Goal: Task Accomplishment & Management: Complete application form

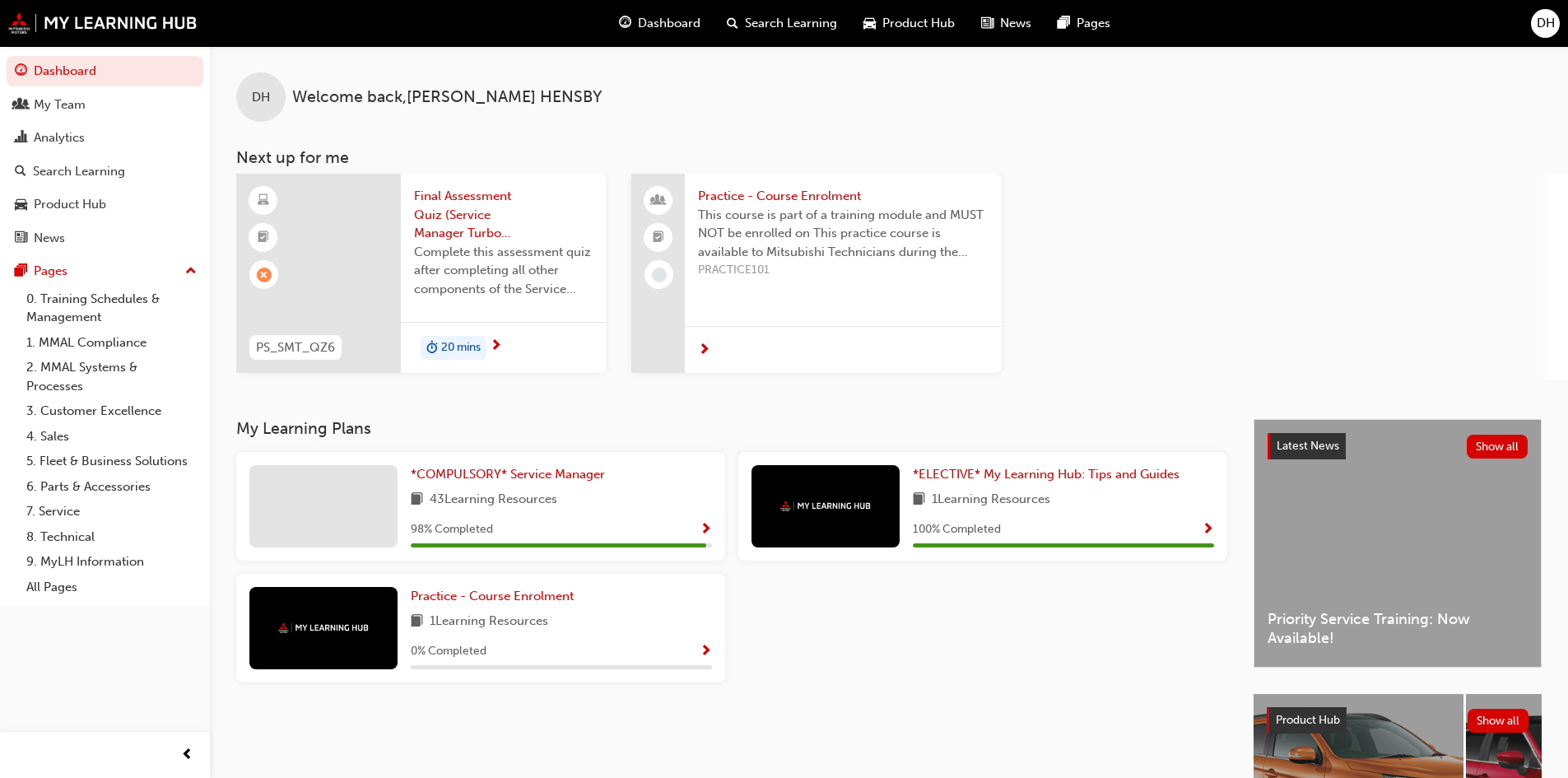
click at [457, 239] on span "Final Assessment Quiz (Service Manager Turbo Program)" at bounding box center [504, 215] width 180 height 56
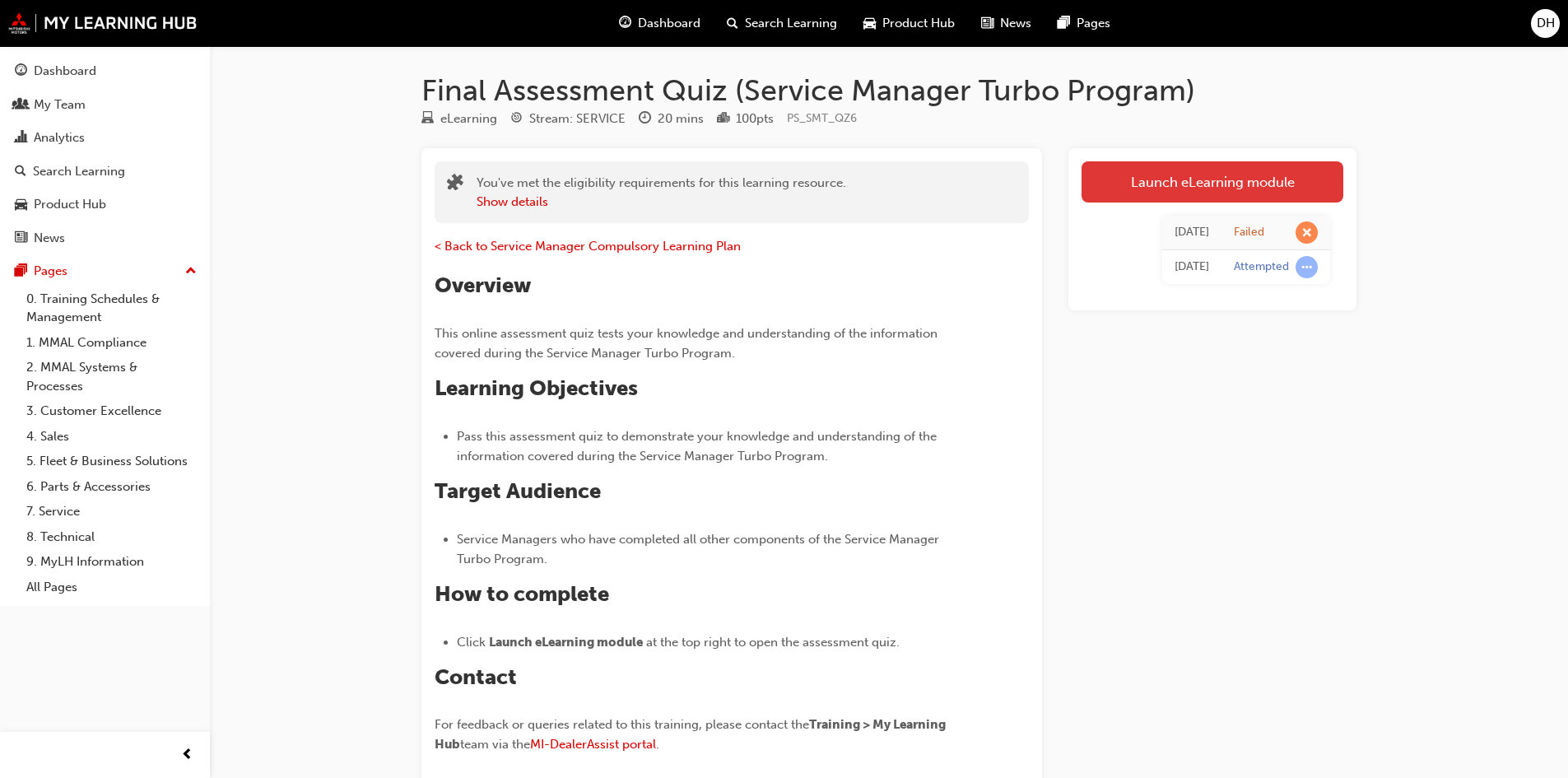
click at [1238, 177] on link "Launch eLearning module" at bounding box center [1212, 182] width 262 height 42
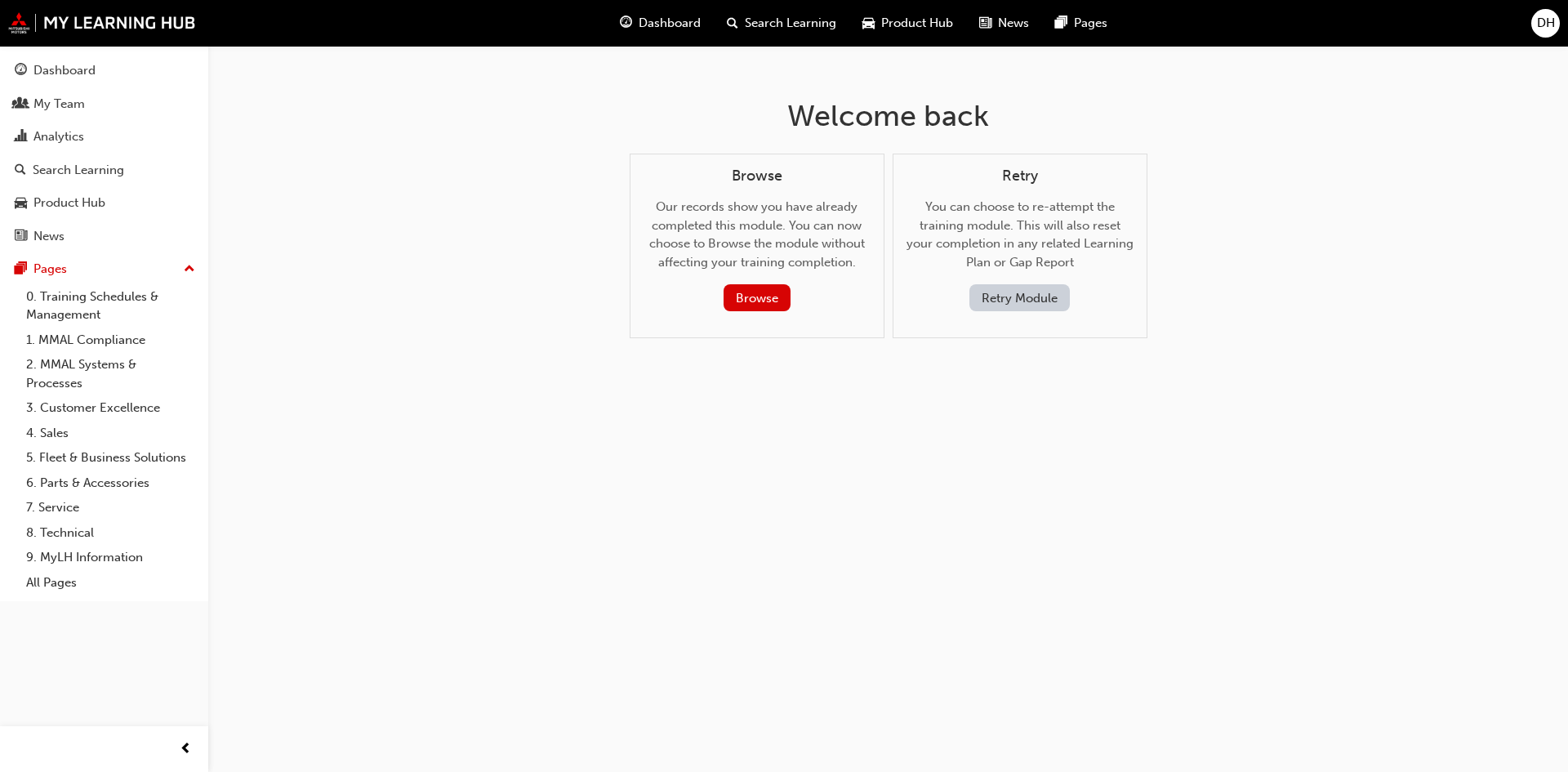
click at [1032, 300] on button "Retry Module" at bounding box center [1019, 297] width 100 height 27
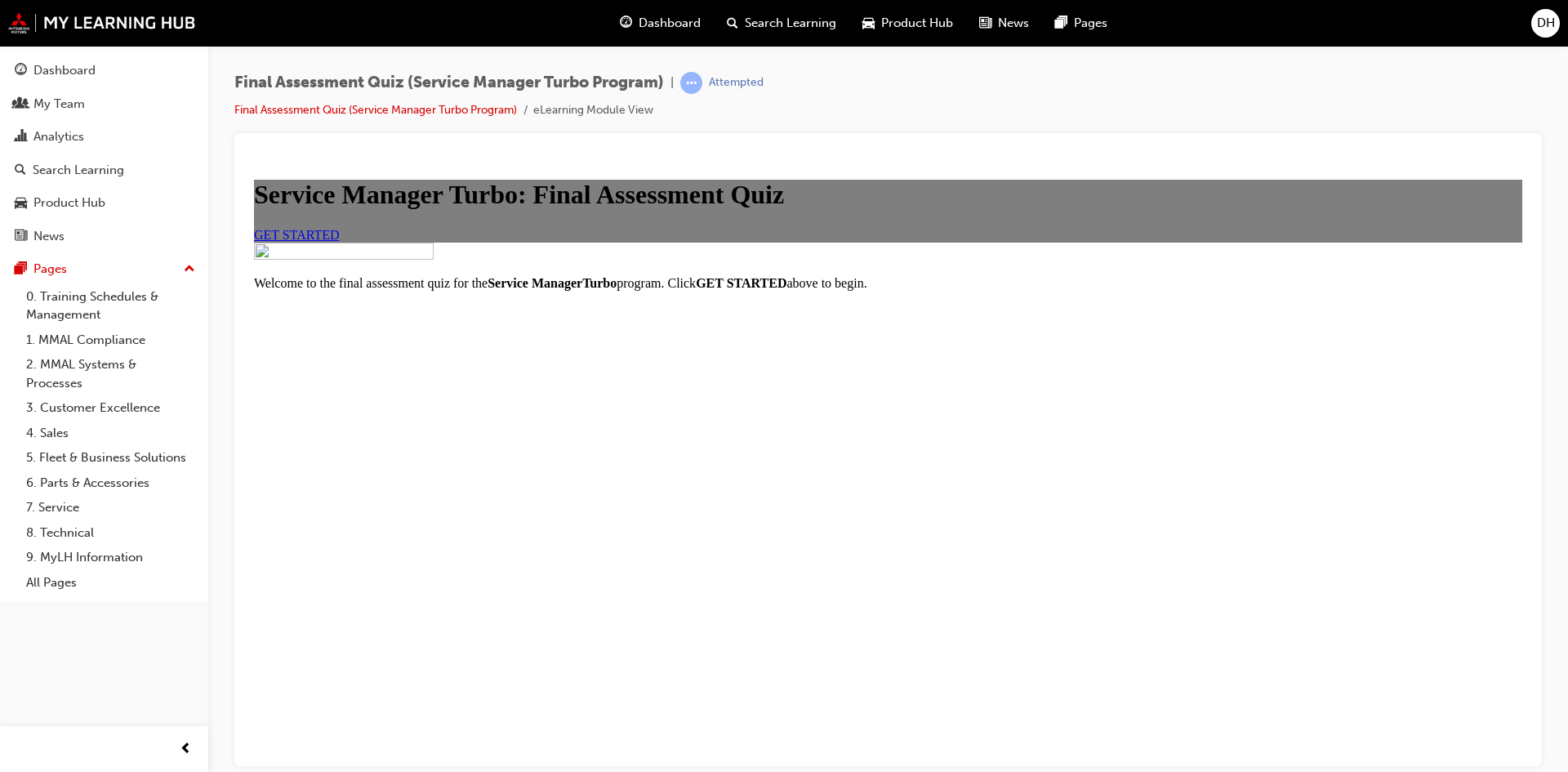
click at [339, 241] on span "GET STARTED" at bounding box center [296, 234] width 85 height 14
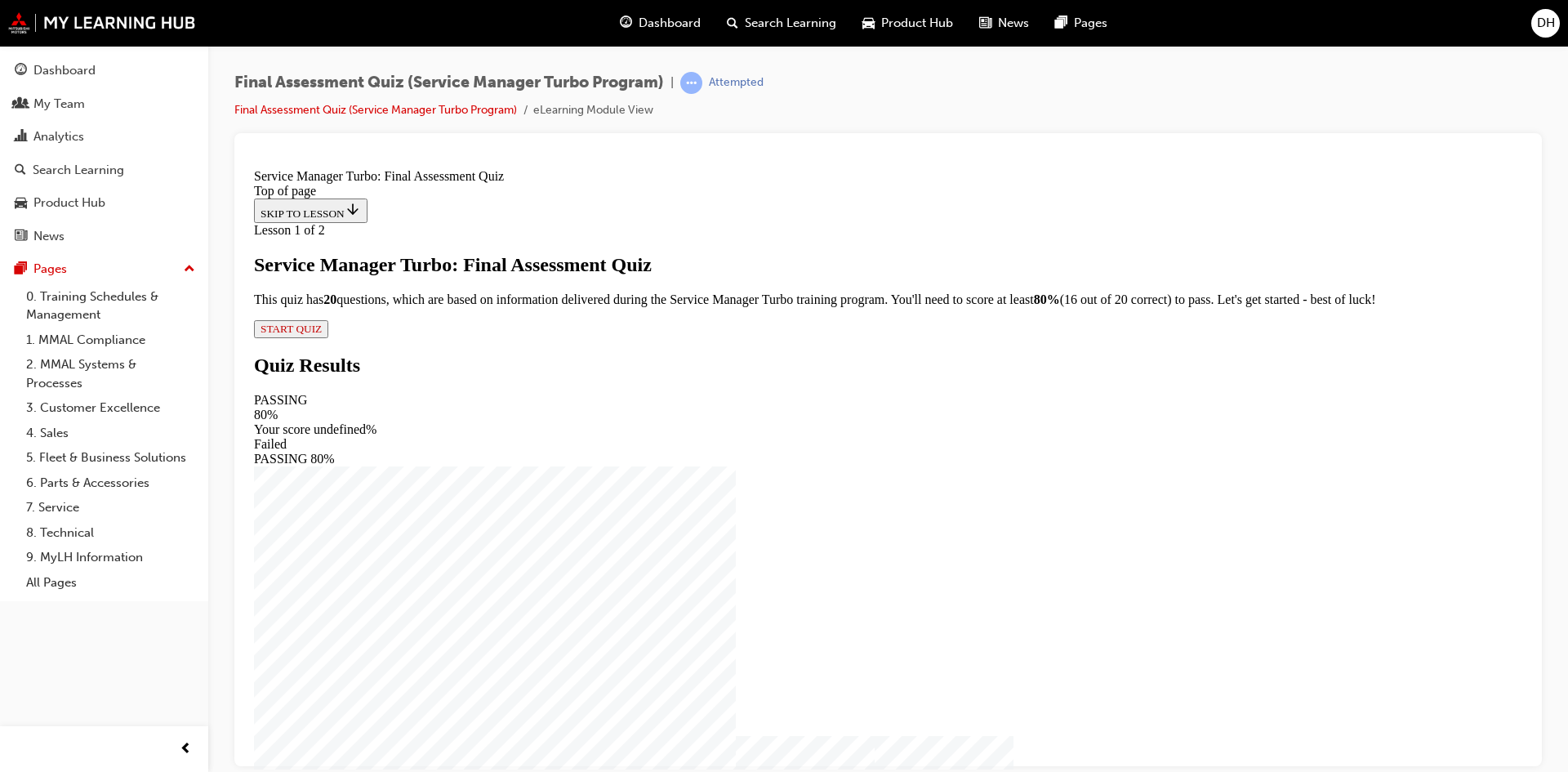
click at [322, 334] on span "START QUIZ" at bounding box center [291, 327] width 61 height 12
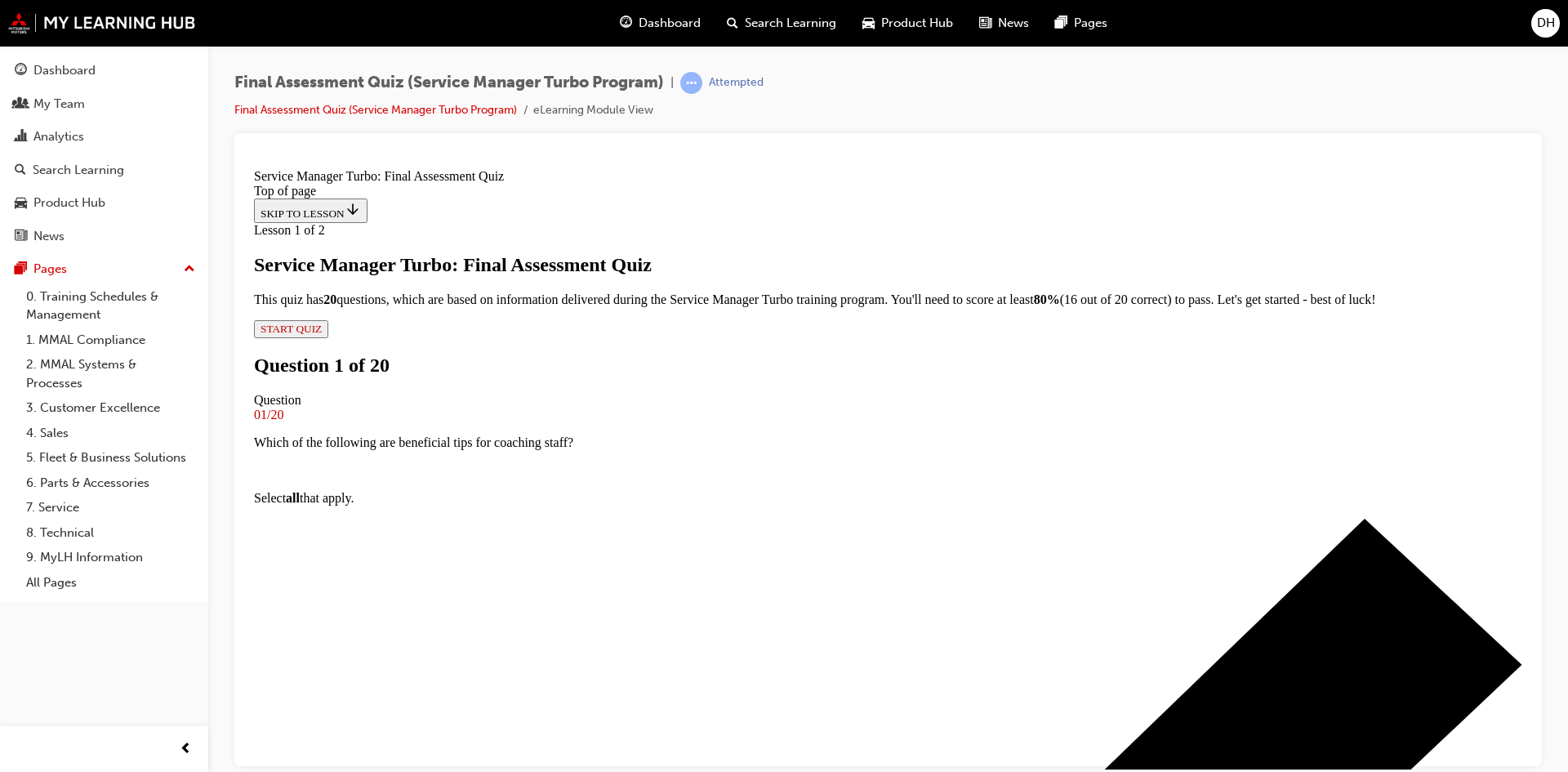
scroll to position [163, 0]
drag, startPoint x: 630, startPoint y: 591, endPoint x: 699, endPoint y: 614, distance: 72.7
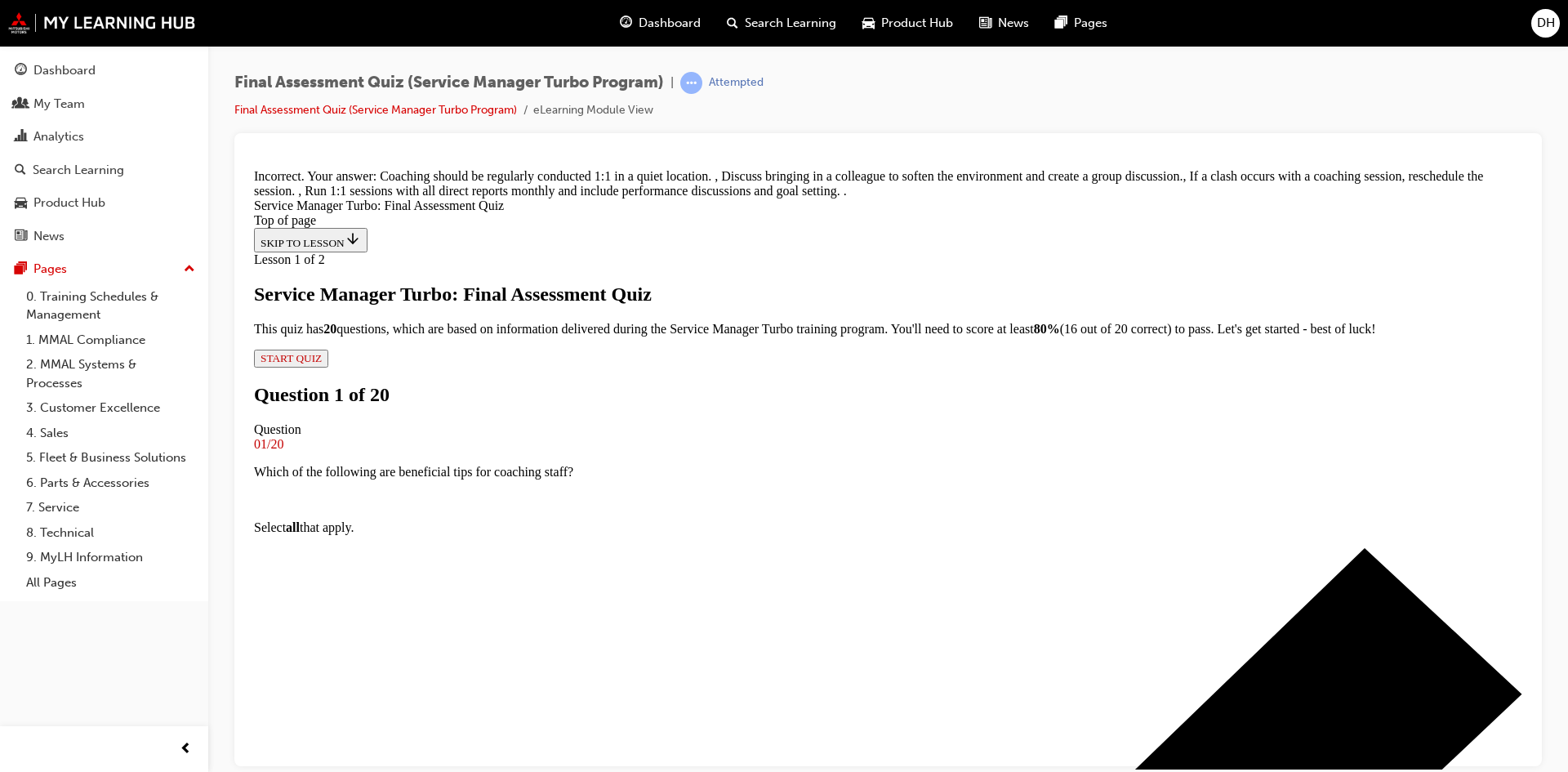
scroll to position [312, 0]
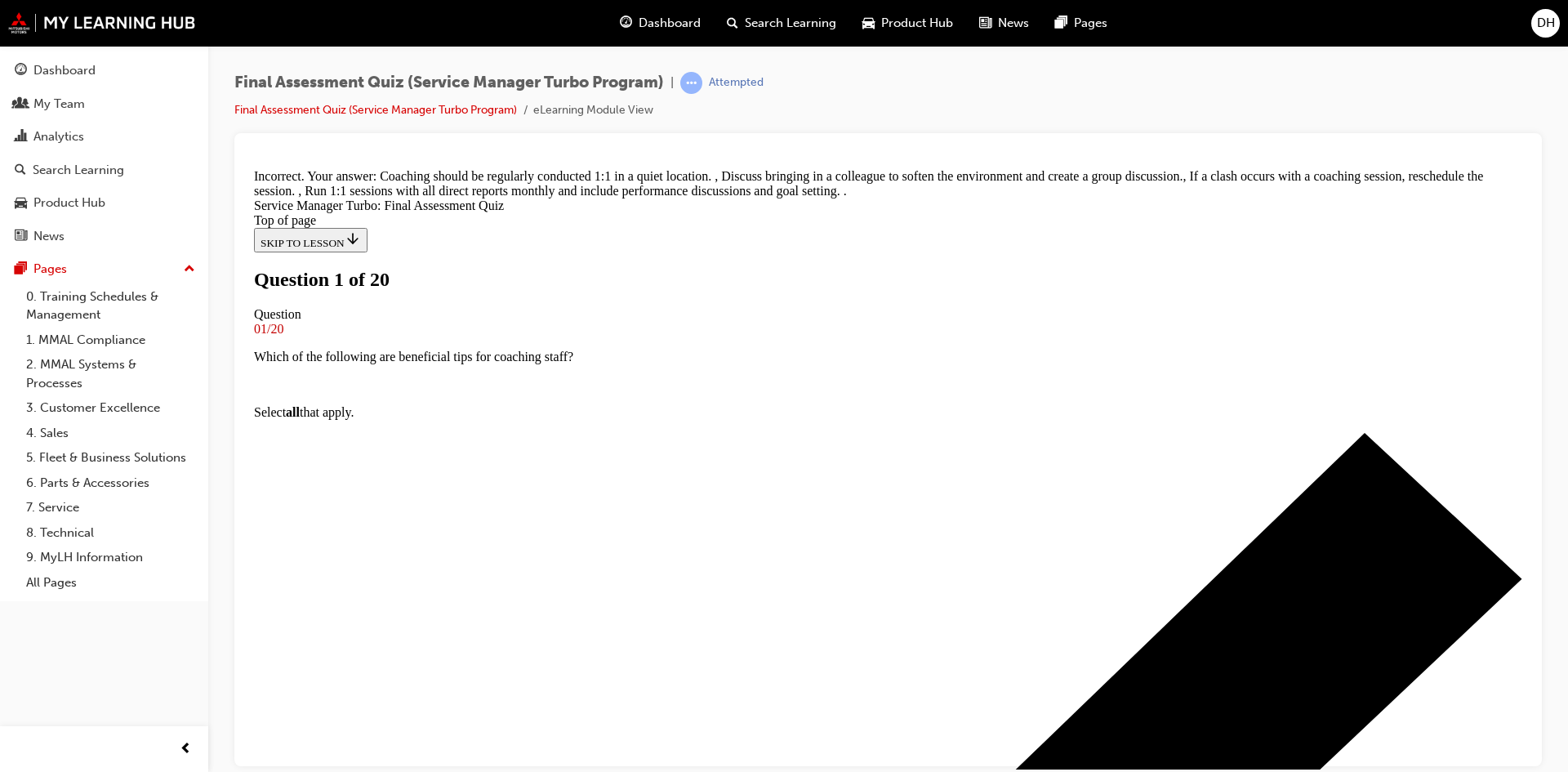
scroll to position [163, 0]
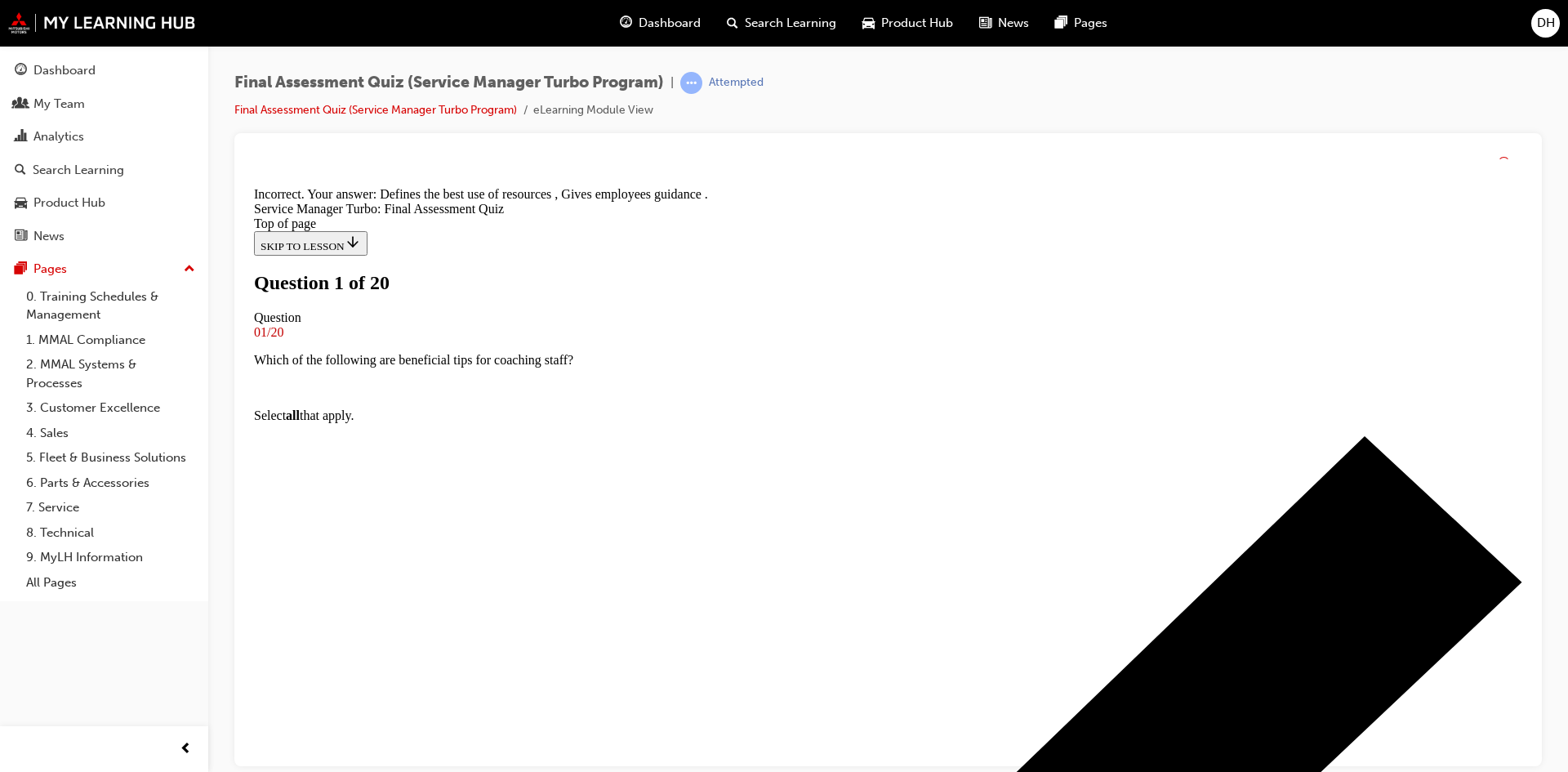
scroll to position [280, 0]
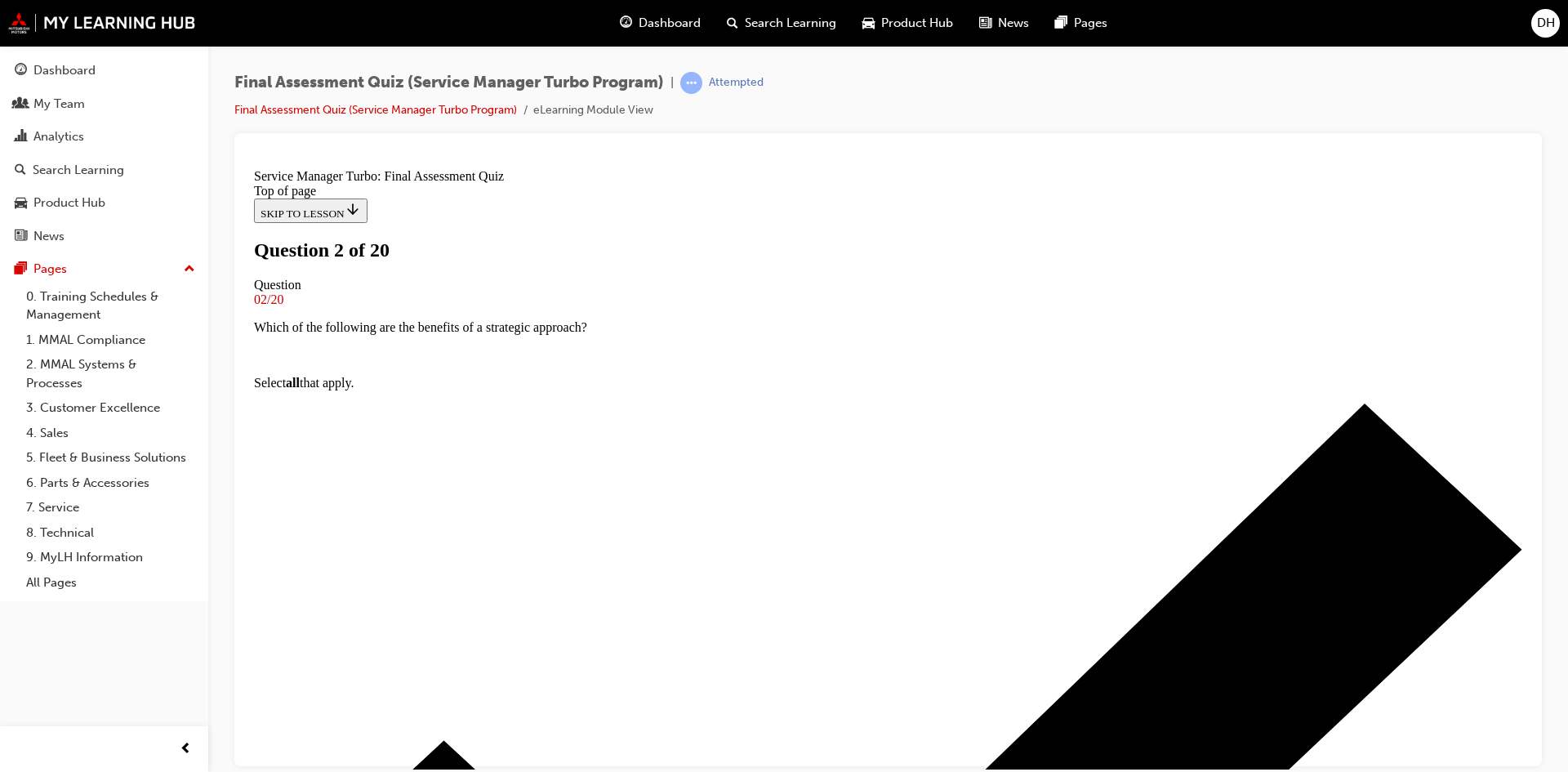
scroll to position [163, 0]
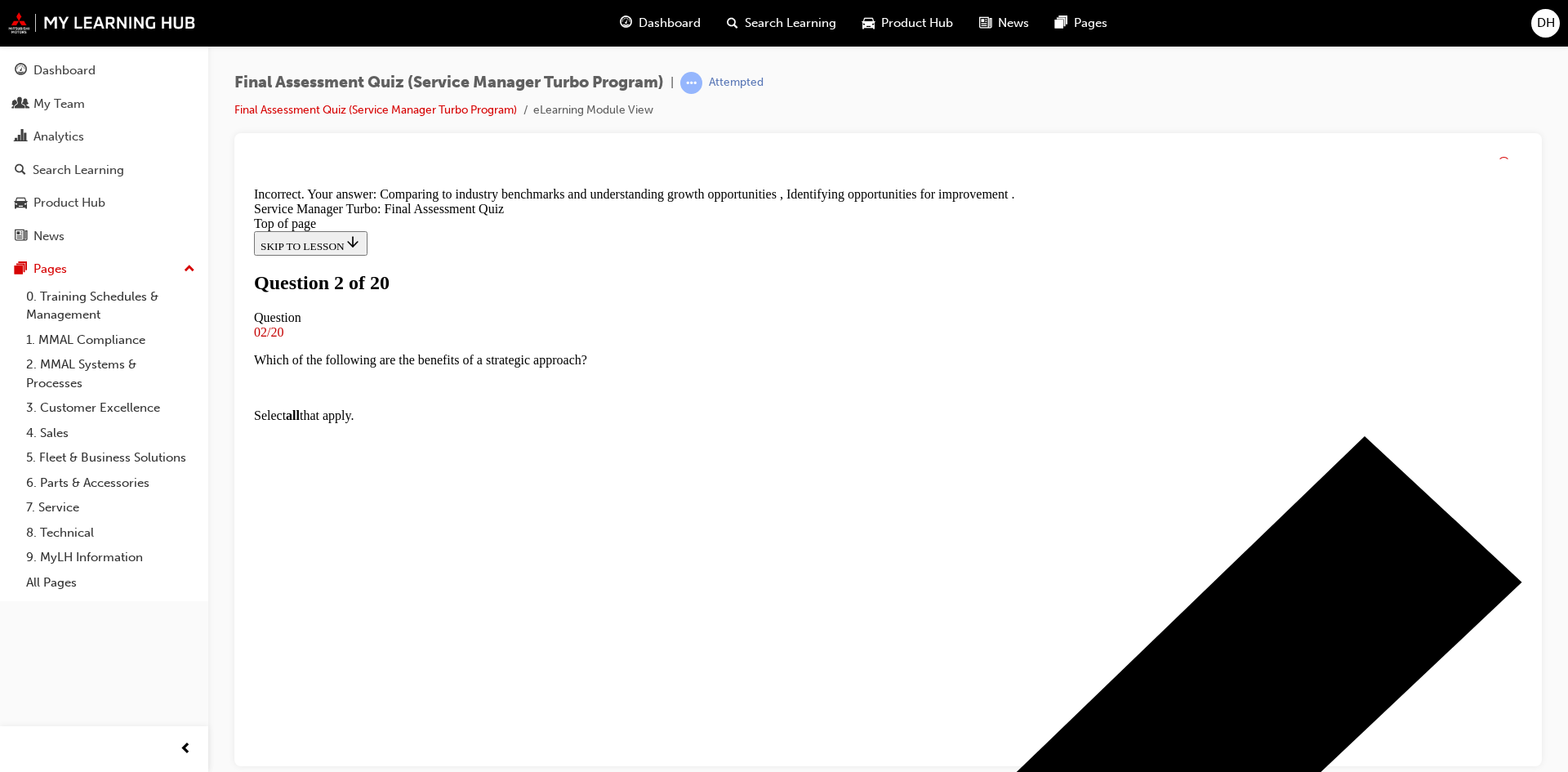
scroll to position [295, 0]
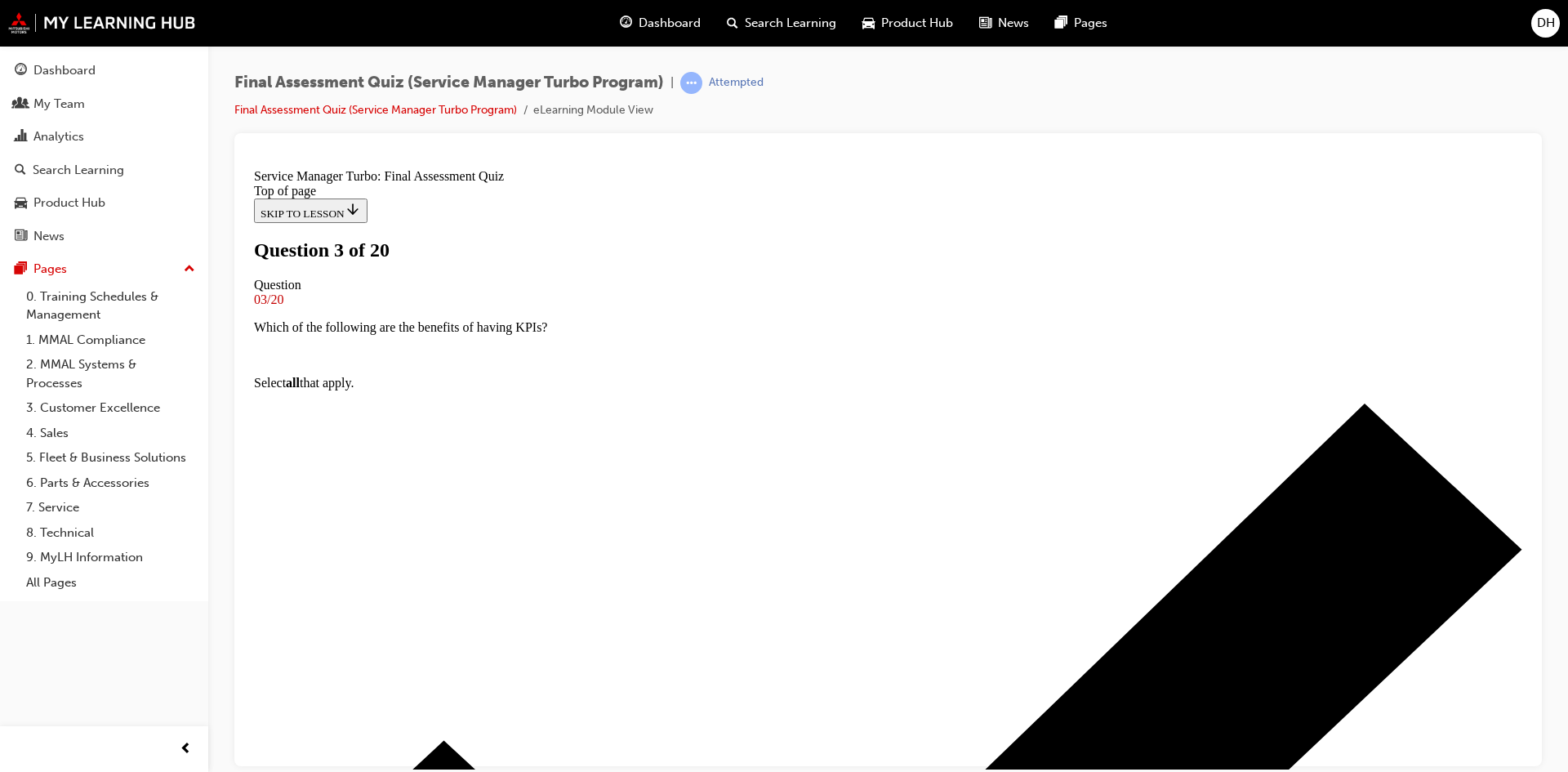
scroll to position [82, 0]
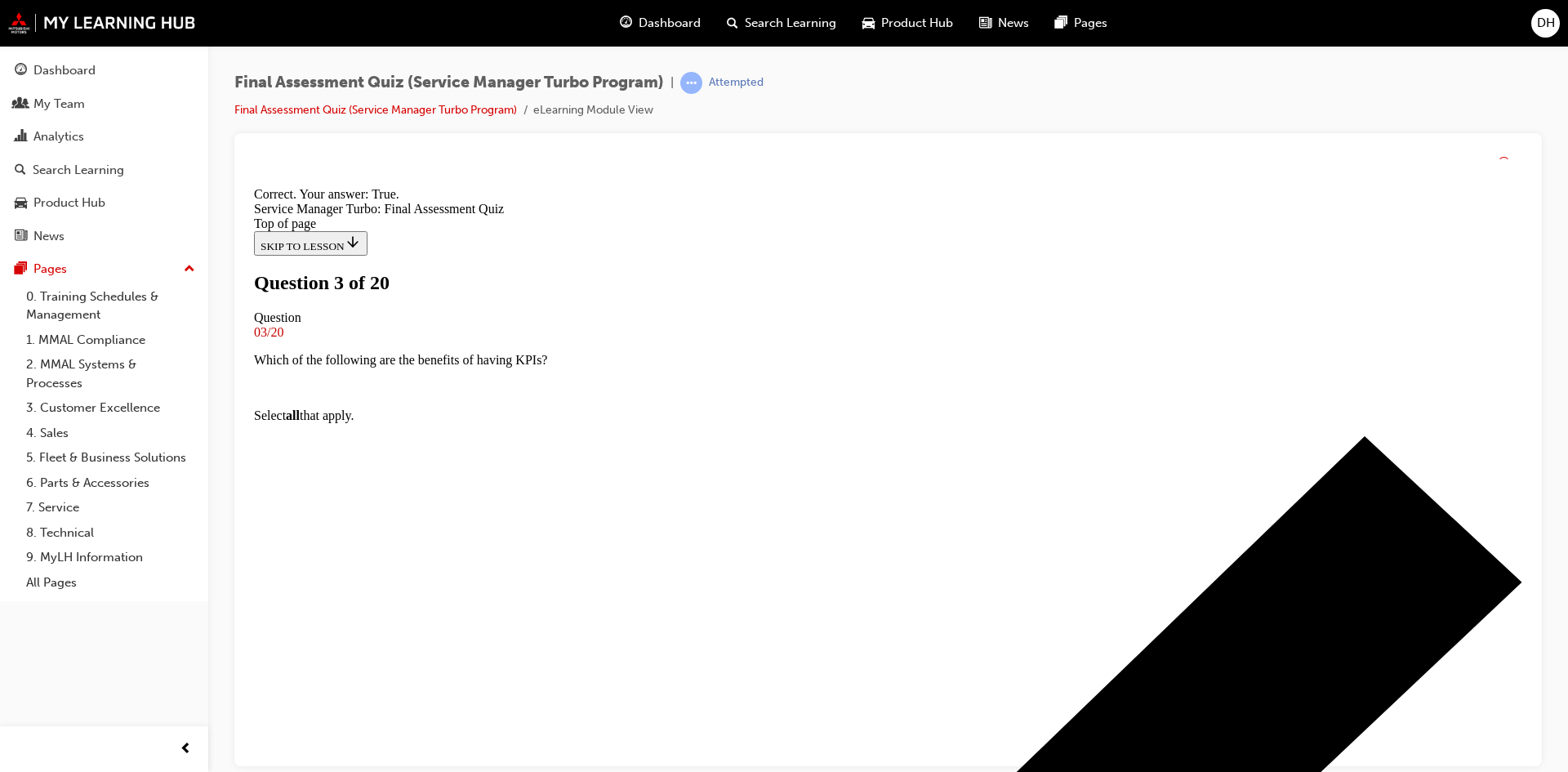
scroll to position [204, 0]
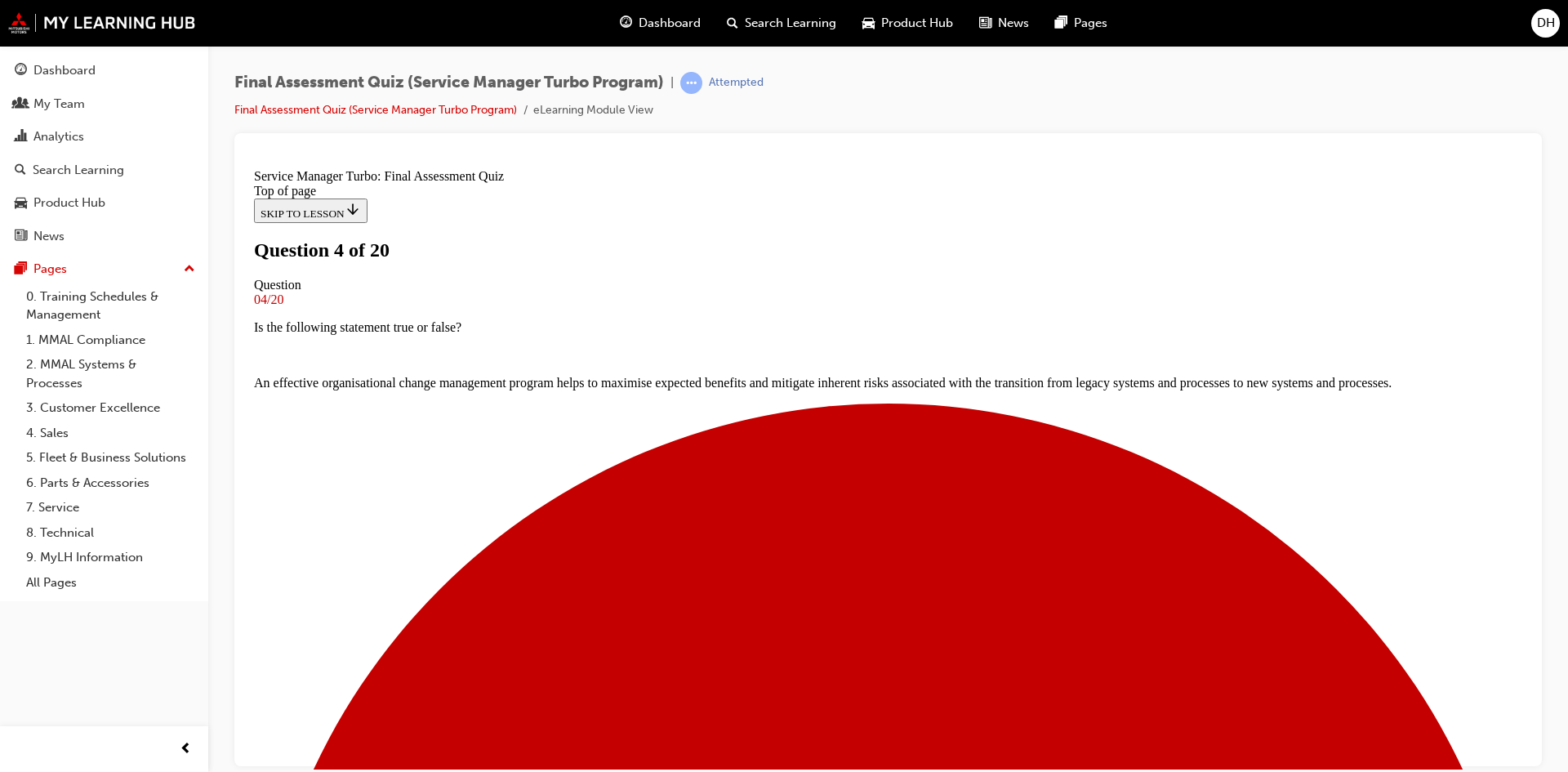
scroll to position [163, 0]
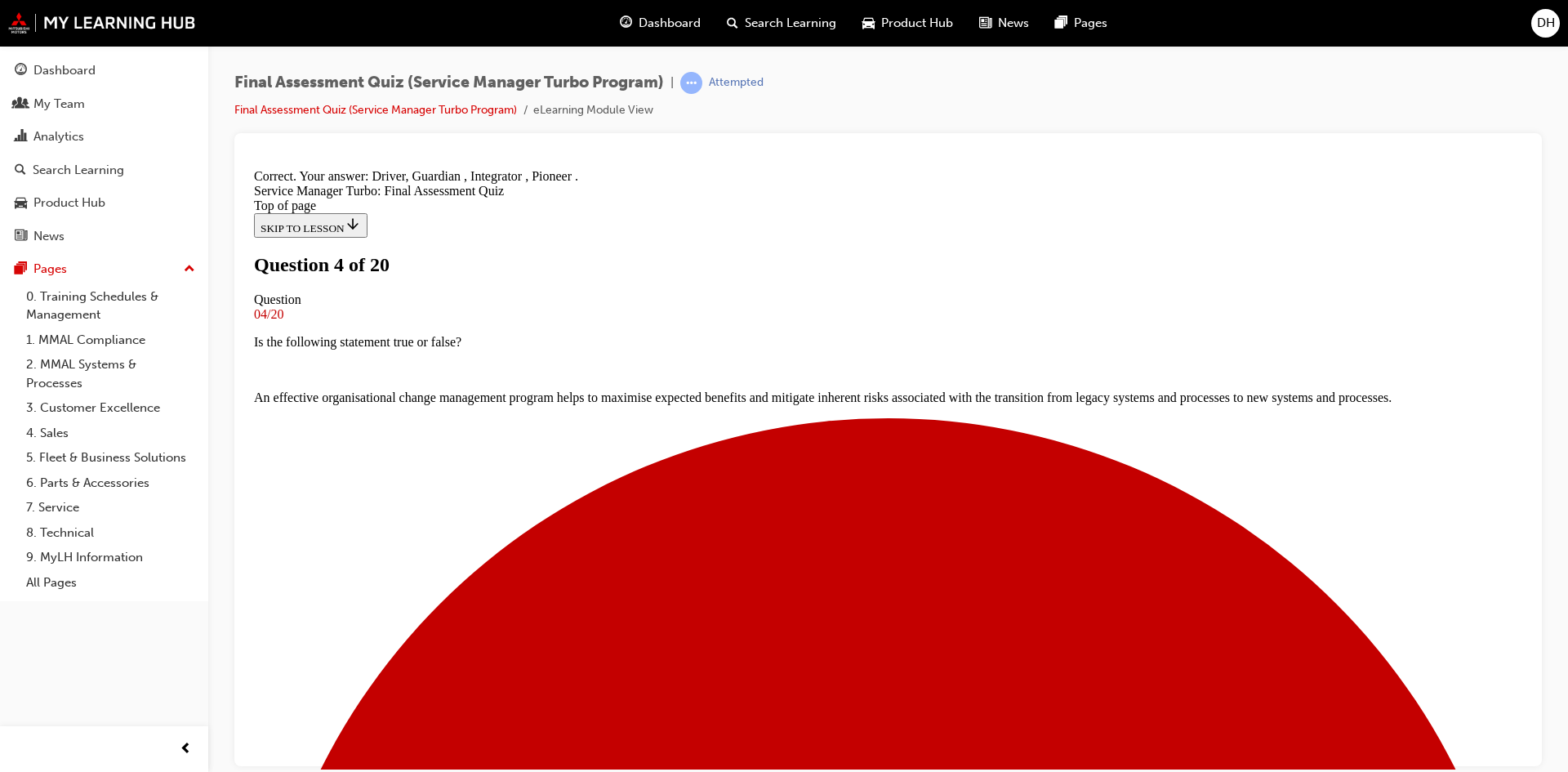
scroll to position [280, 0]
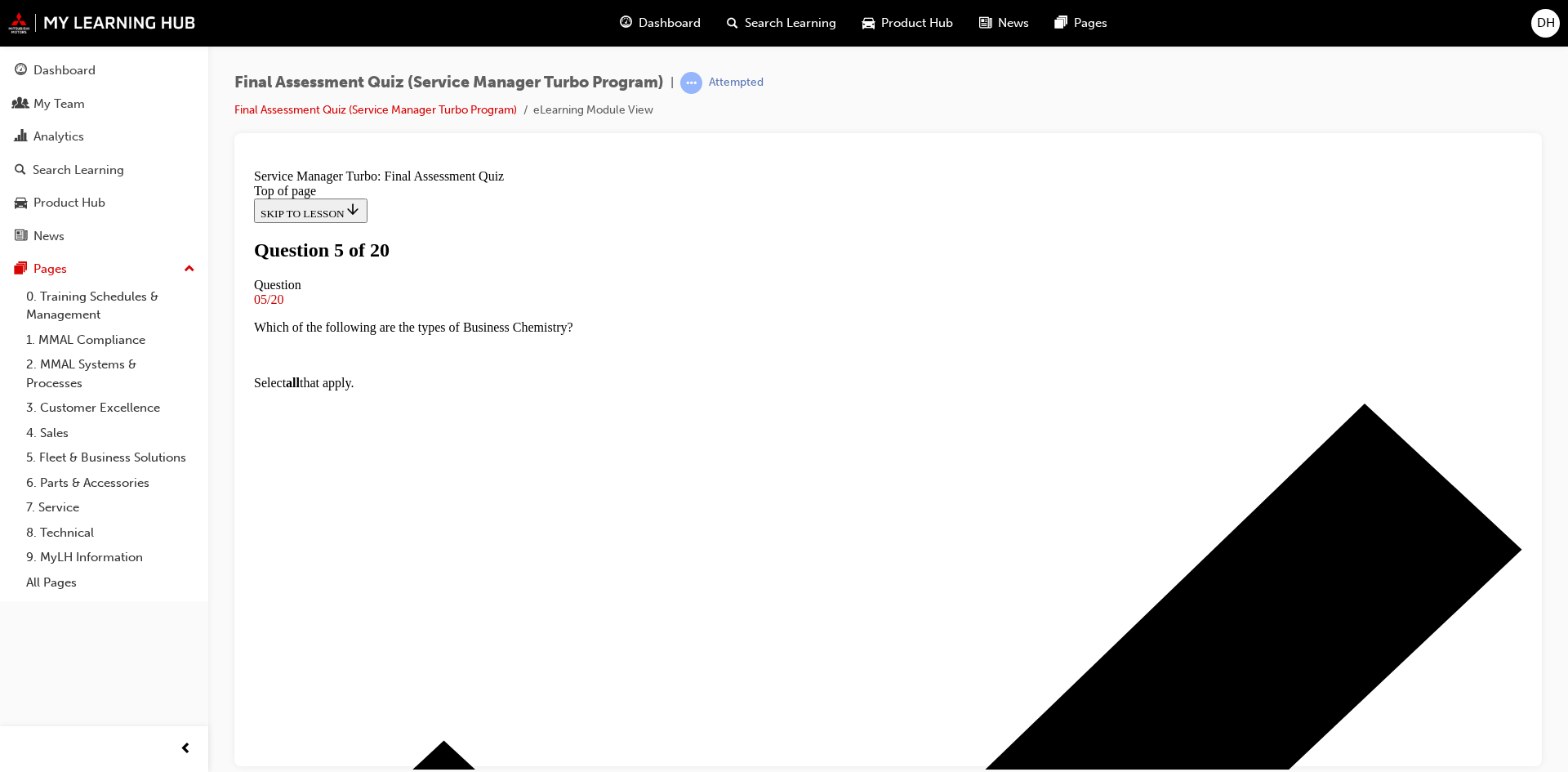
scroll to position [163, 0]
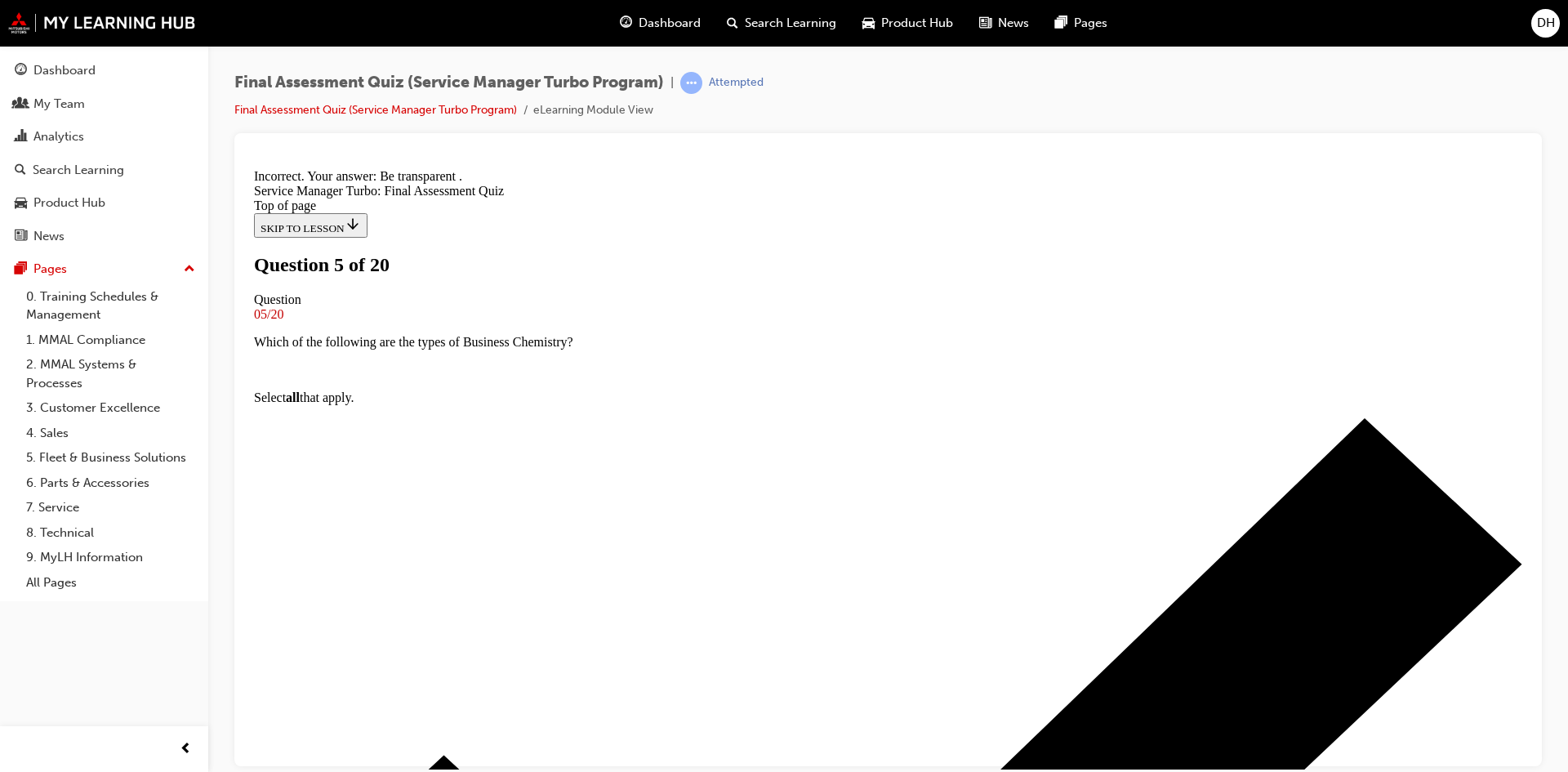
scroll to position [307, 0]
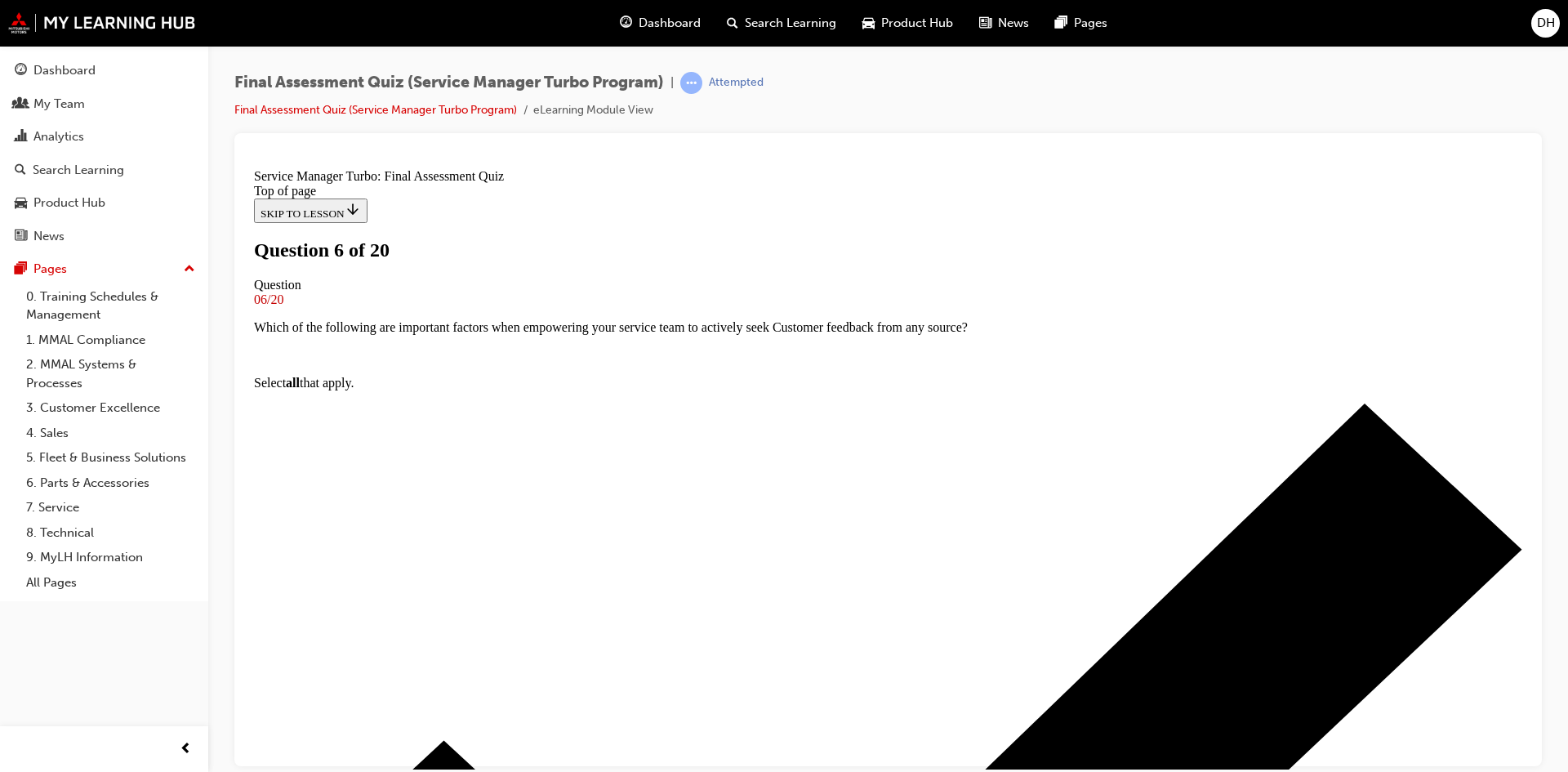
scroll to position [82, 0]
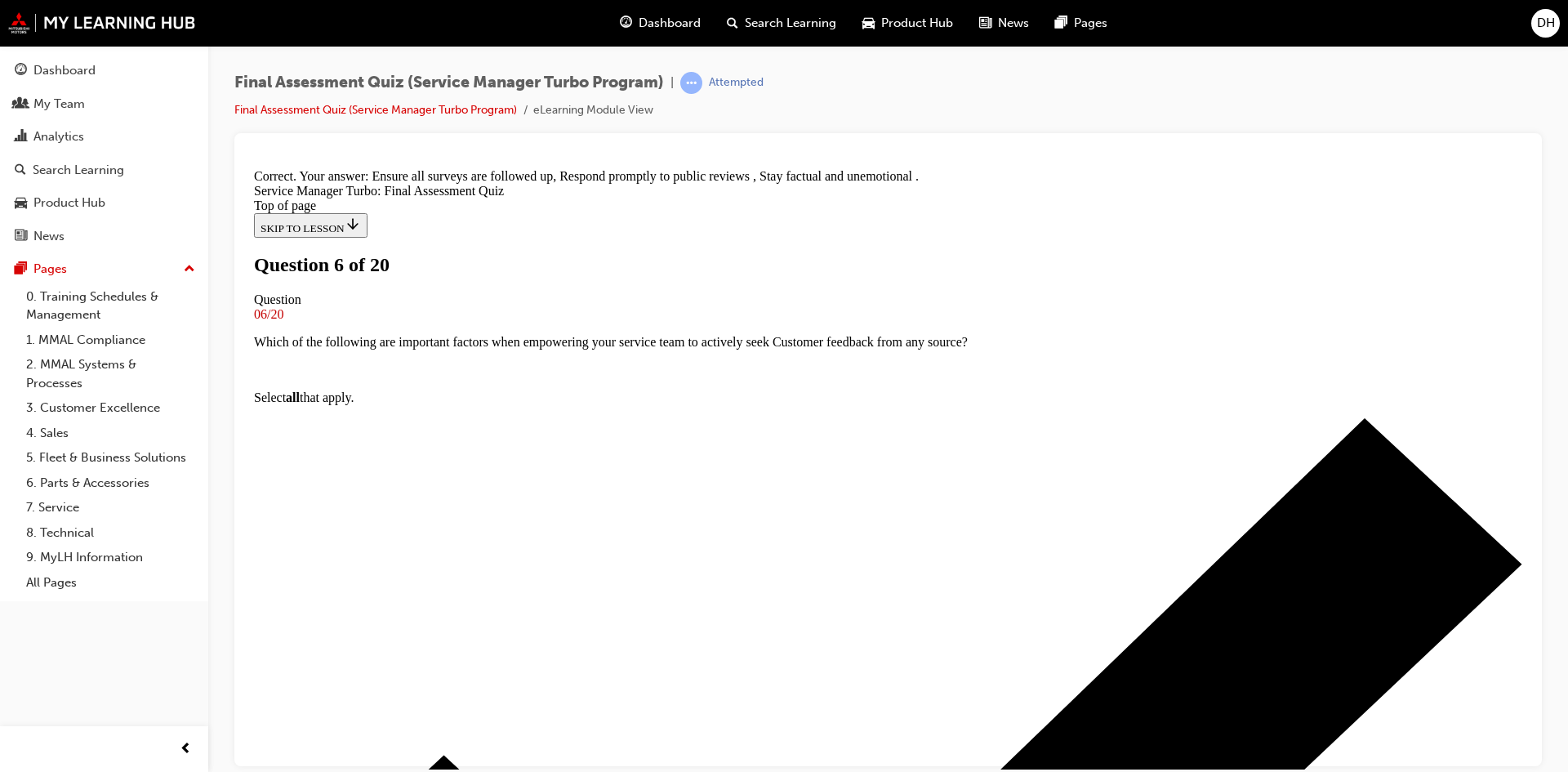
scroll to position [307, 0]
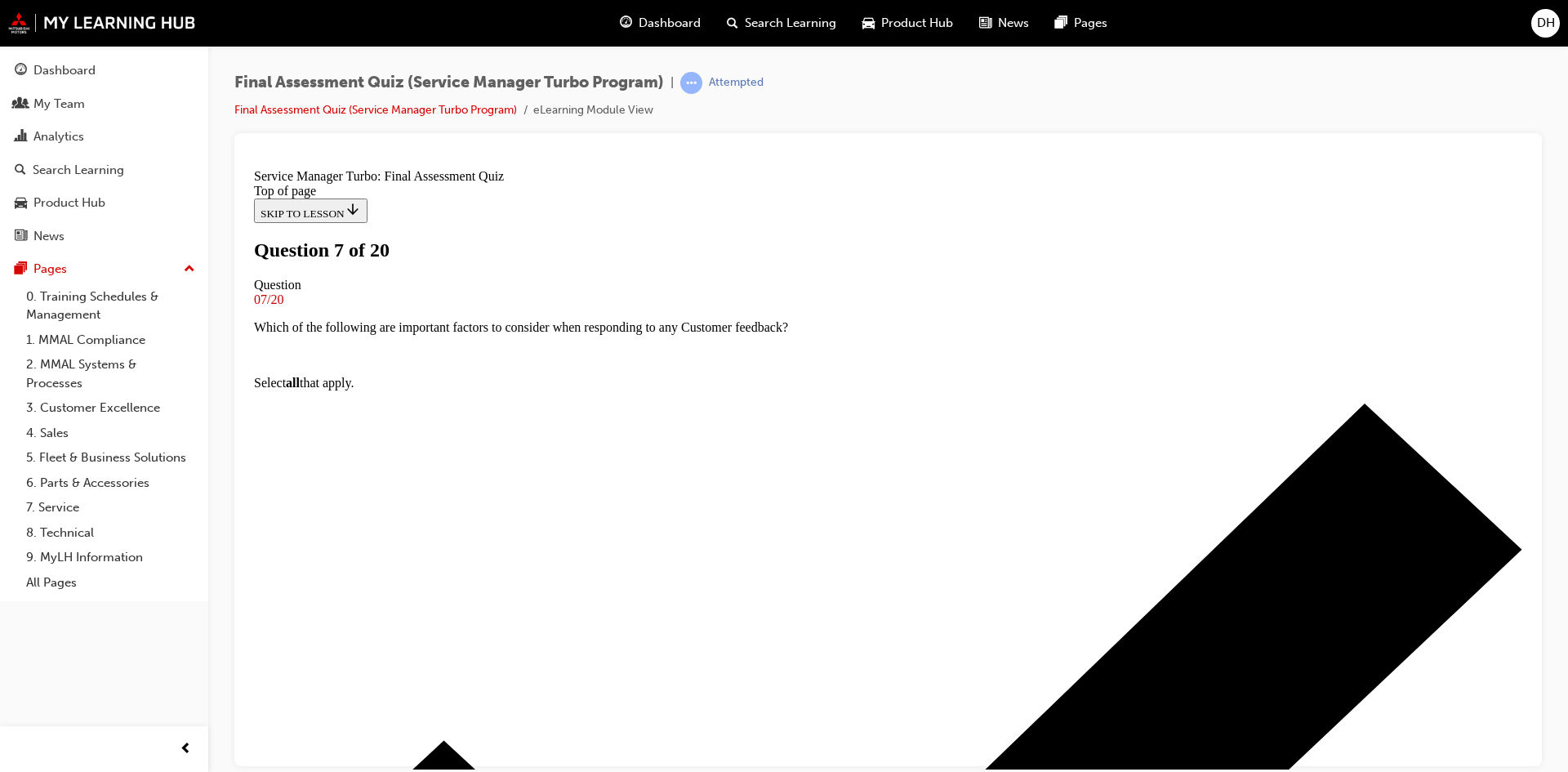
scroll to position [163, 0]
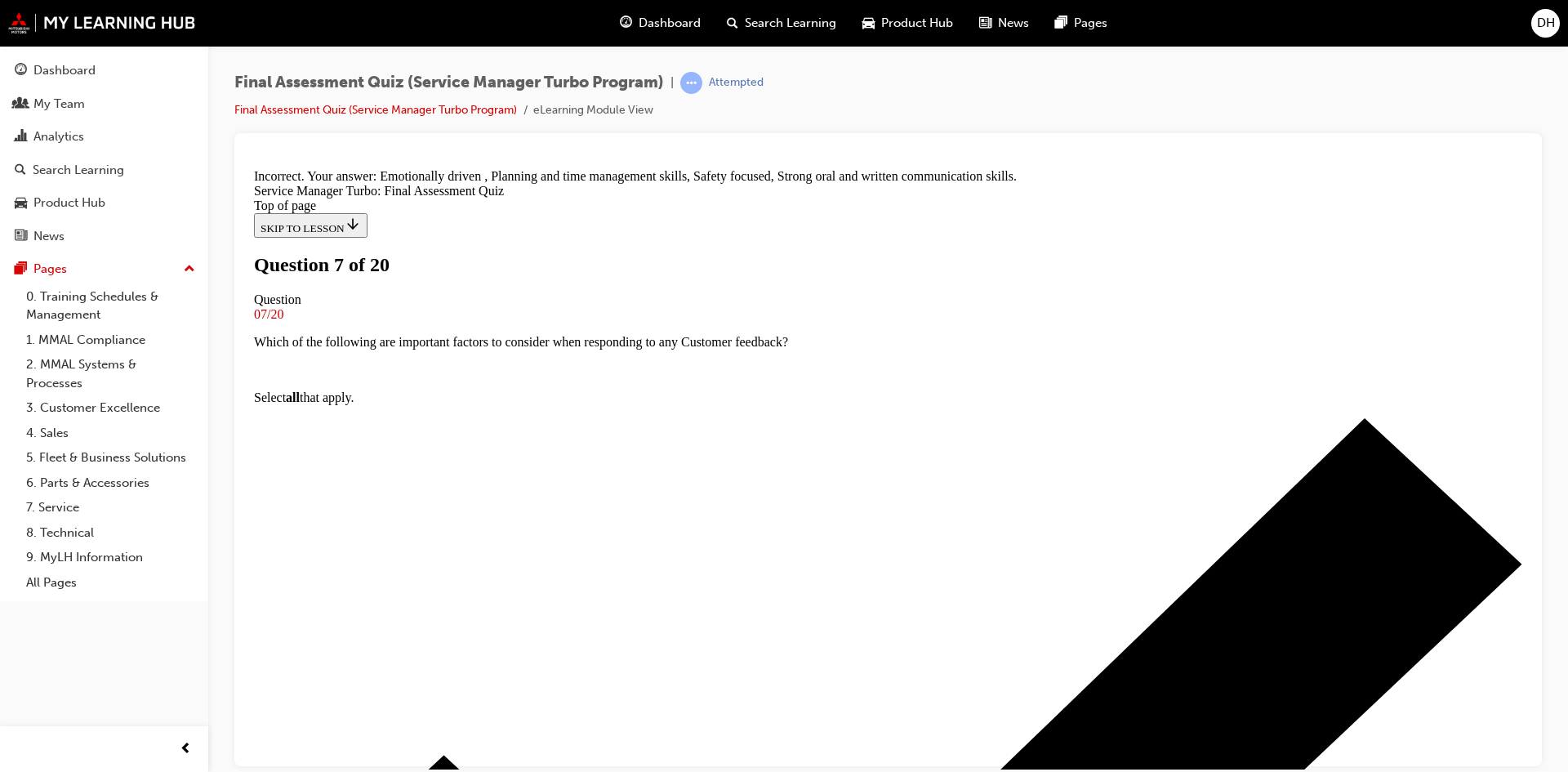
scroll to position [280, 0]
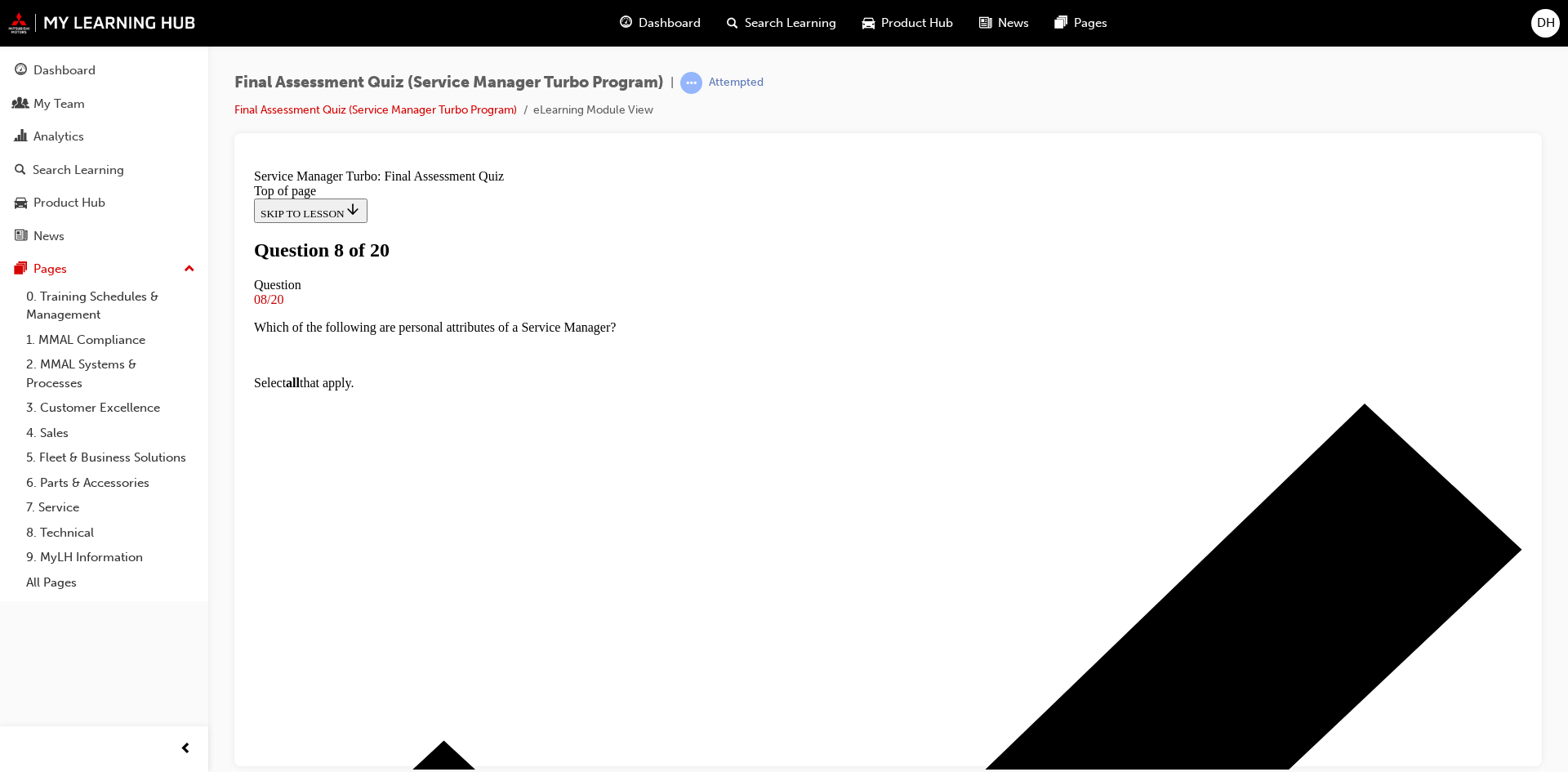
scroll to position [82, 0]
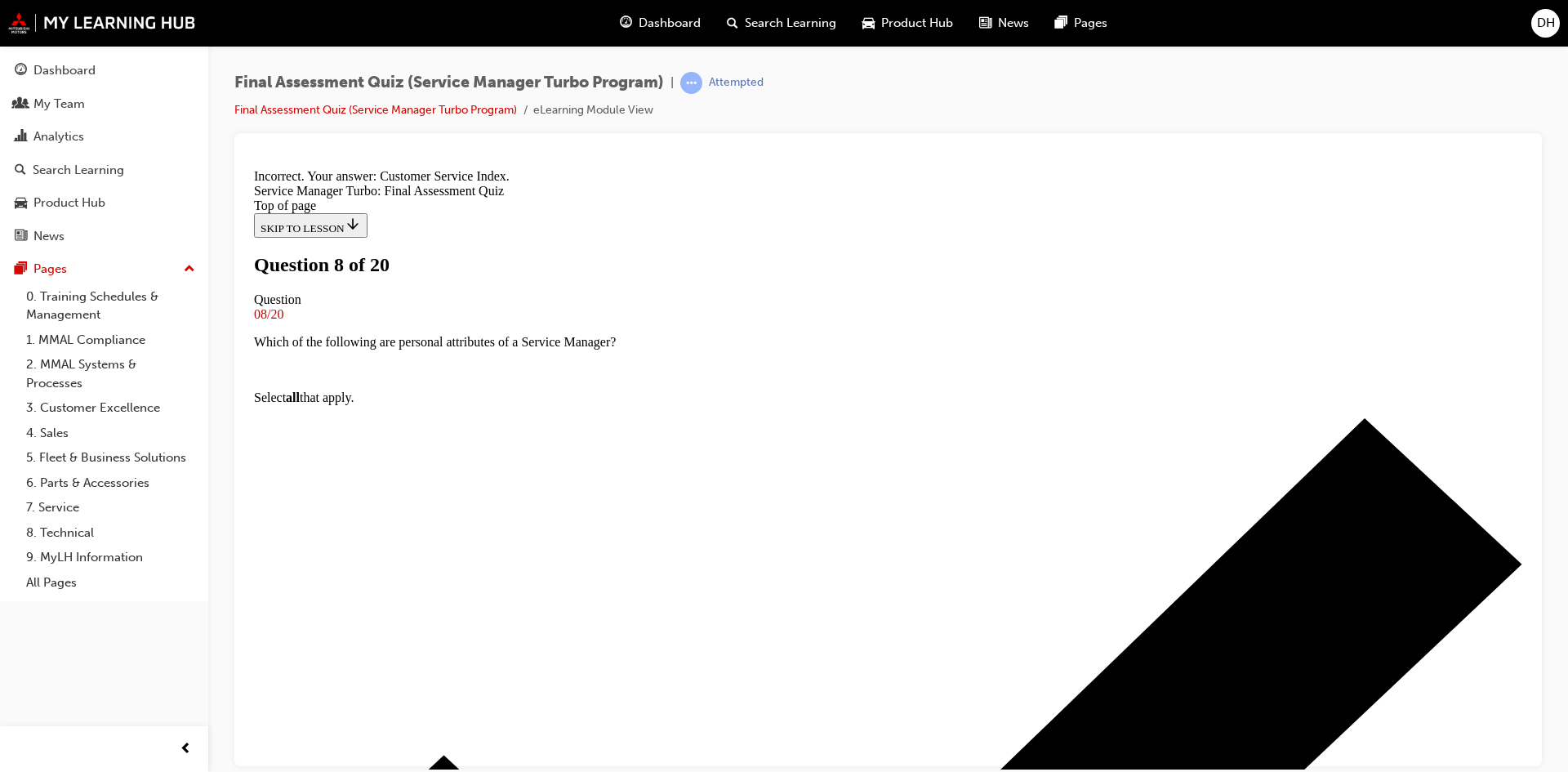
scroll to position [307, 0]
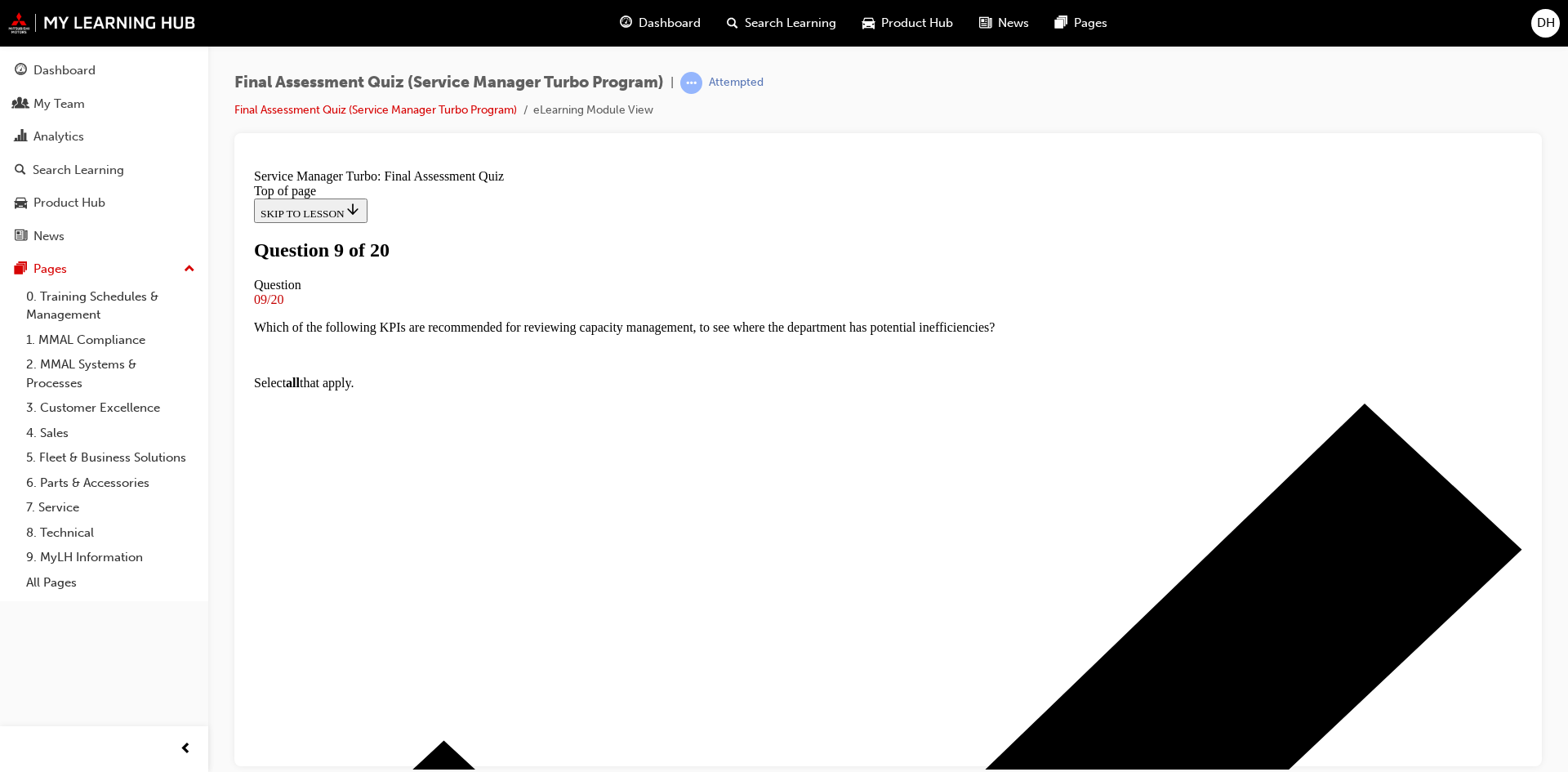
scroll to position [92, 0]
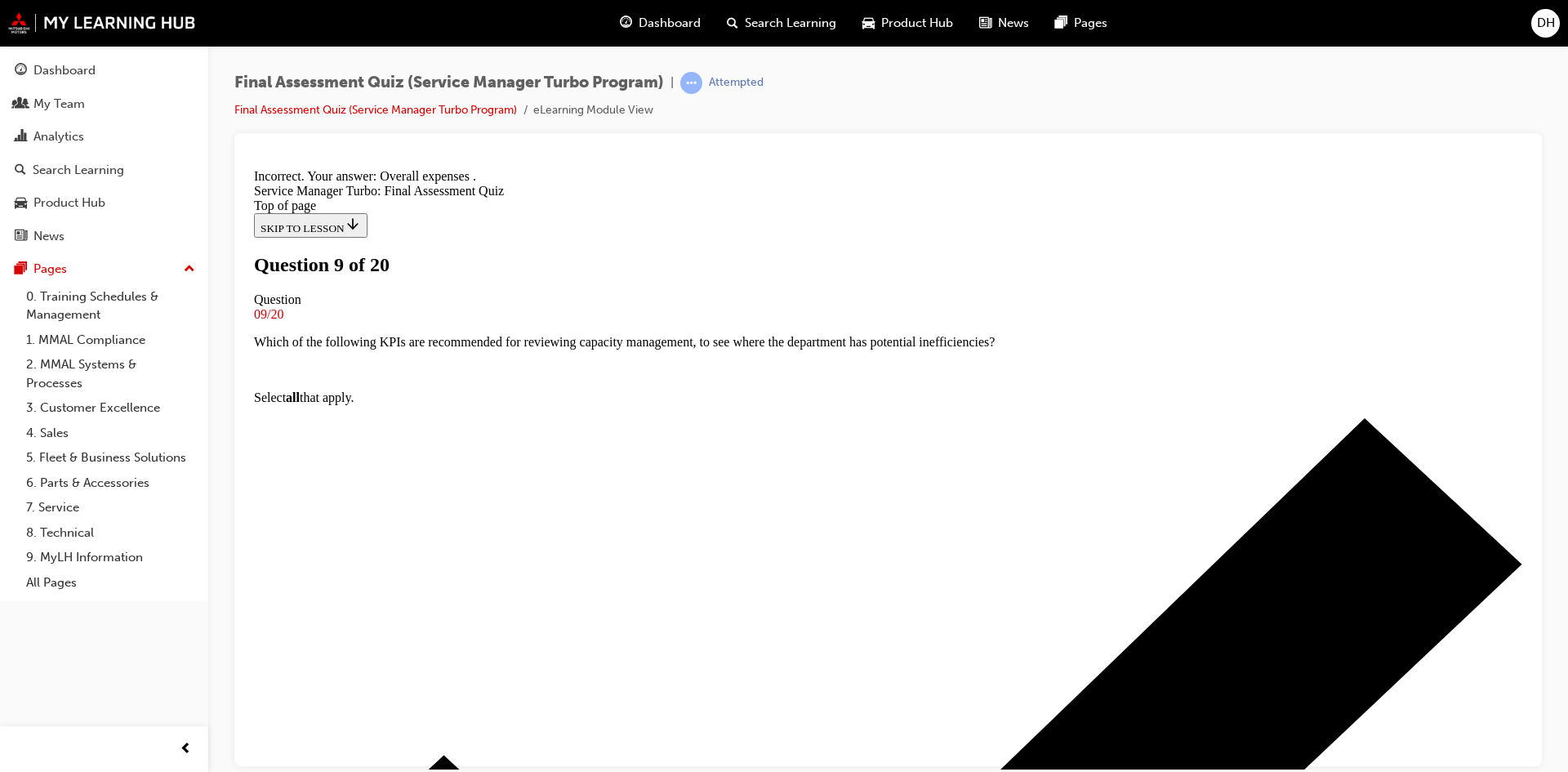
scroll to position [307, 0]
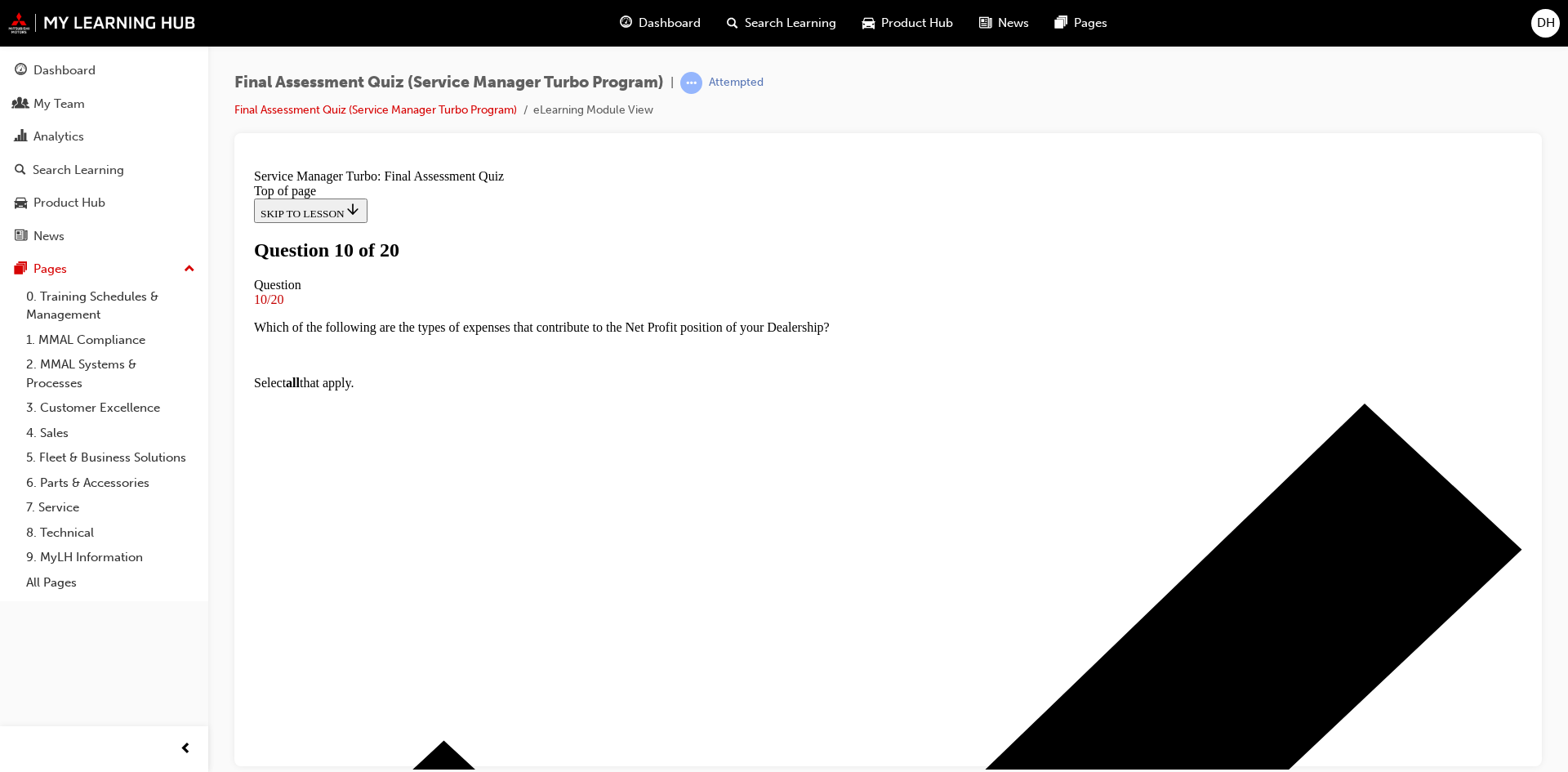
scroll to position [163, 0]
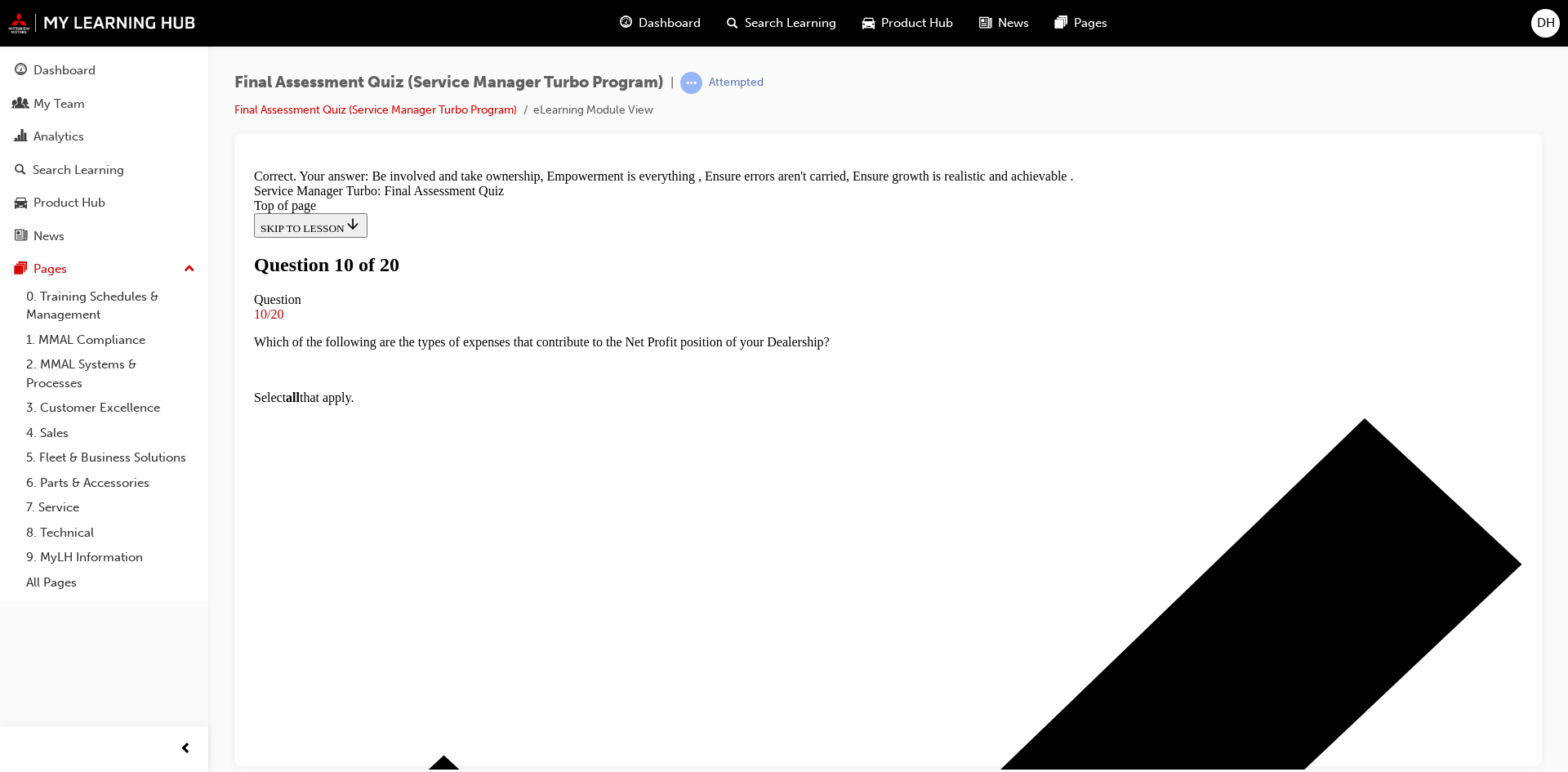
scroll to position [307, 0]
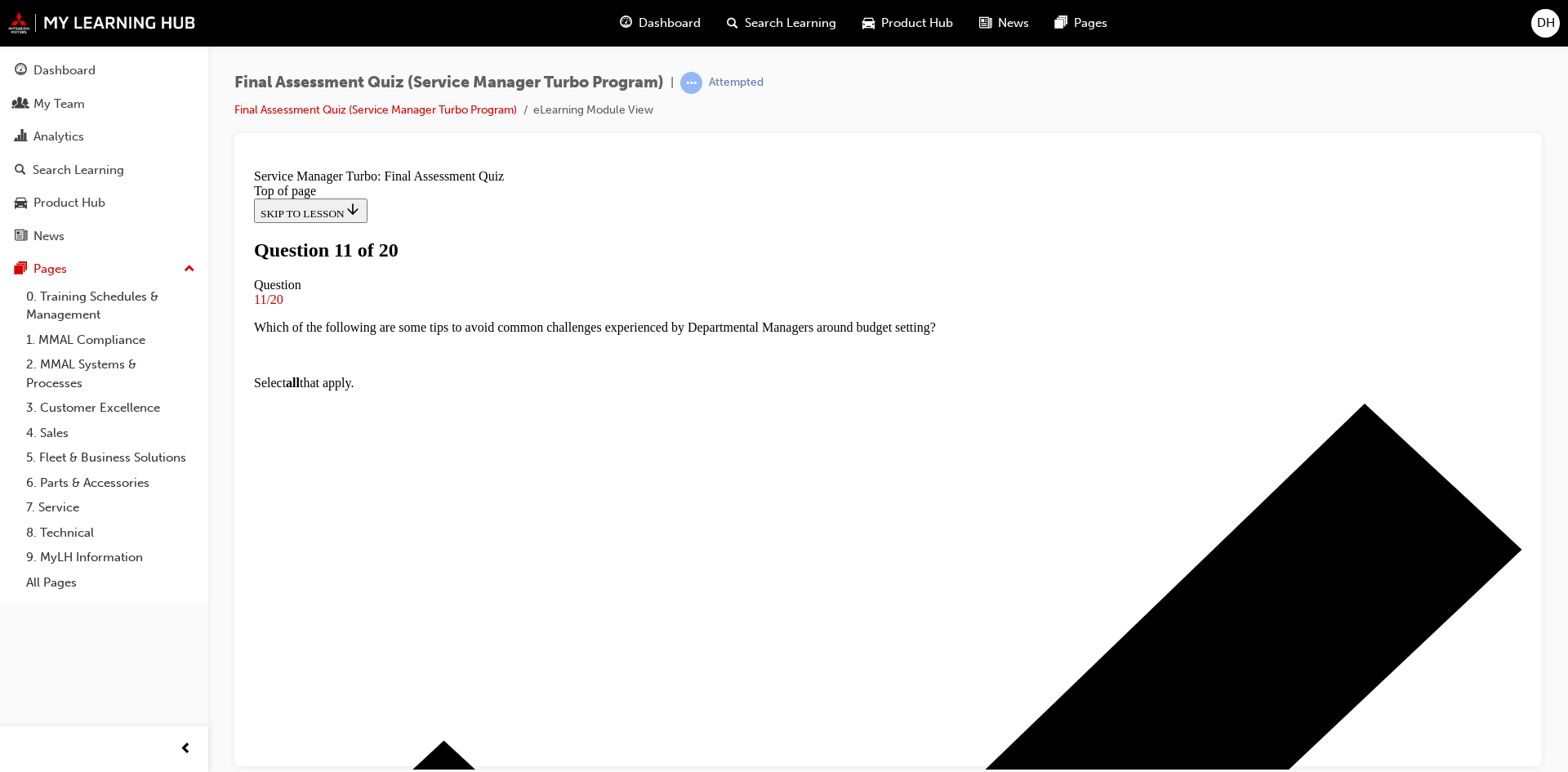
scroll to position [163, 0]
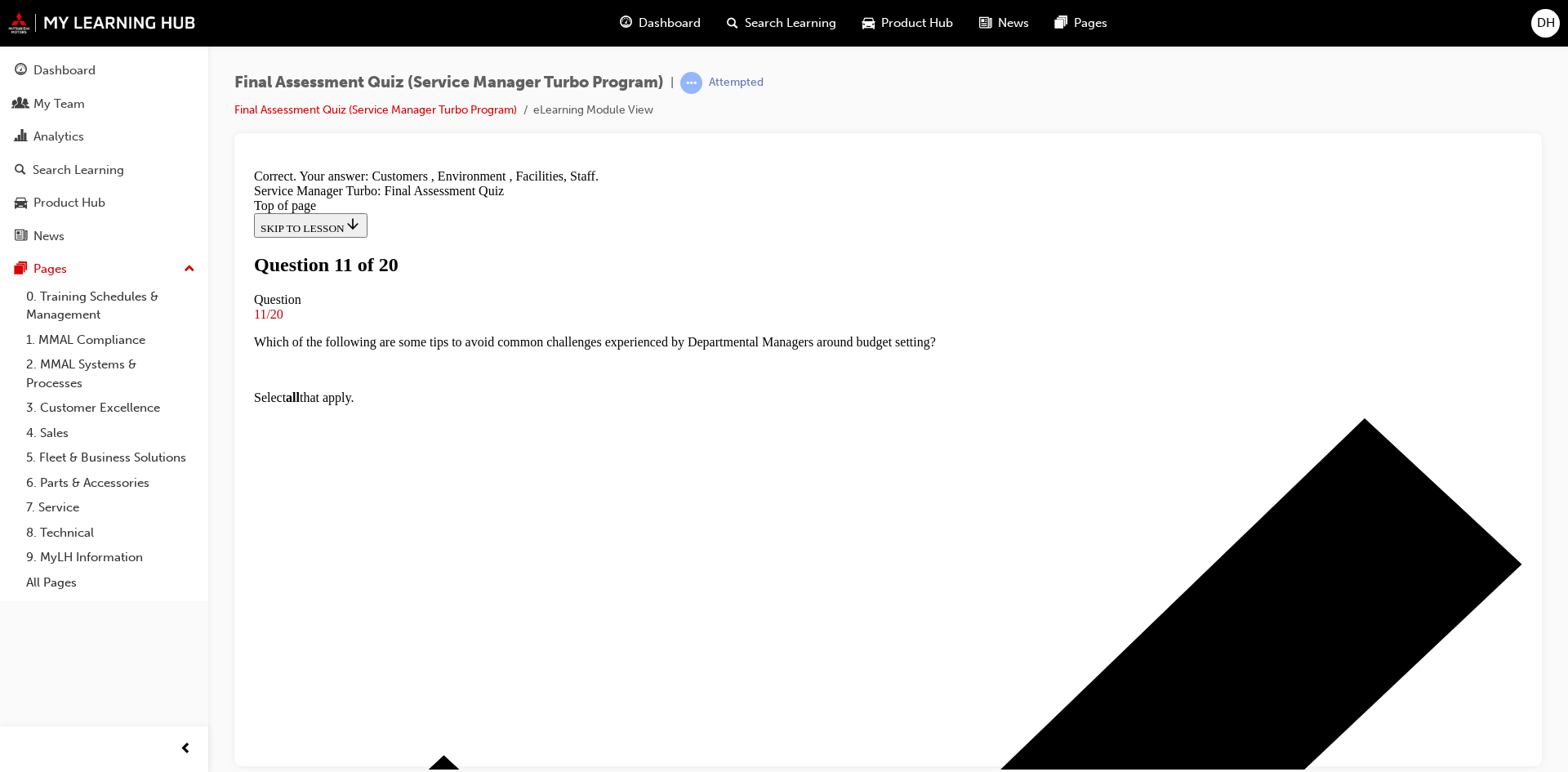
scroll to position [307, 0]
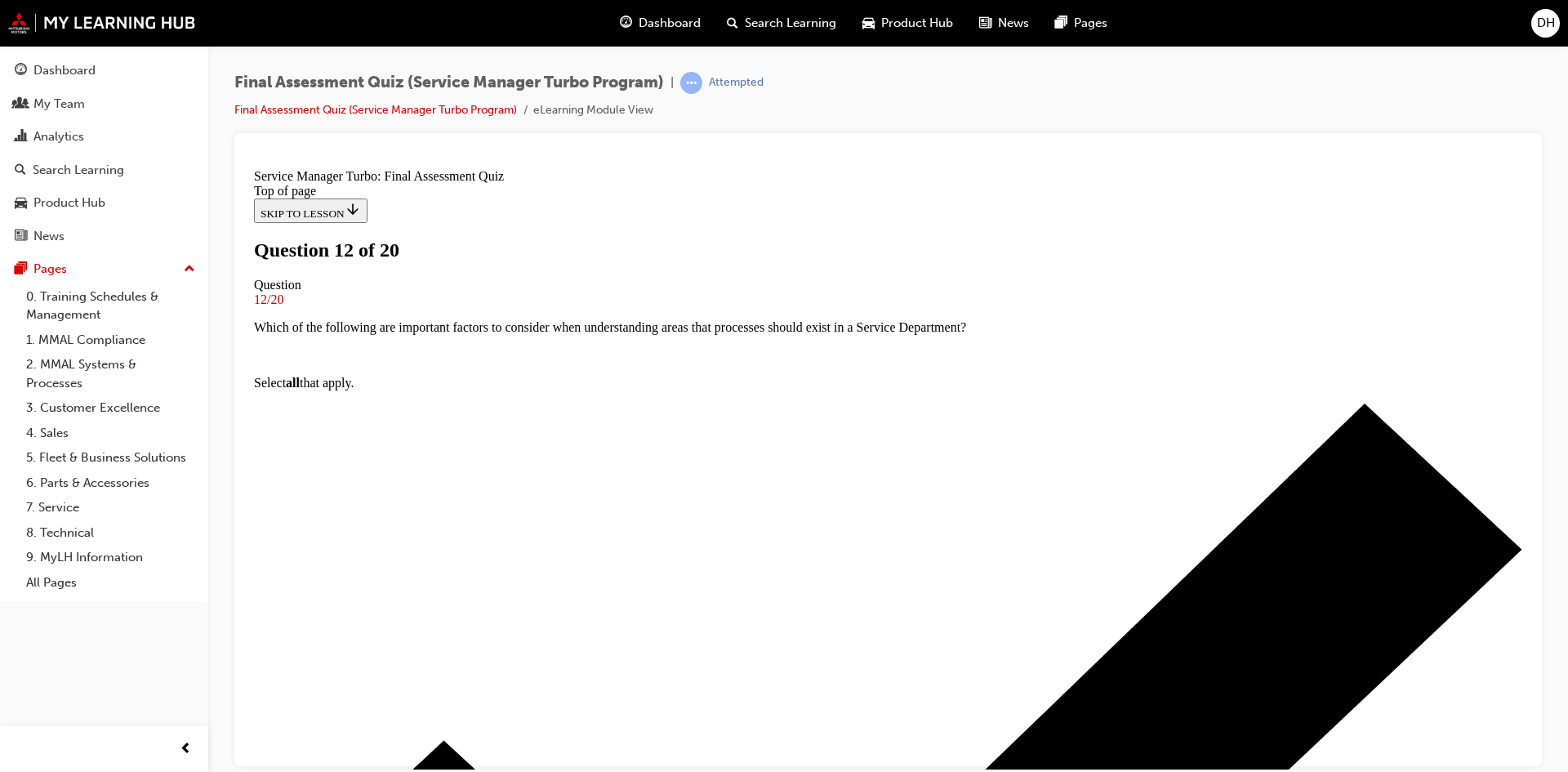
scroll to position [163, 0]
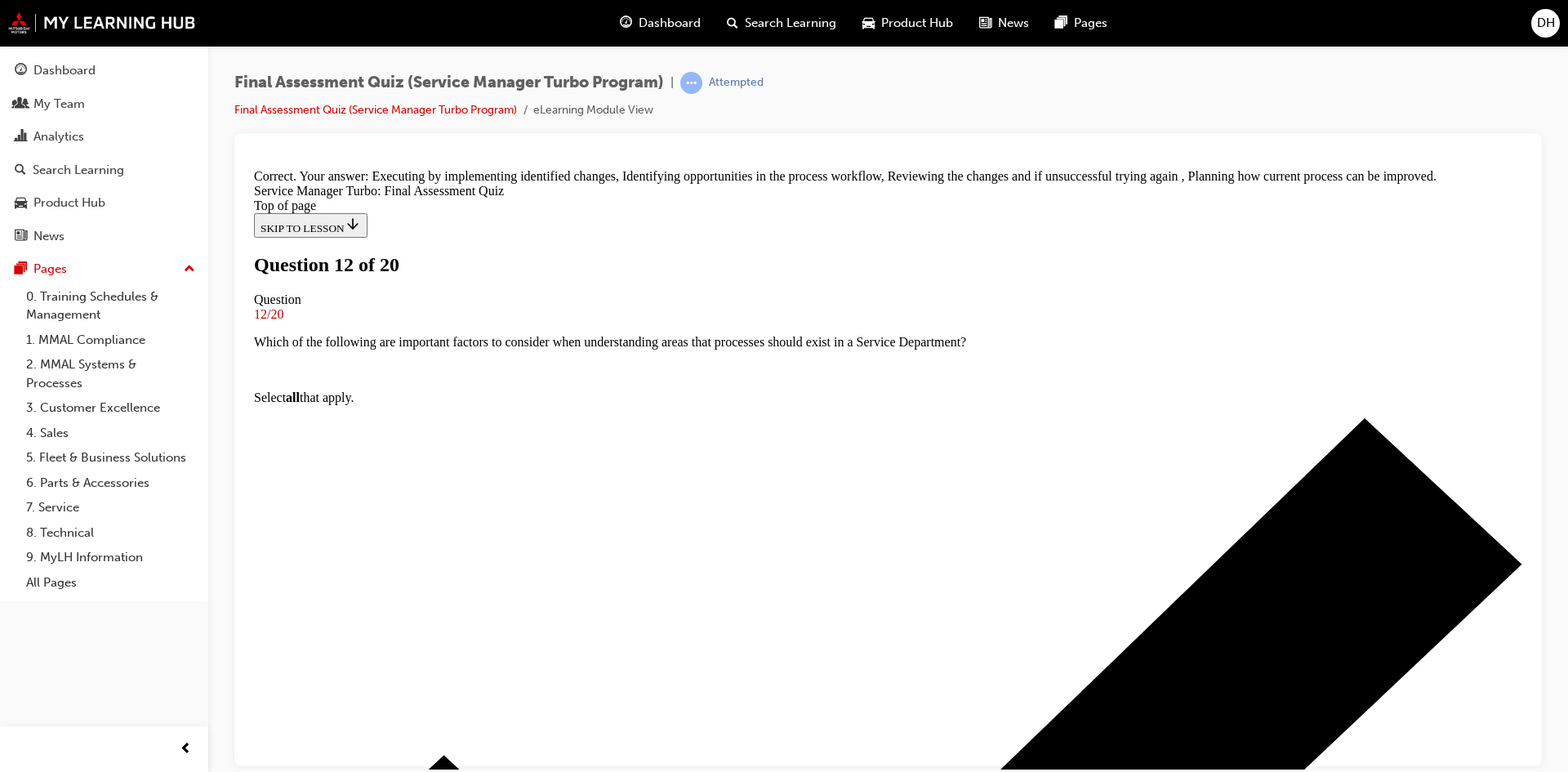
scroll to position [307, 0]
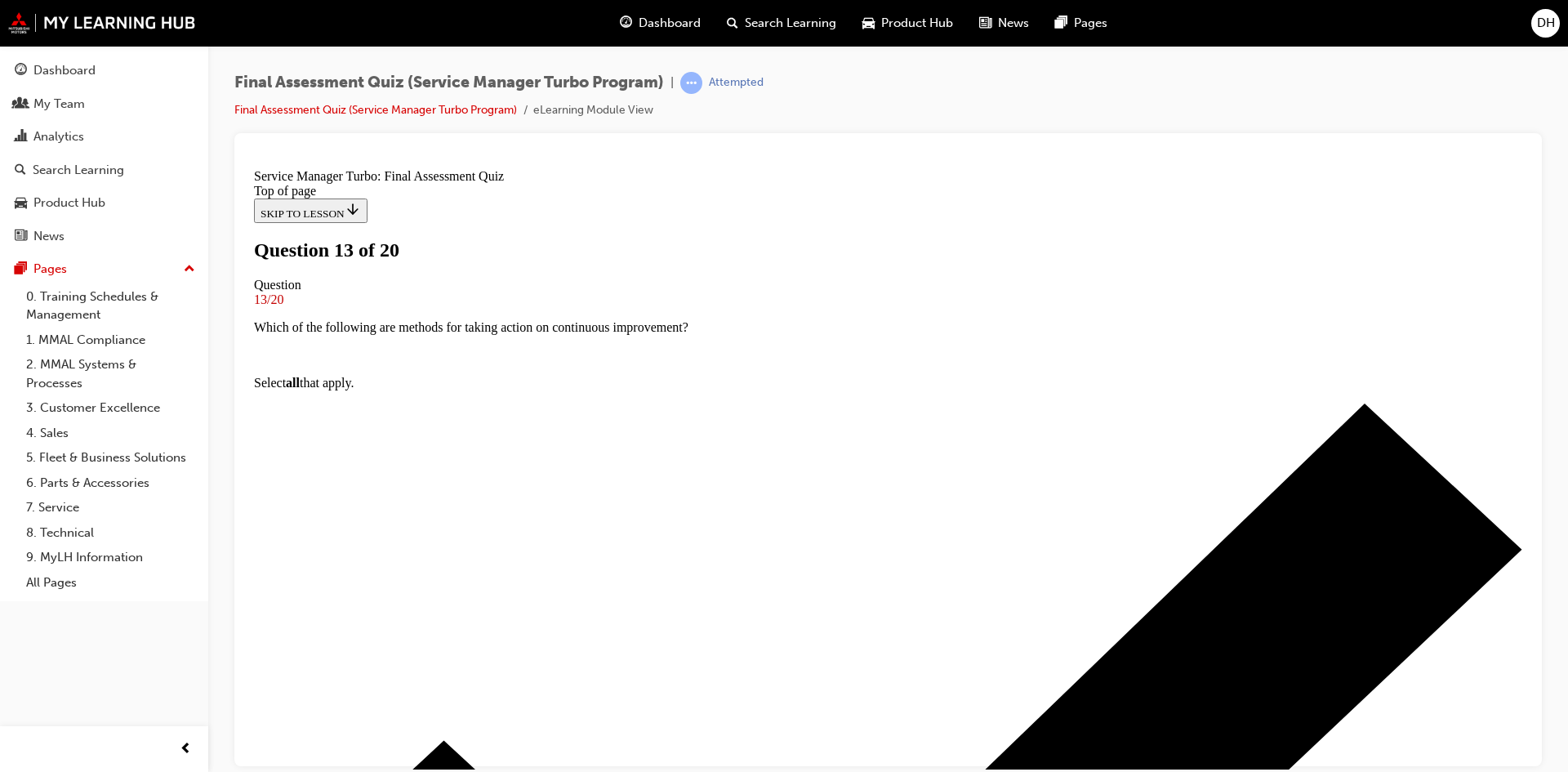
scroll to position [82, 0]
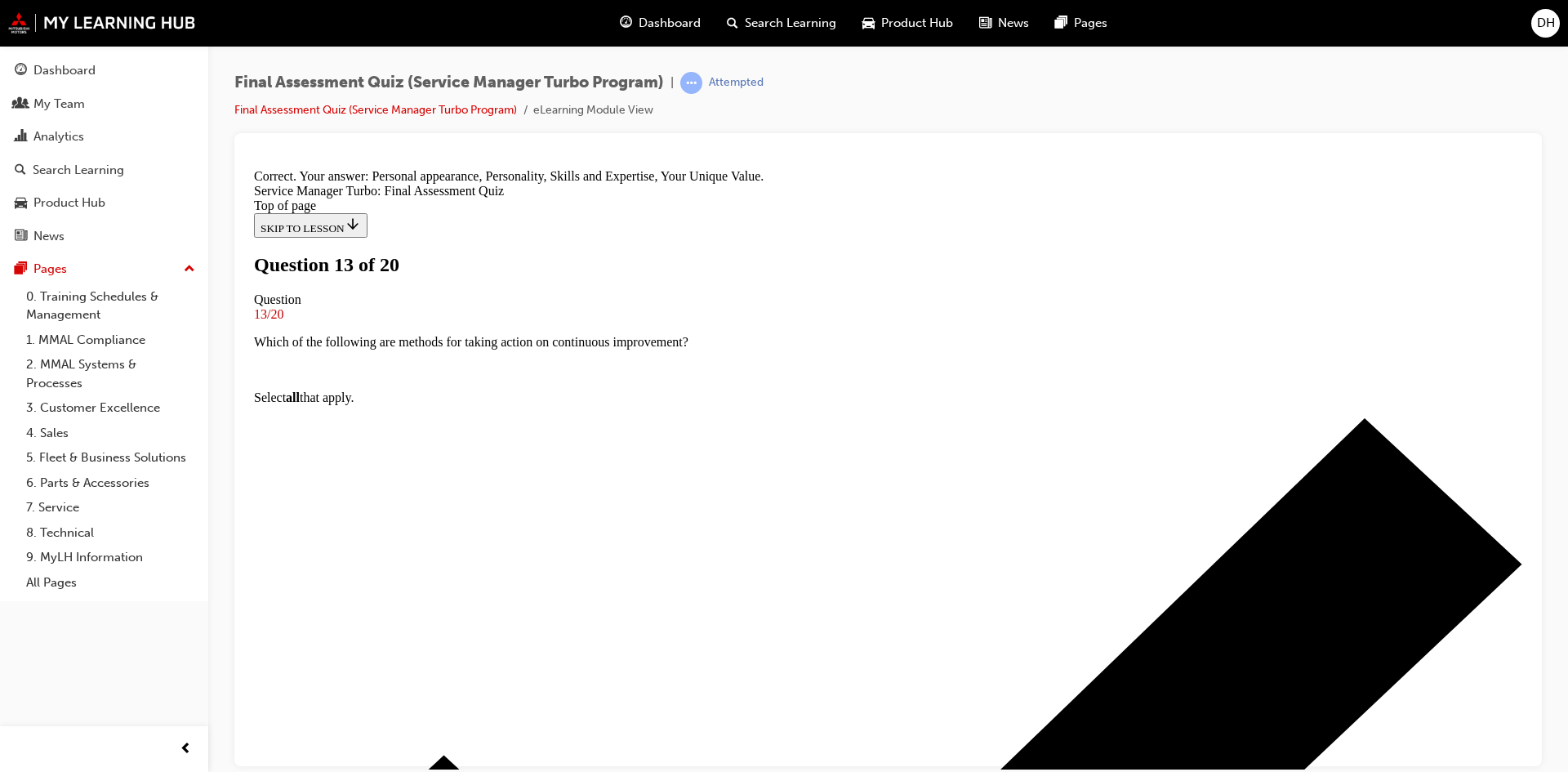
scroll to position [280, 0]
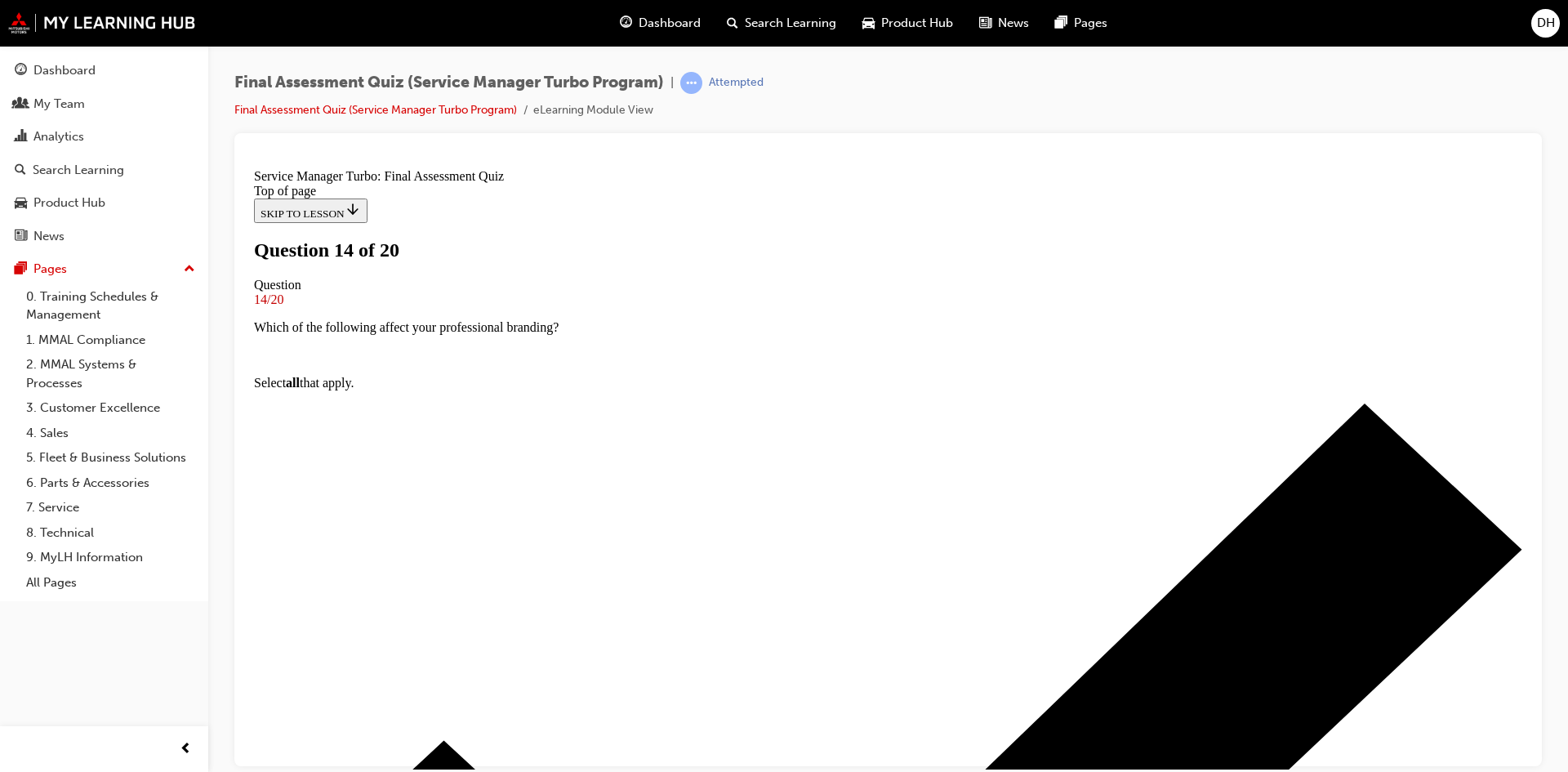
scroll to position [163, 0]
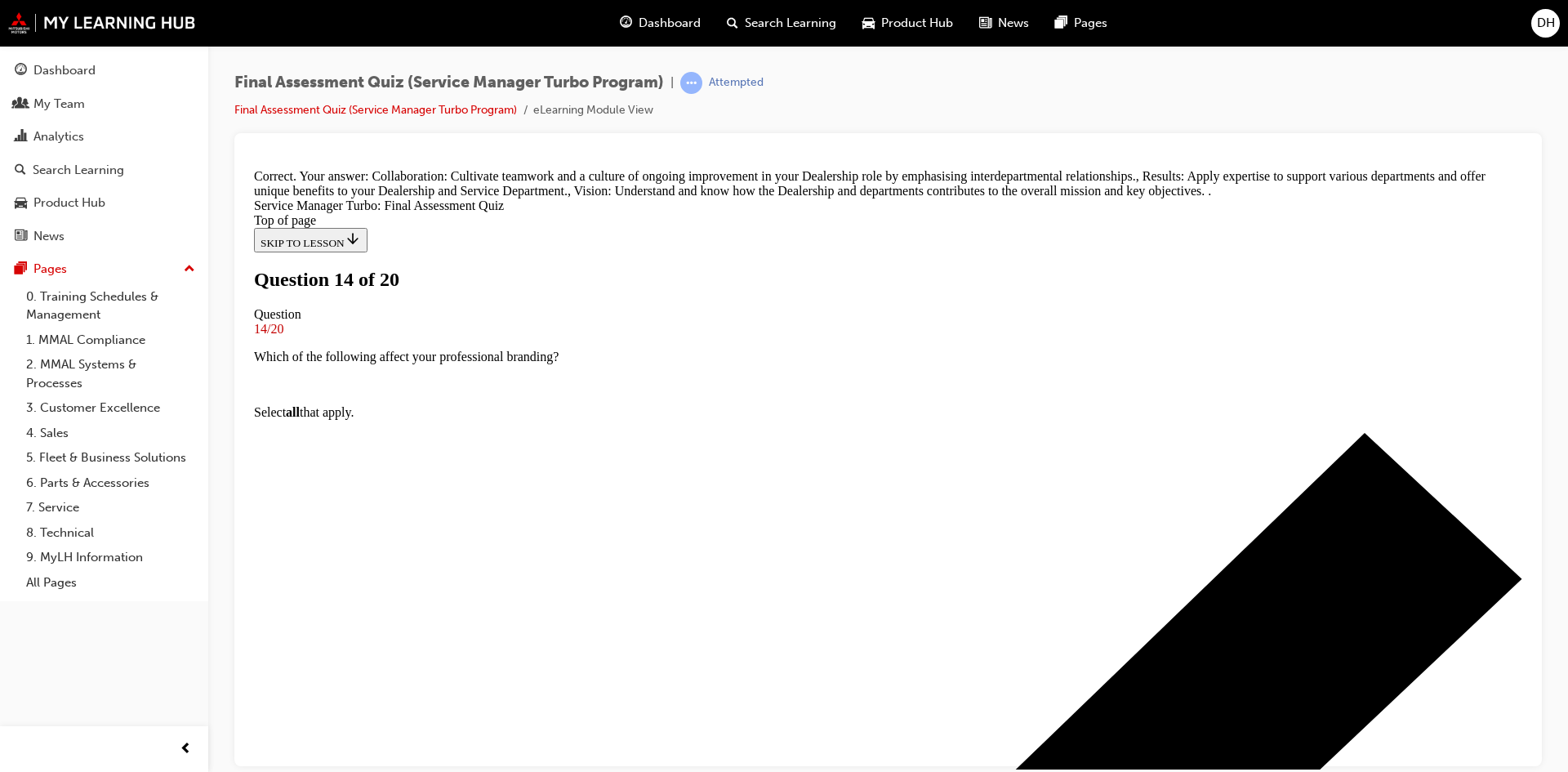
scroll to position [361, 0]
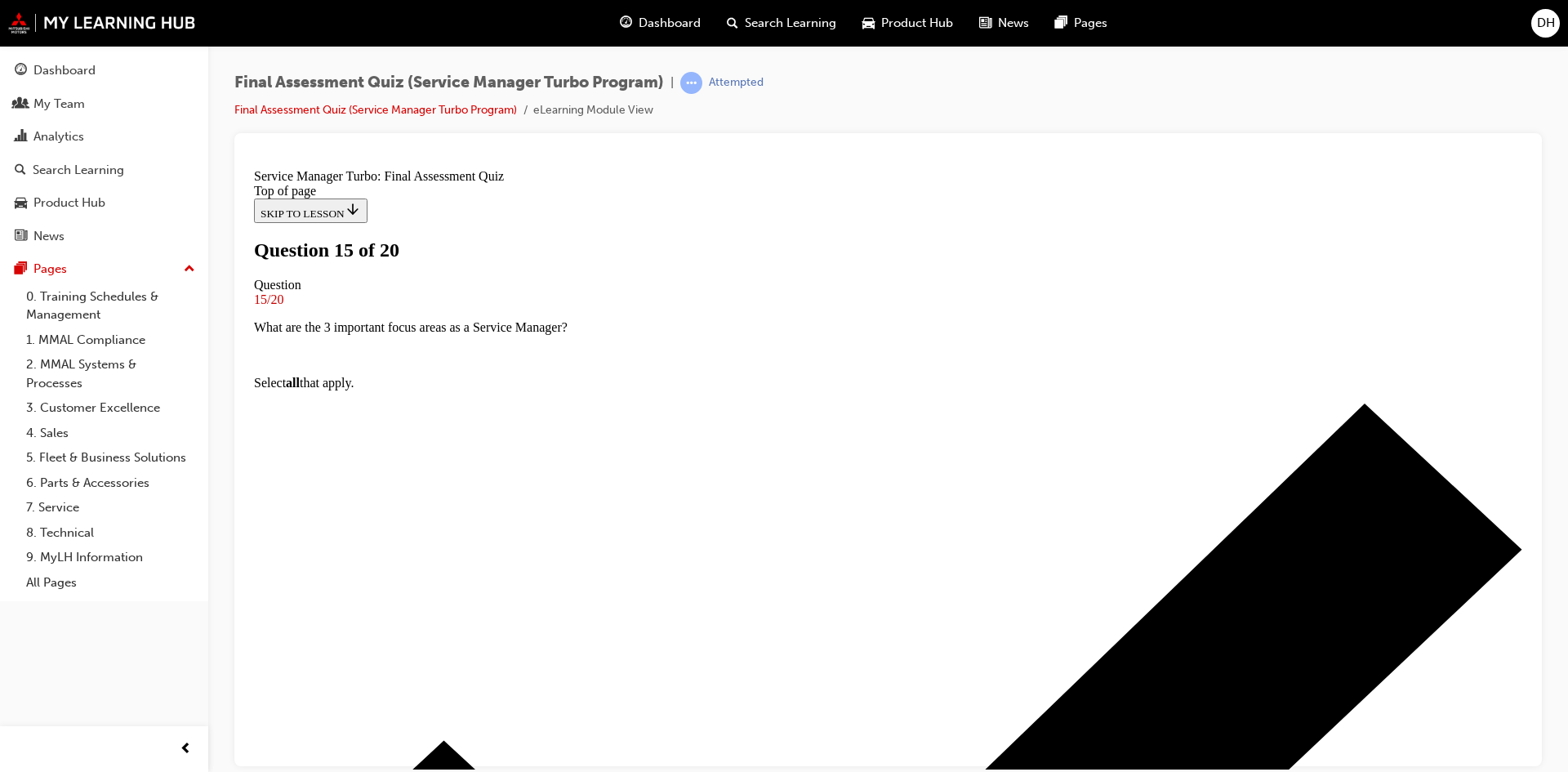
scroll to position [163, 0]
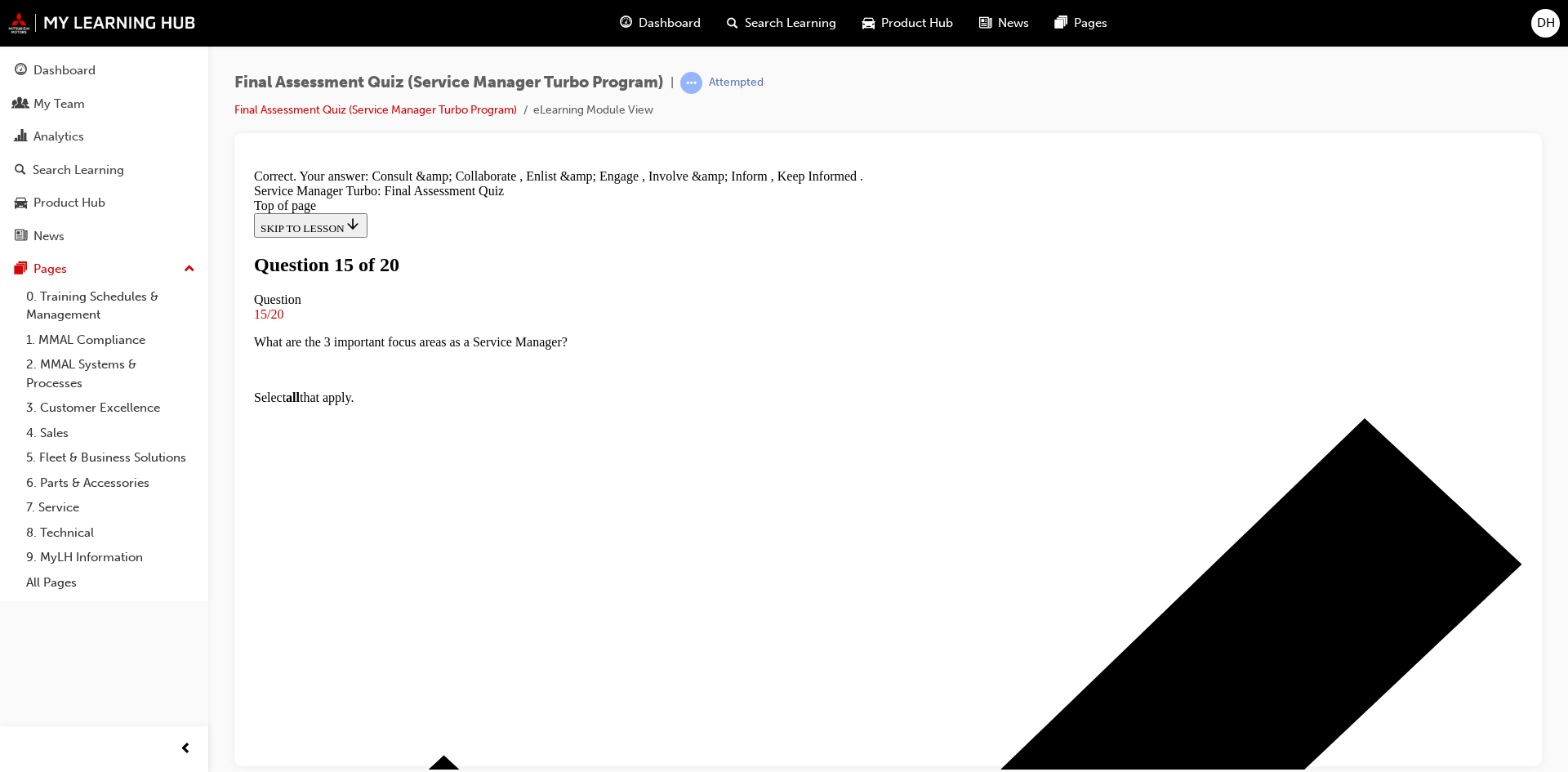
scroll to position [280, 0]
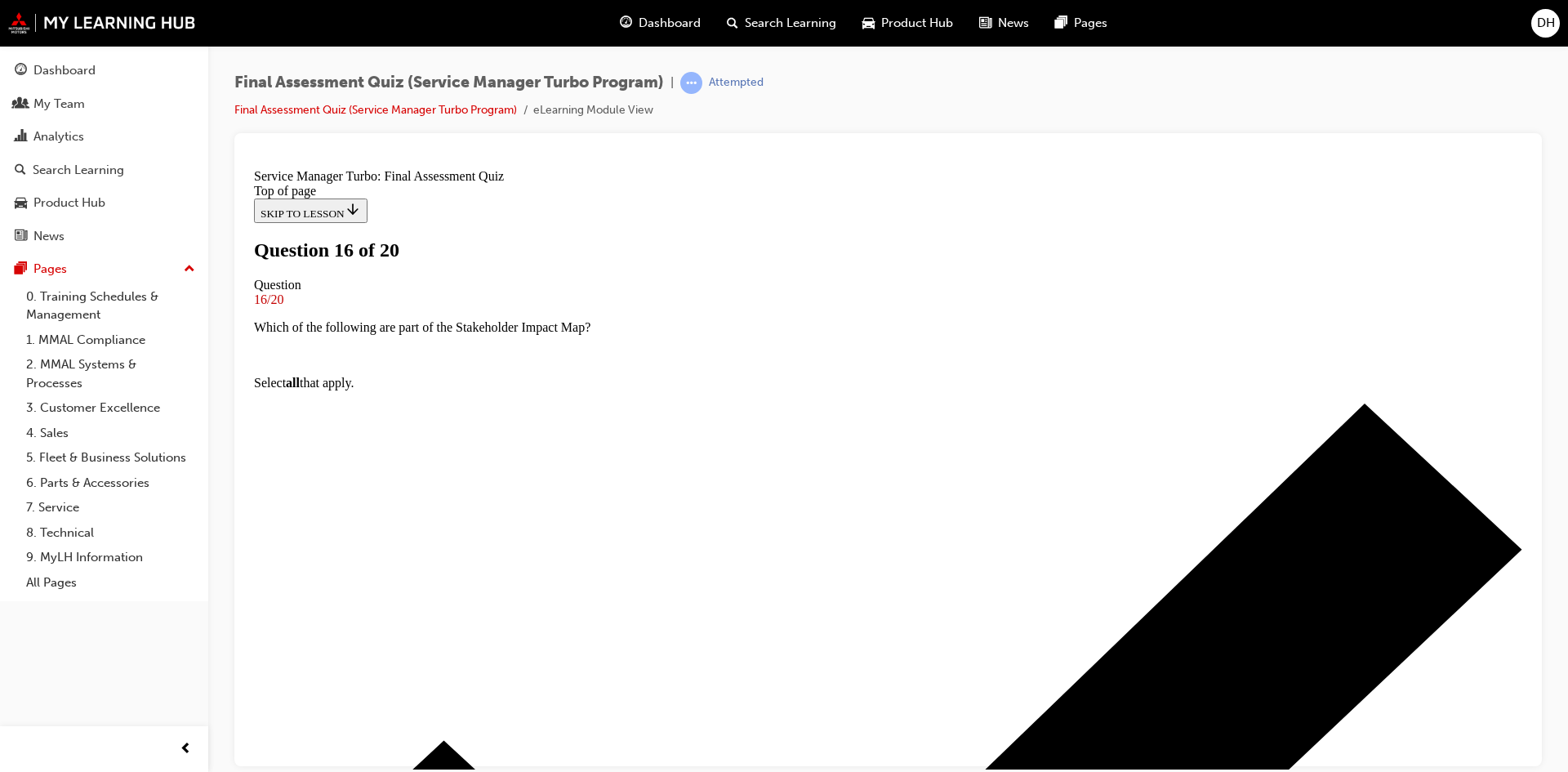
scroll to position [82, 0]
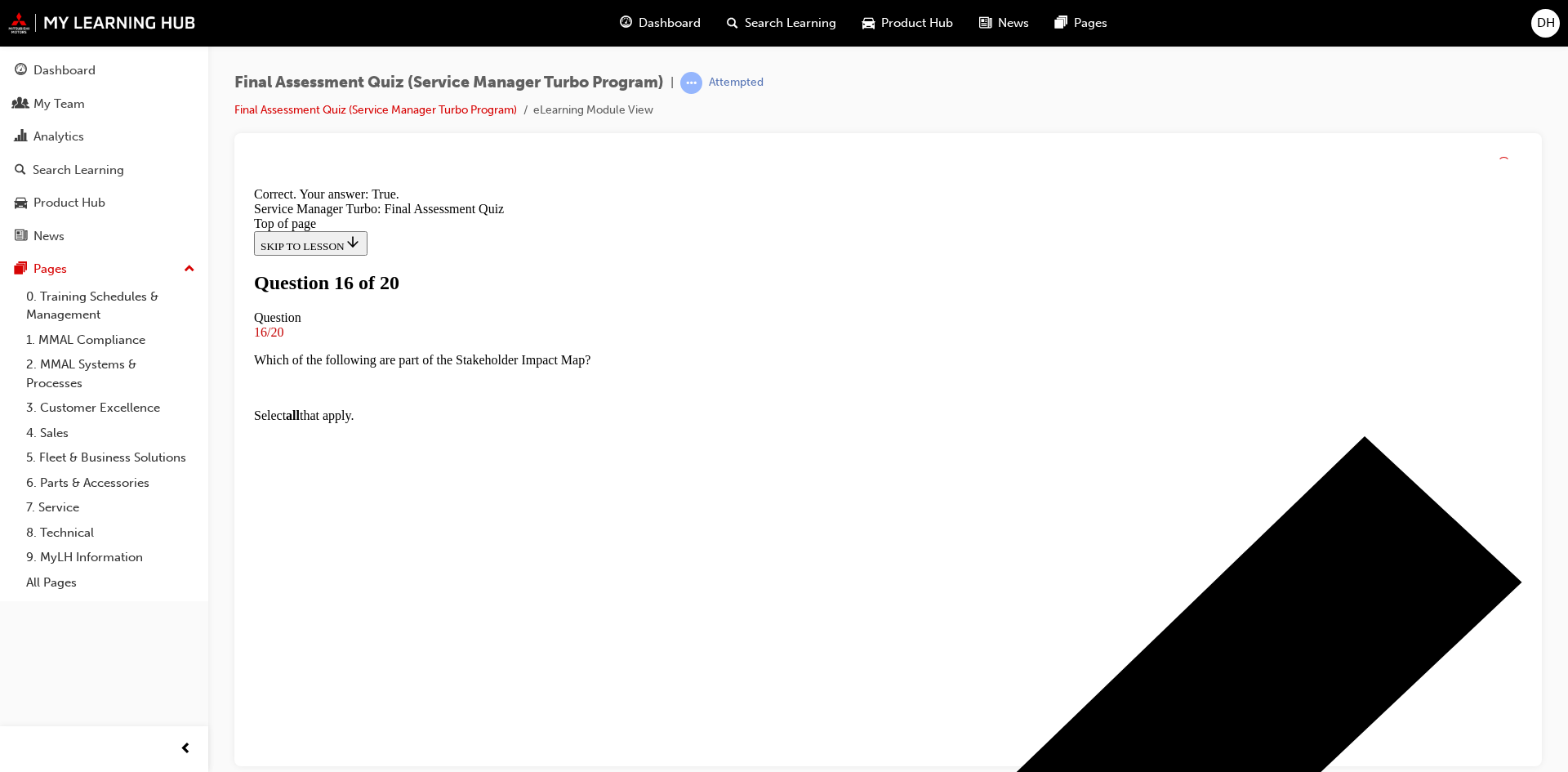
scroll to position [232, 0]
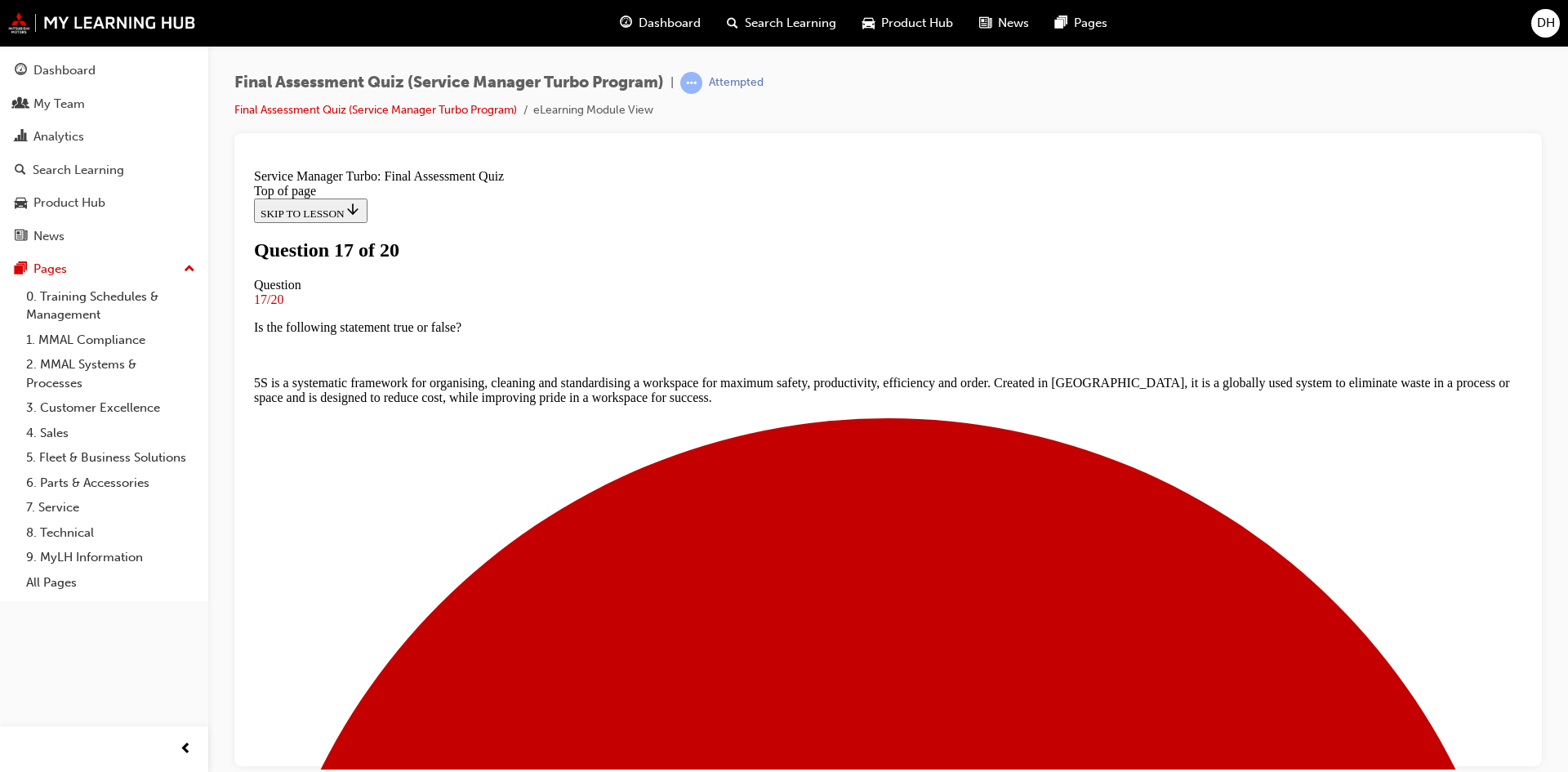
scroll to position [82, 0]
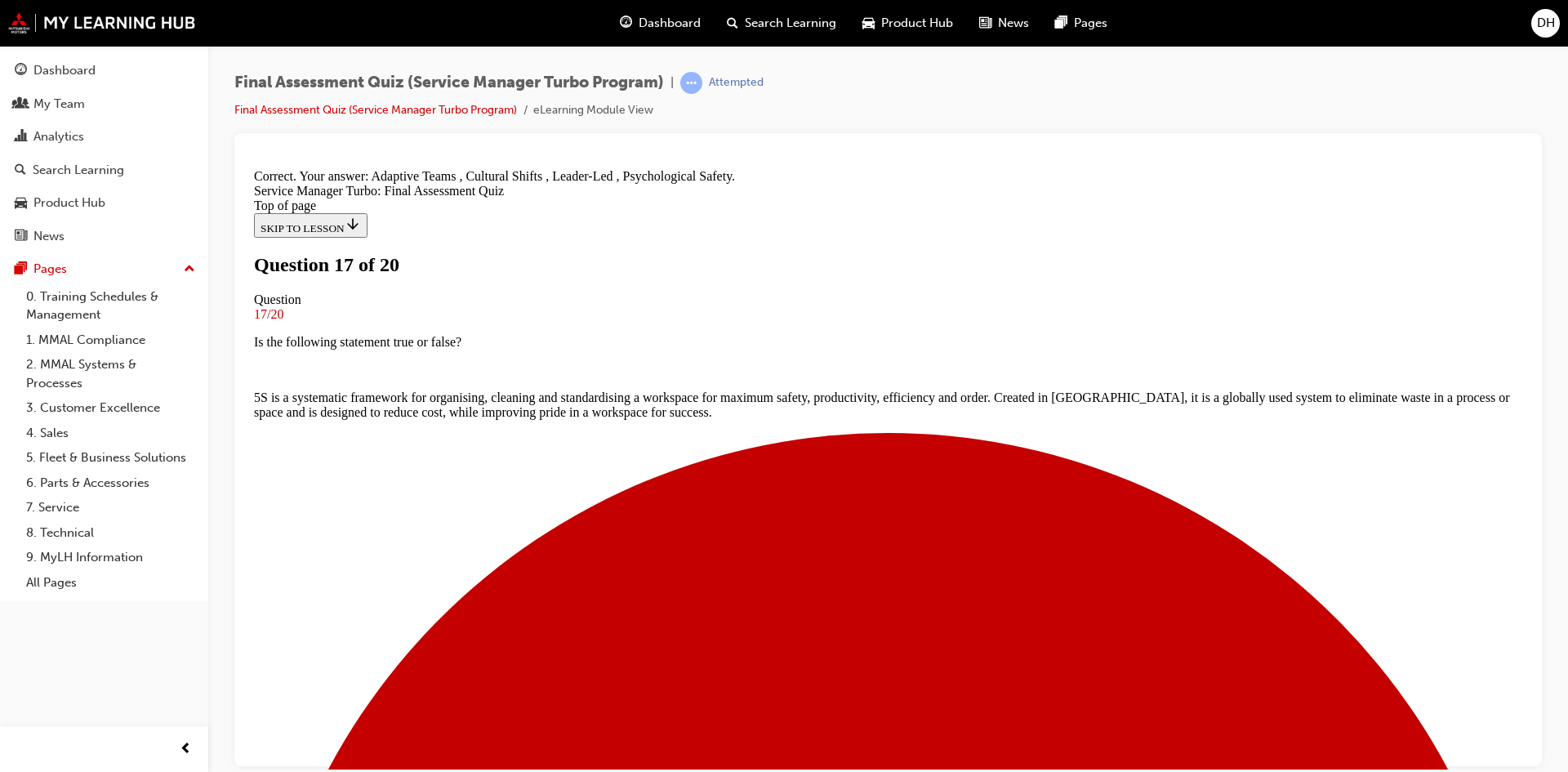
scroll to position [307, 0]
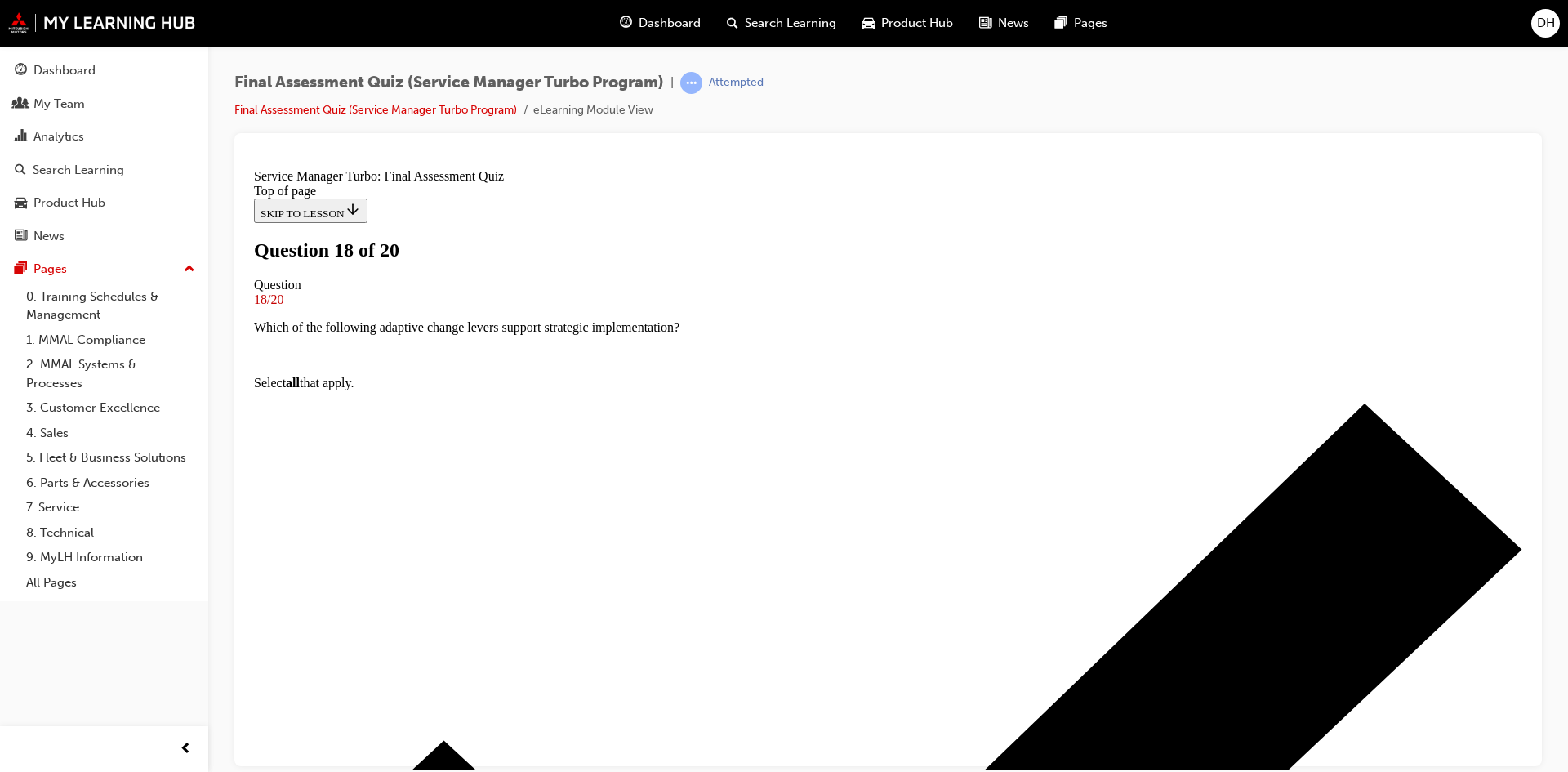
drag, startPoint x: 623, startPoint y: 432, endPoint x: 706, endPoint y: 488, distance: 100.1
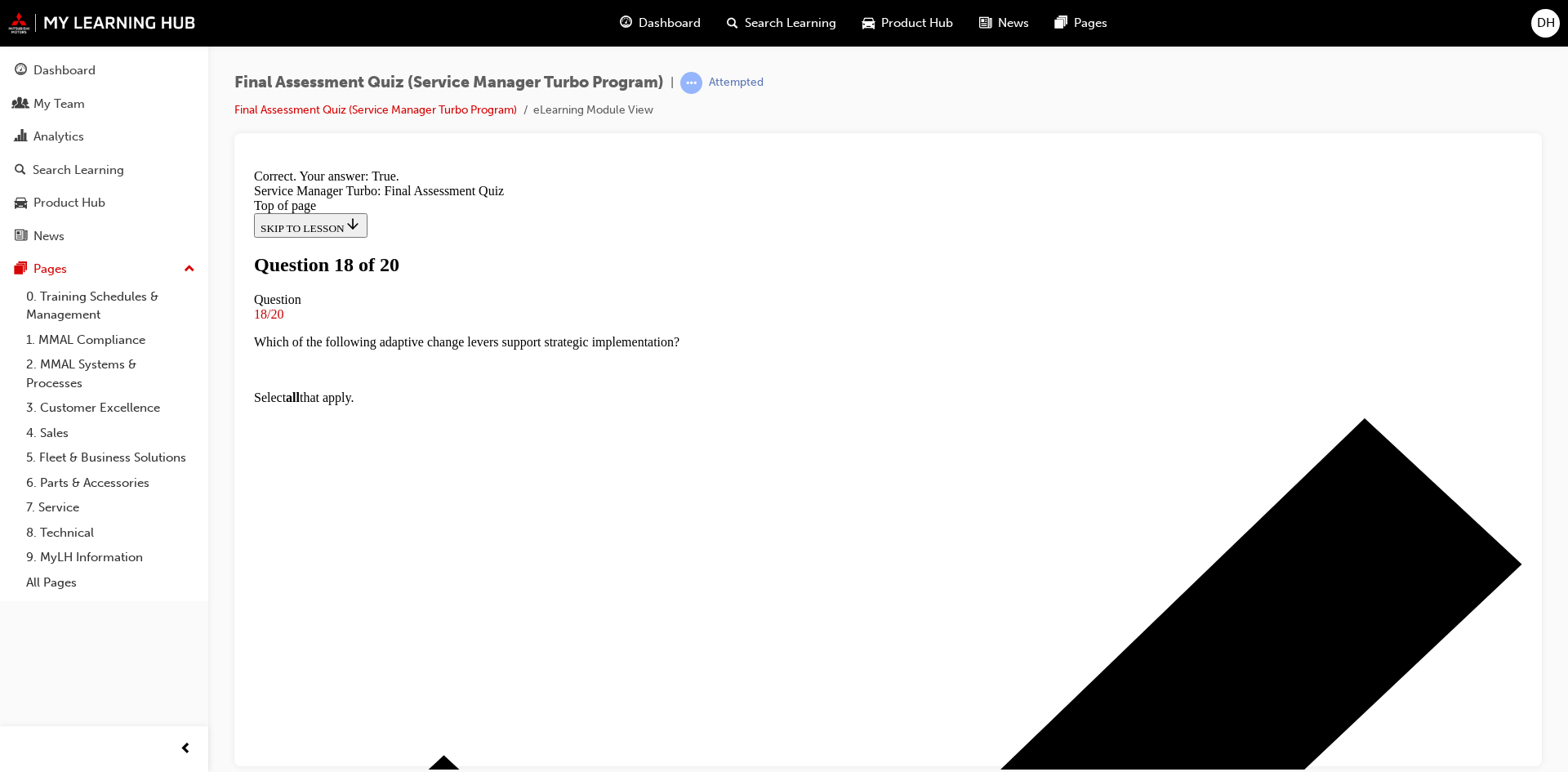
scroll to position [176, 0]
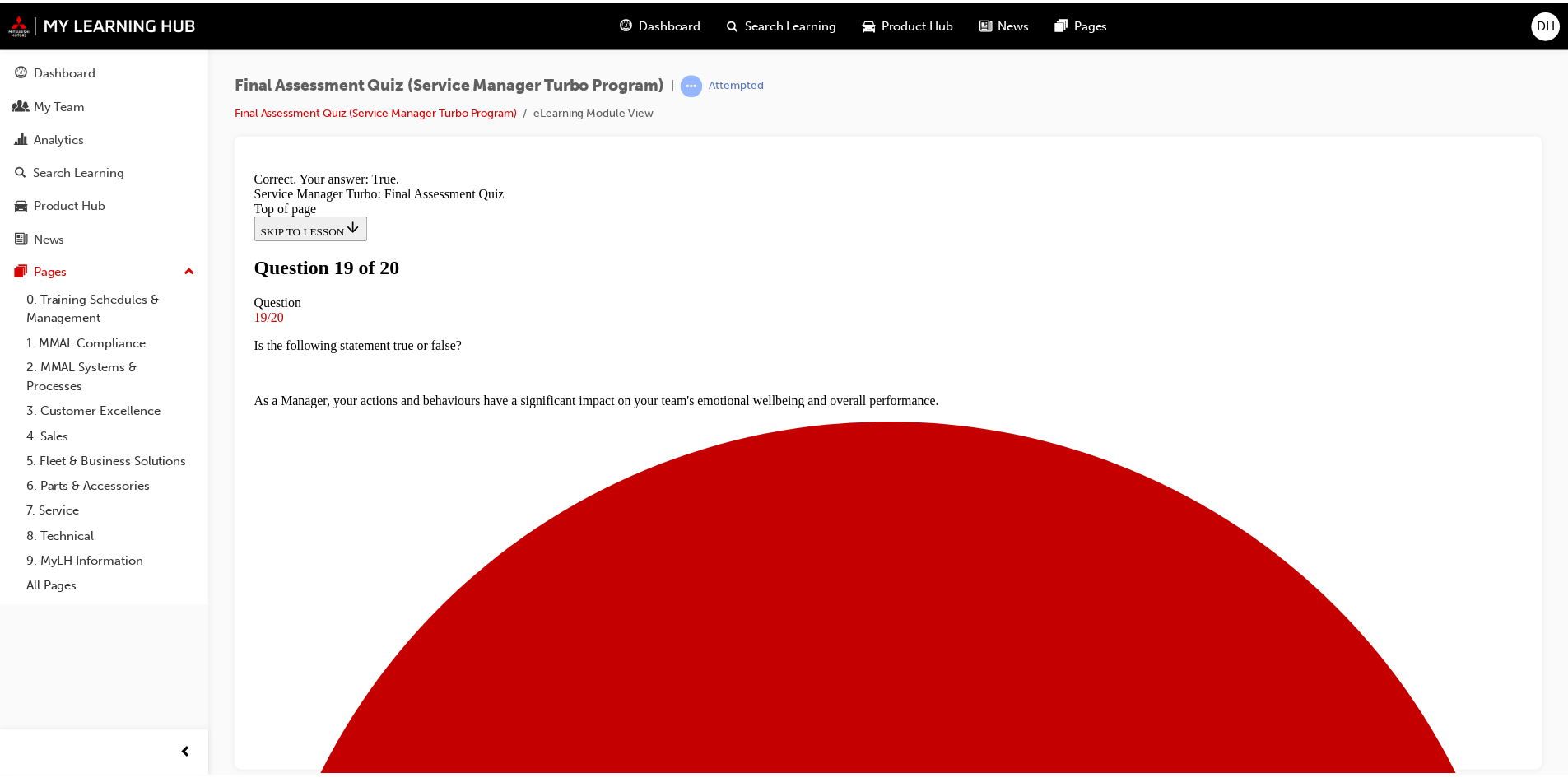
scroll to position [262, 0]
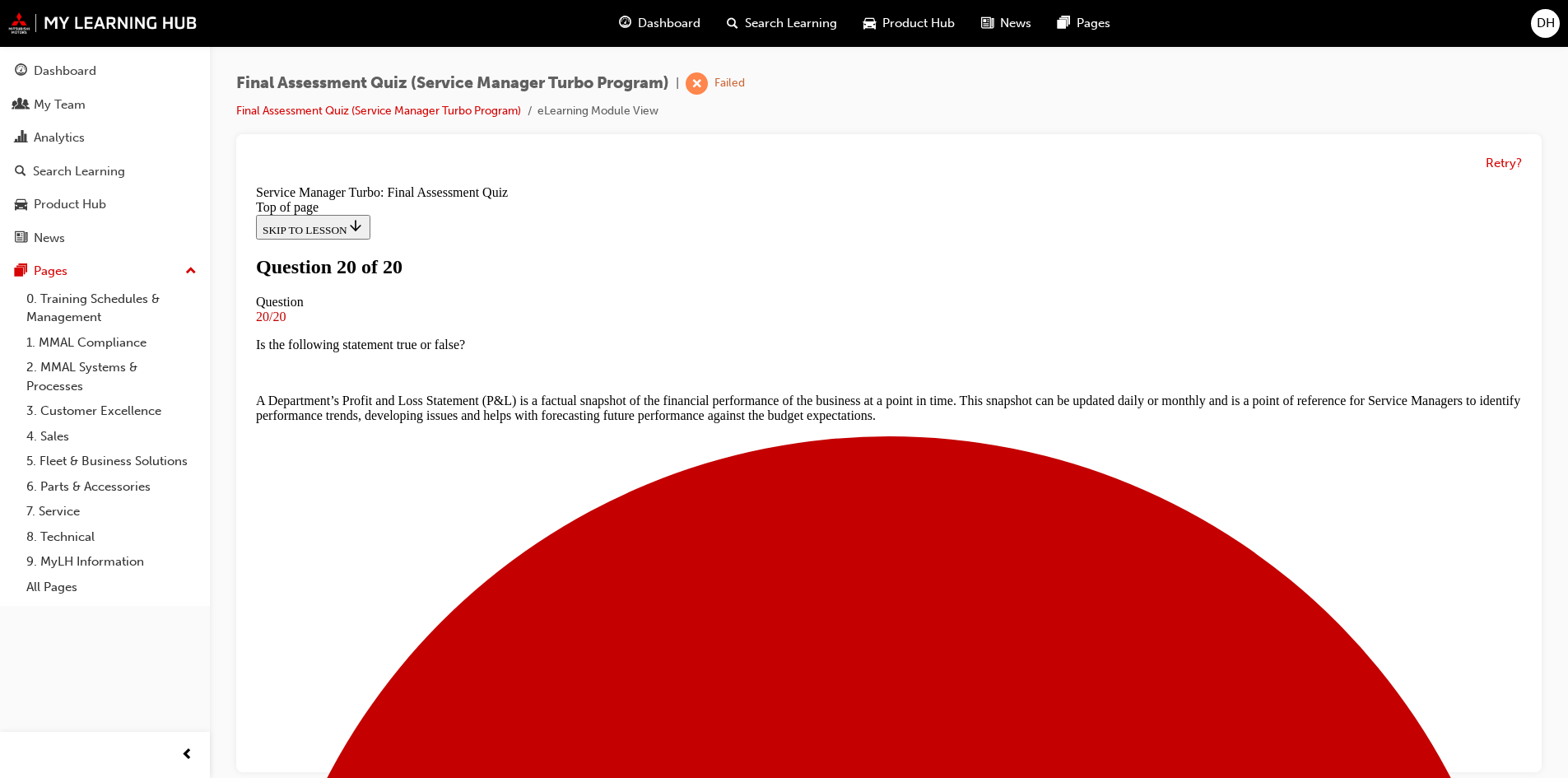
scroll to position [251, 0]
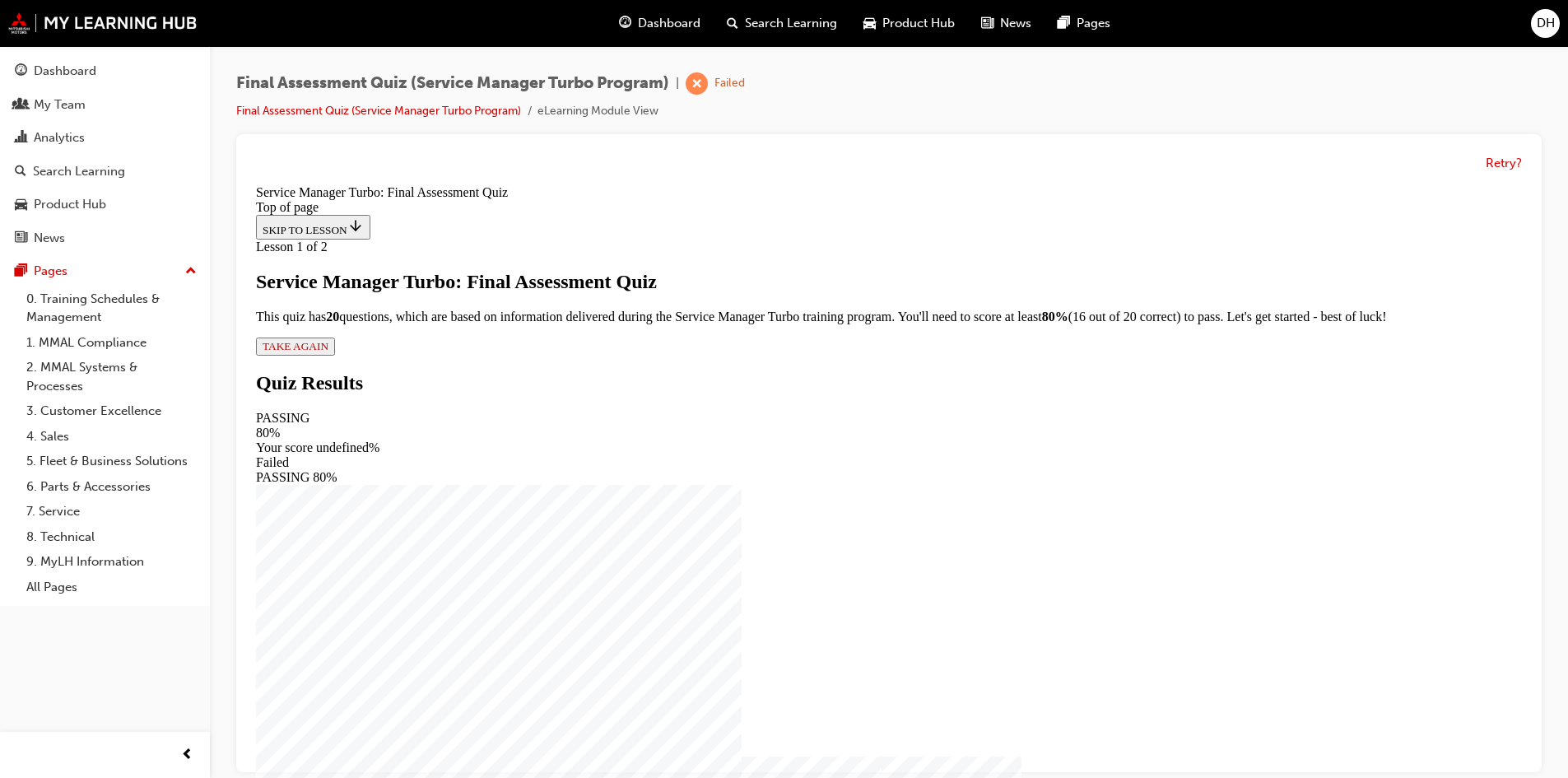
scroll to position [2, 0]
click at [328, 353] on span "TAKE AGAIN" at bounding box center [296, 346] width 66 height 12
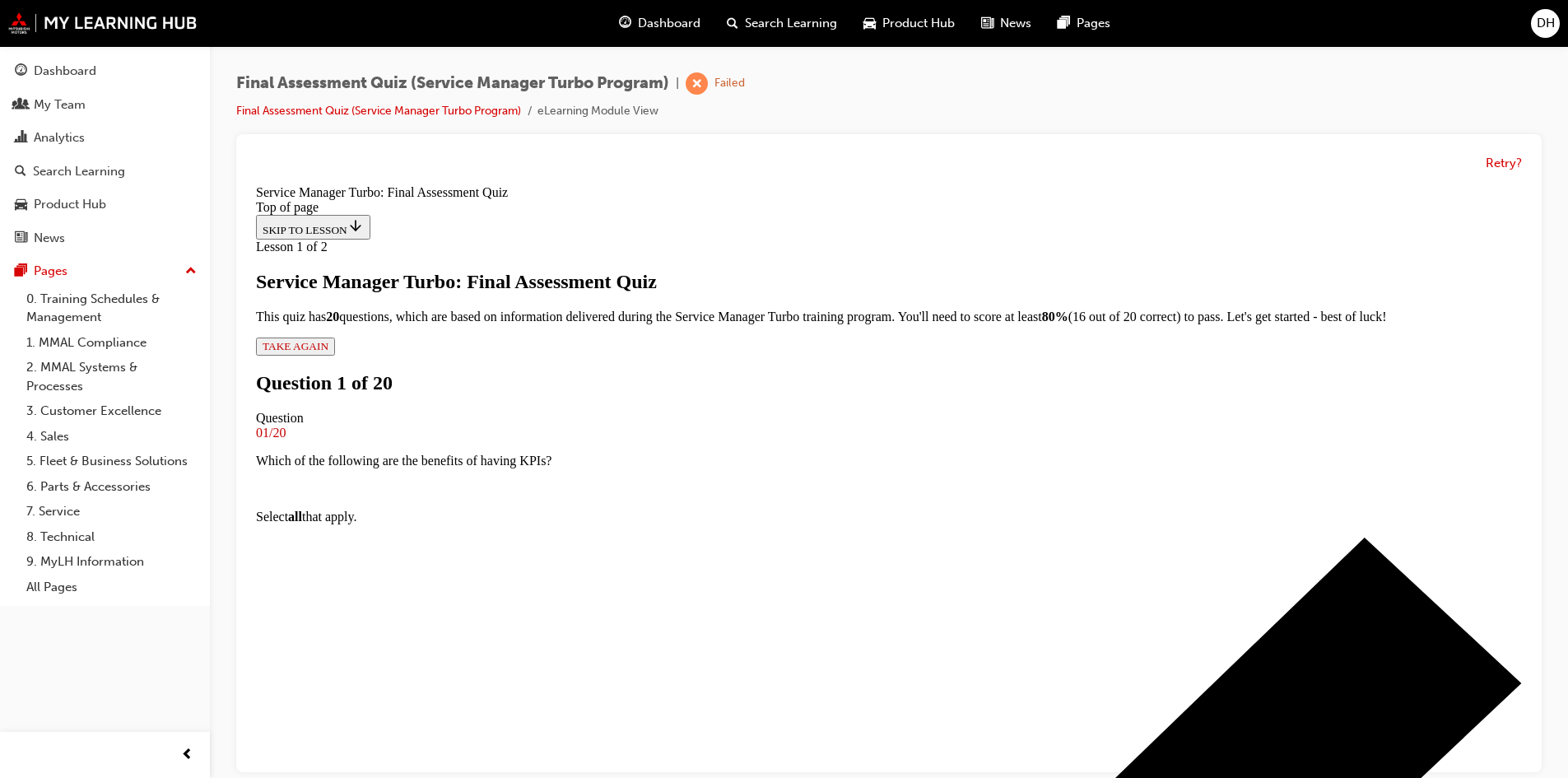
scroll to position [84, 0]
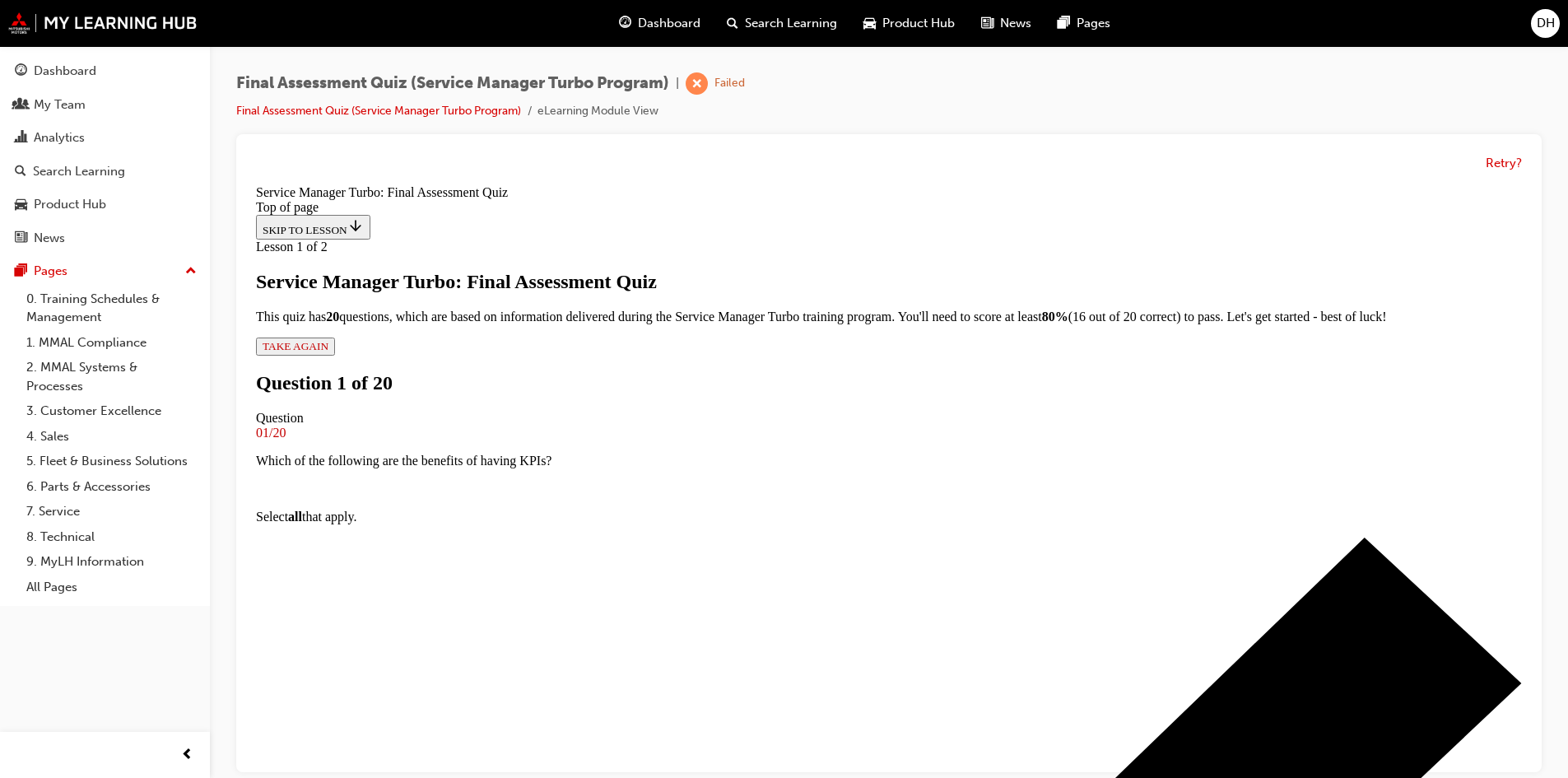
scroll to position [166, 0]
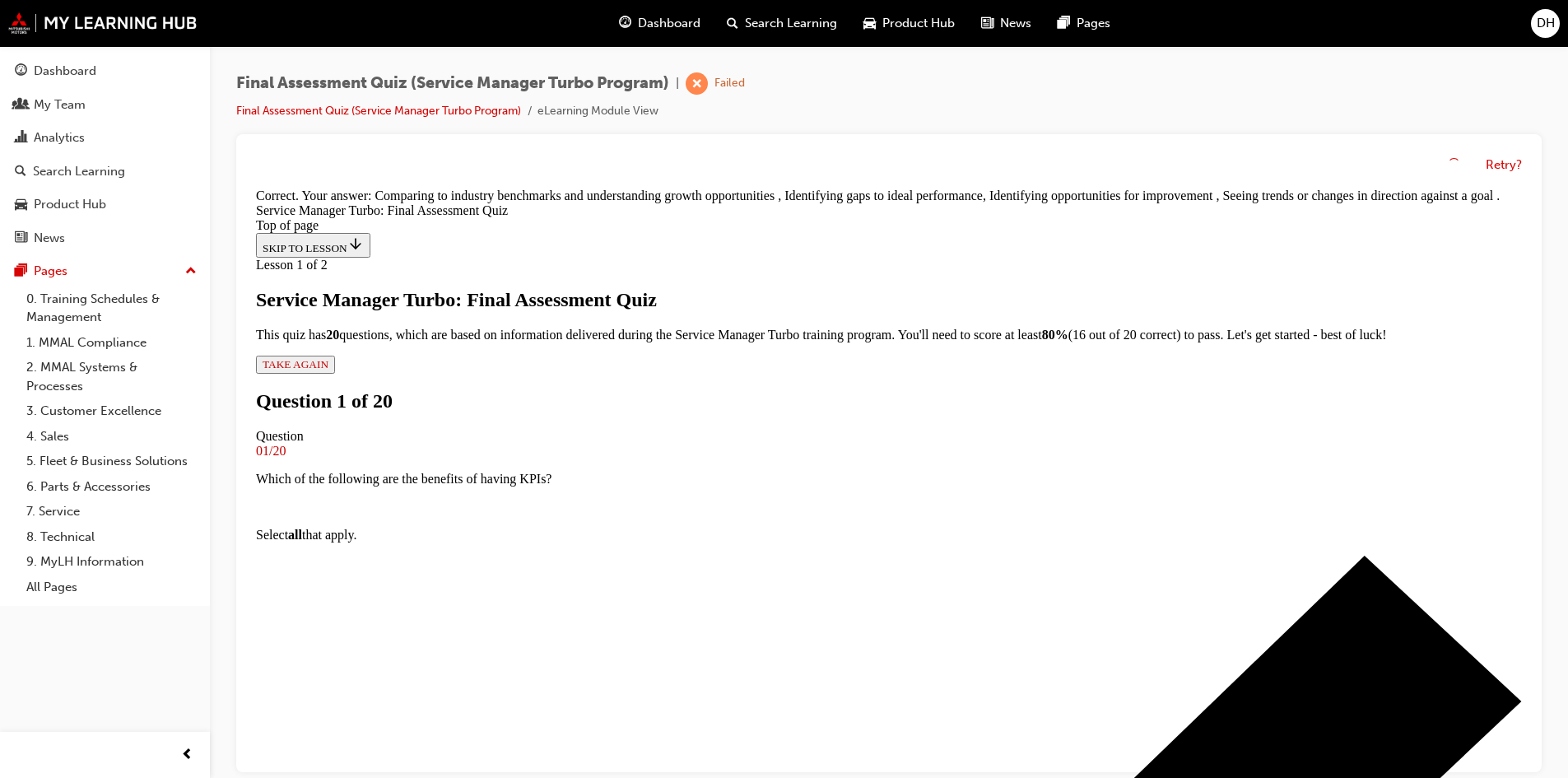
scroll to position [298, 0]
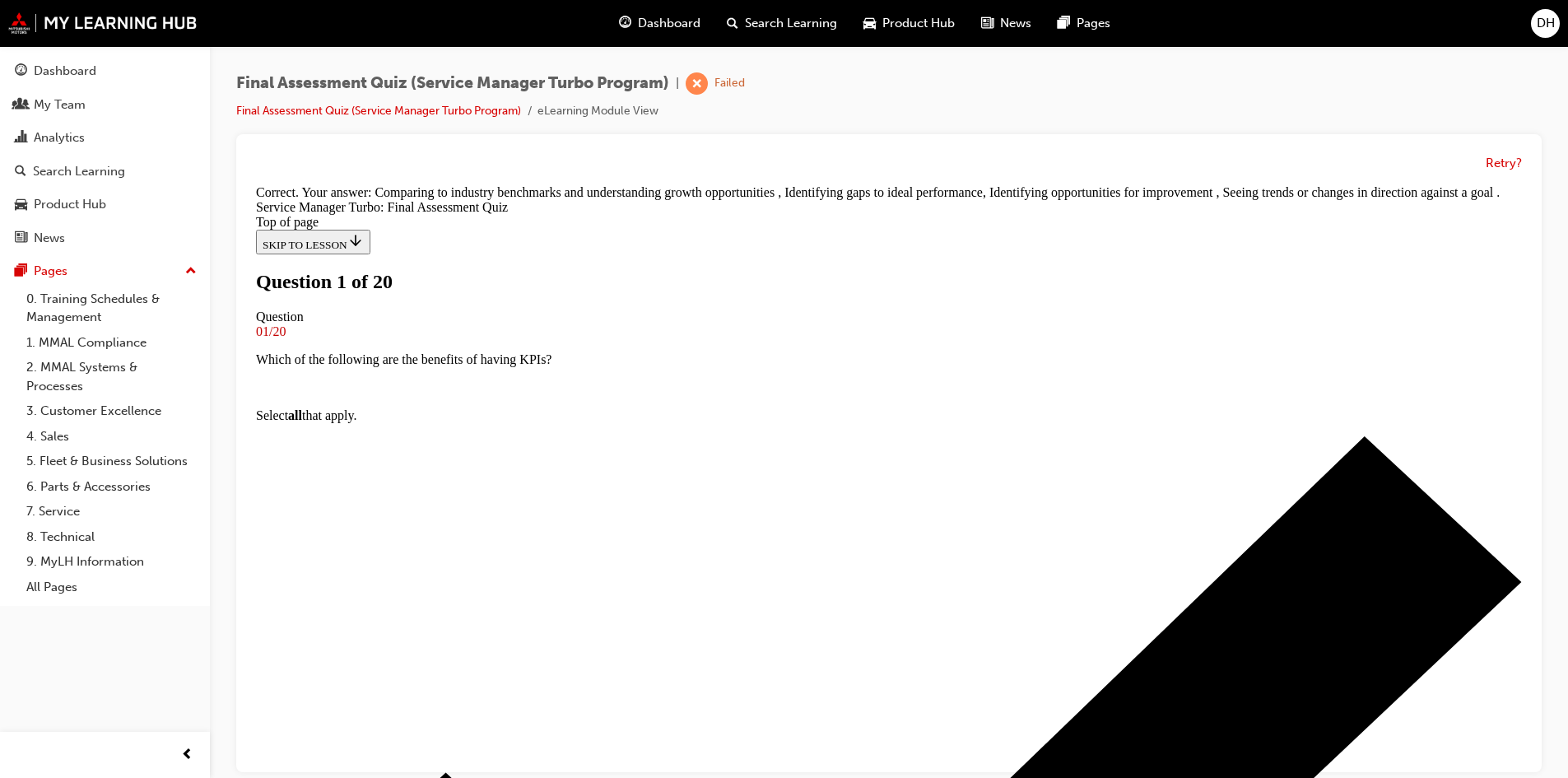
scroll to position [164, 0]
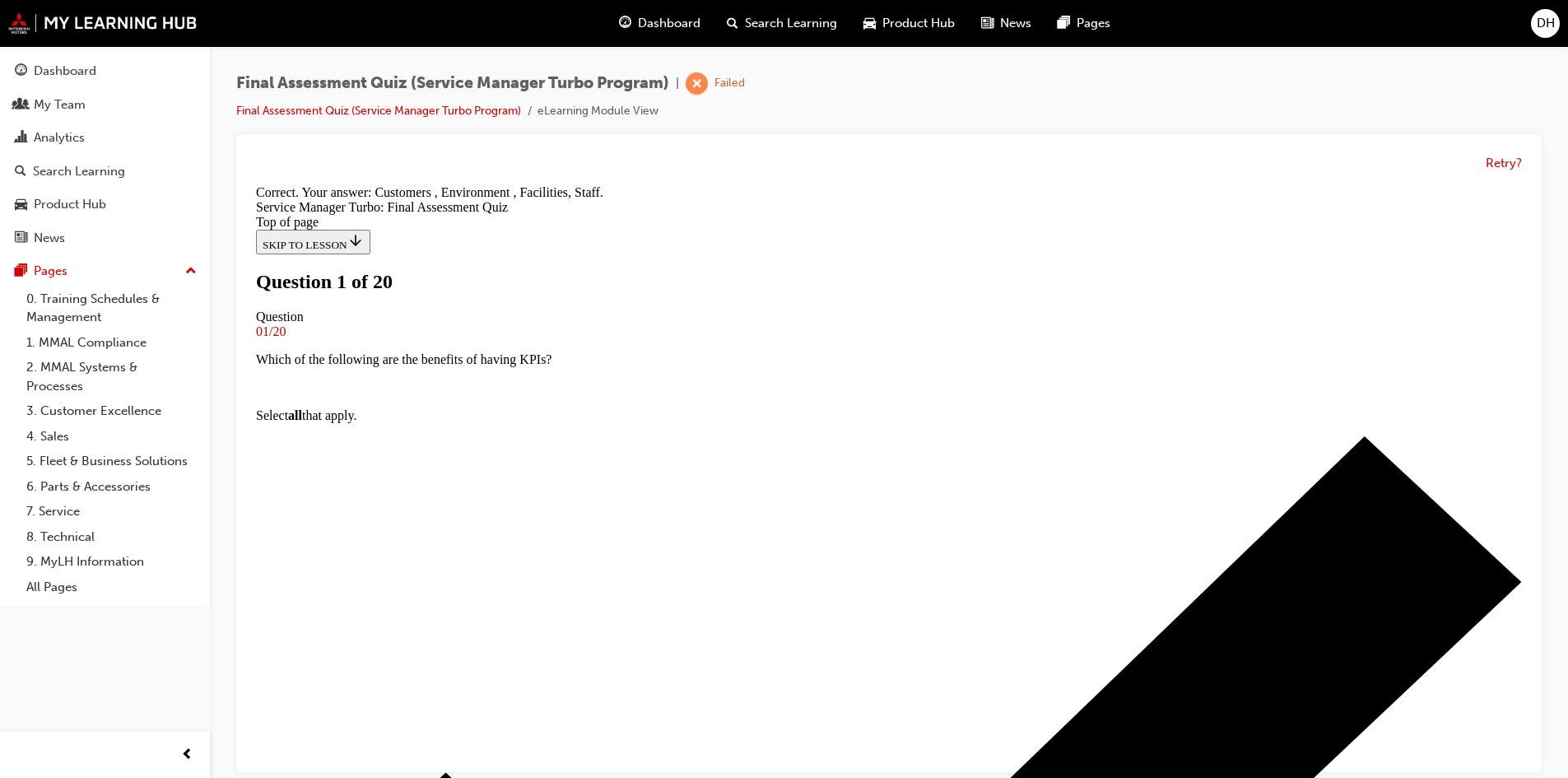
scroll to position [309, 0]
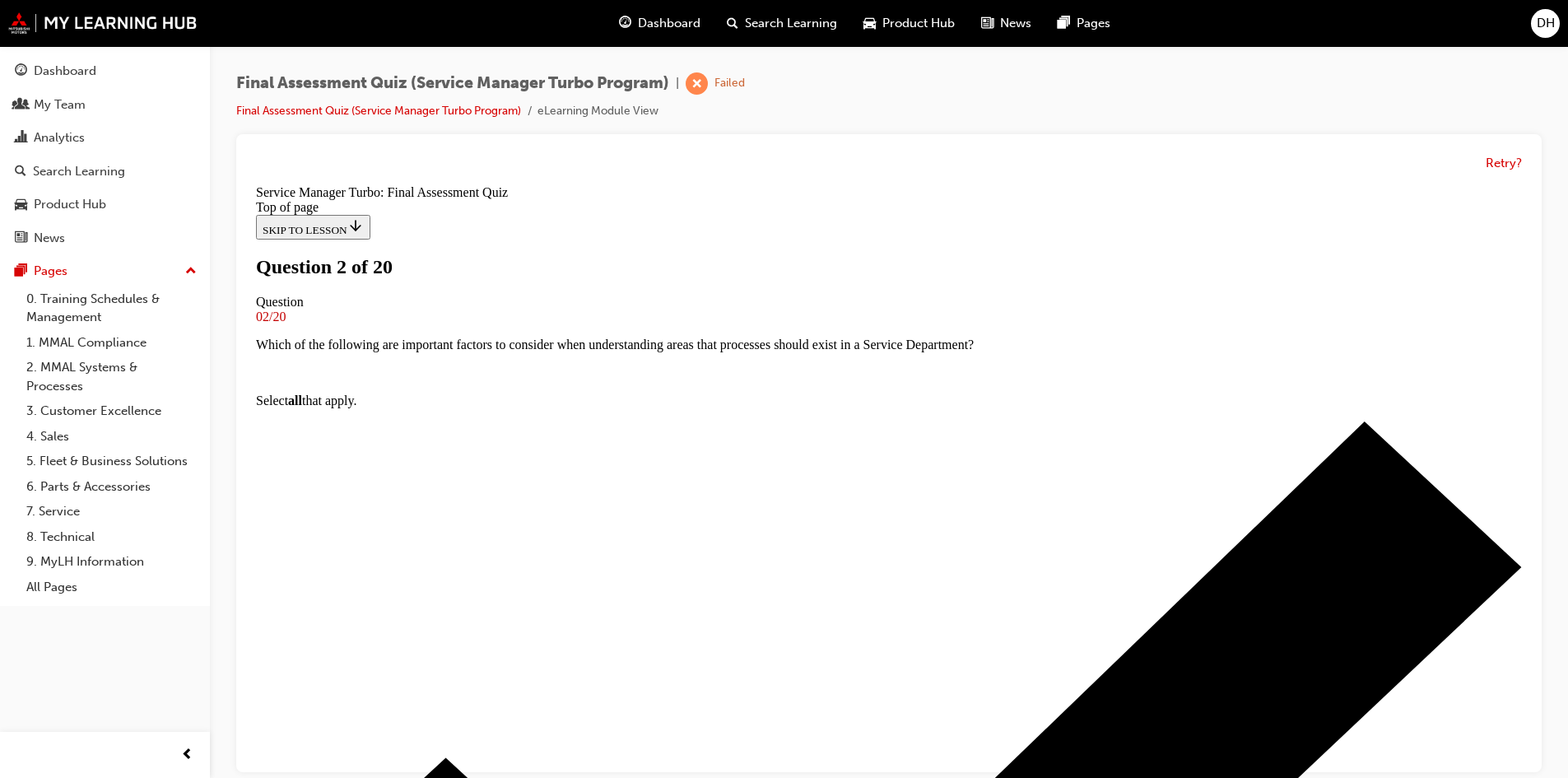
scroll to position [164, 0]
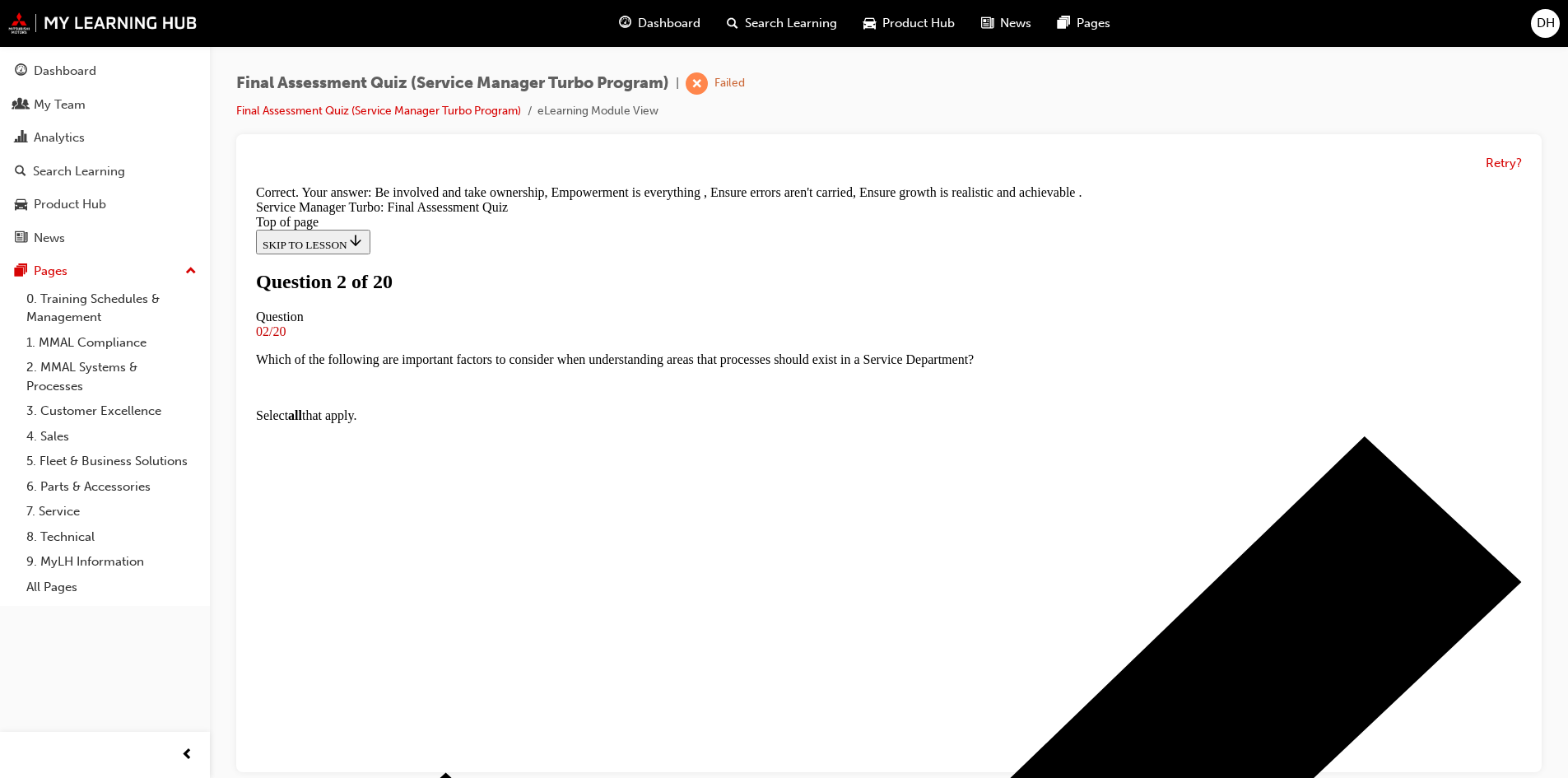
scroll to position [309, 0]
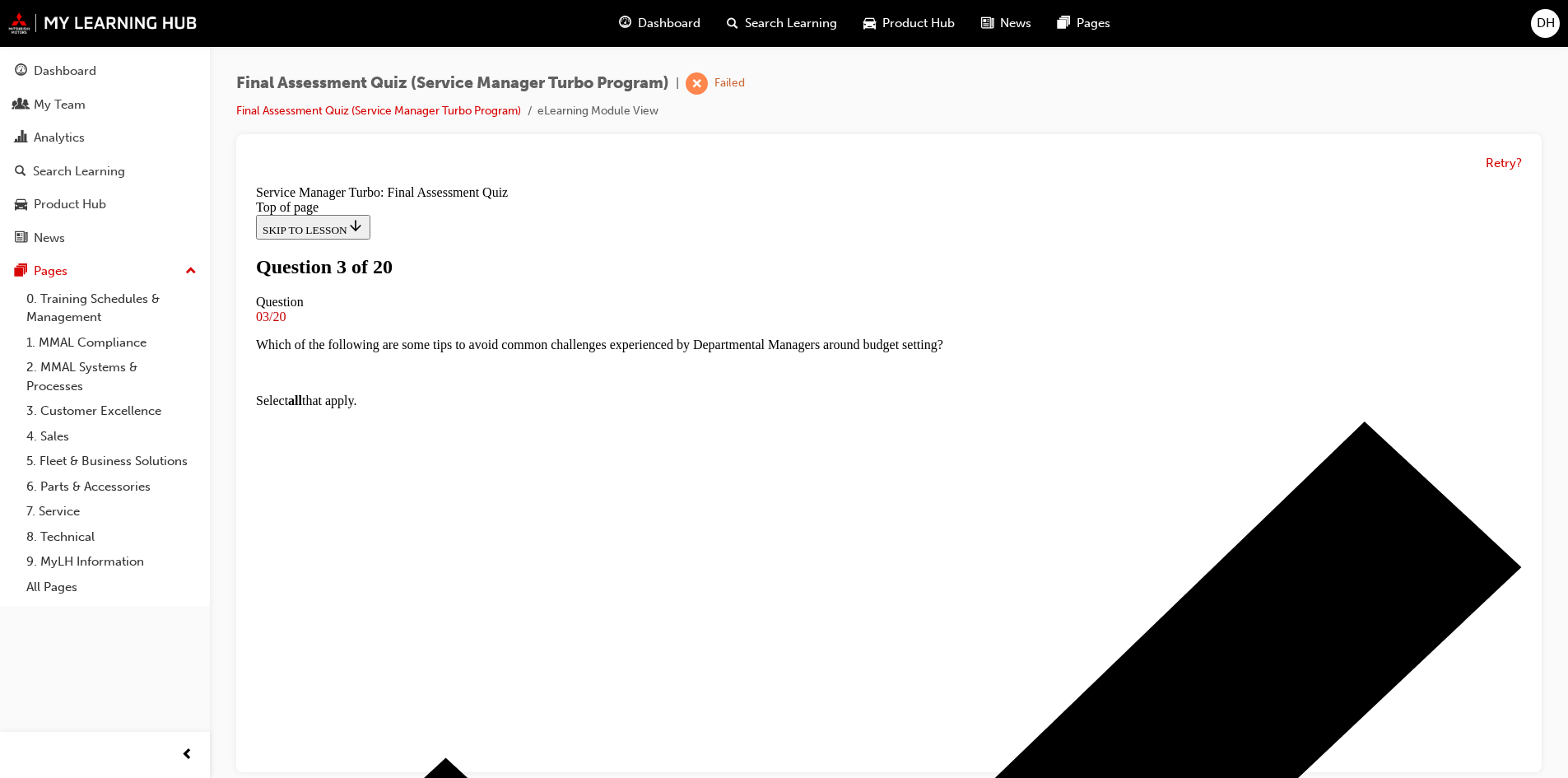
scroll to position [164, 0]
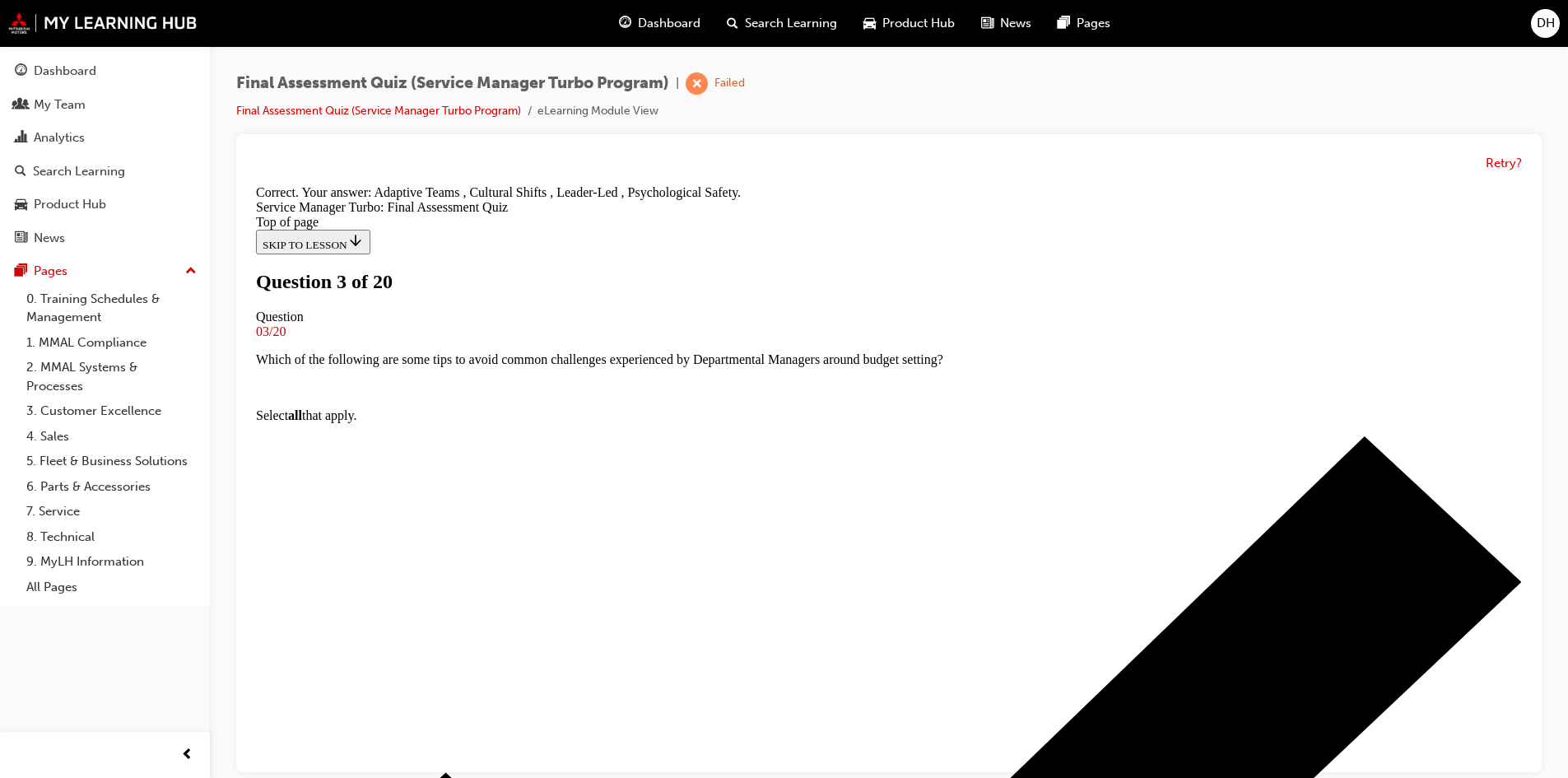
scroll to position [309, 0]
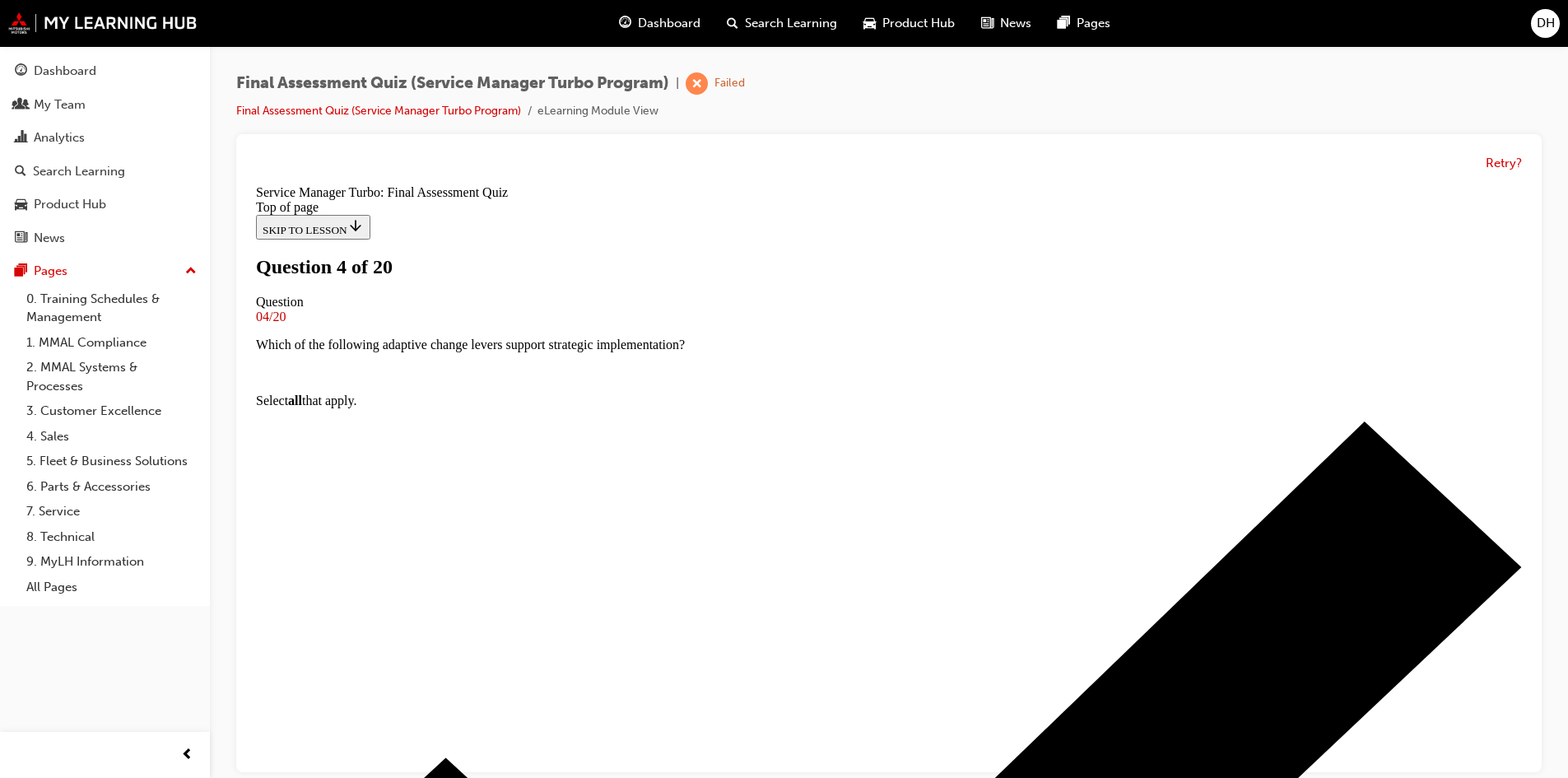
scroll to position [164, 0]
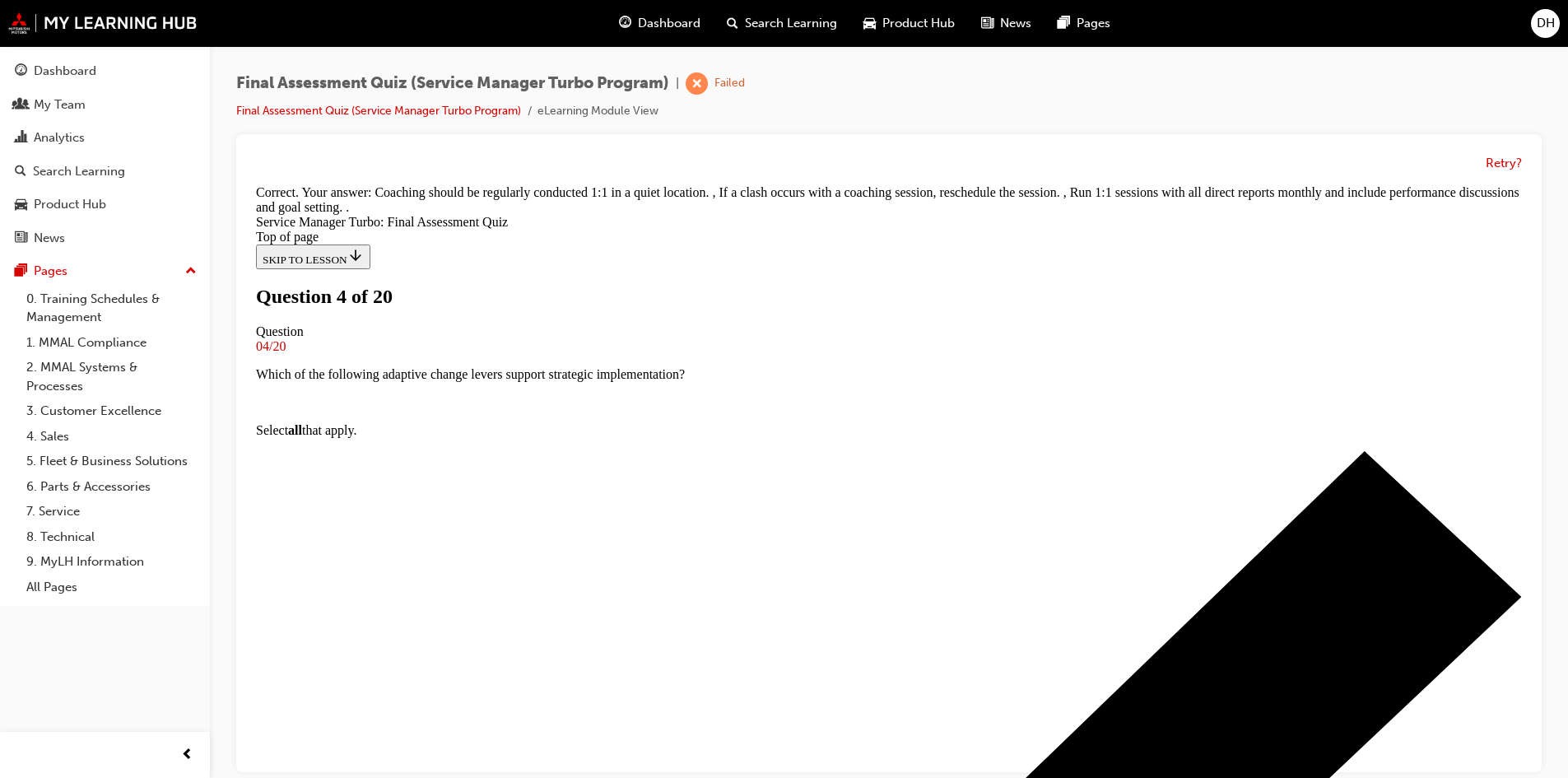
scroll to position [315, 0]
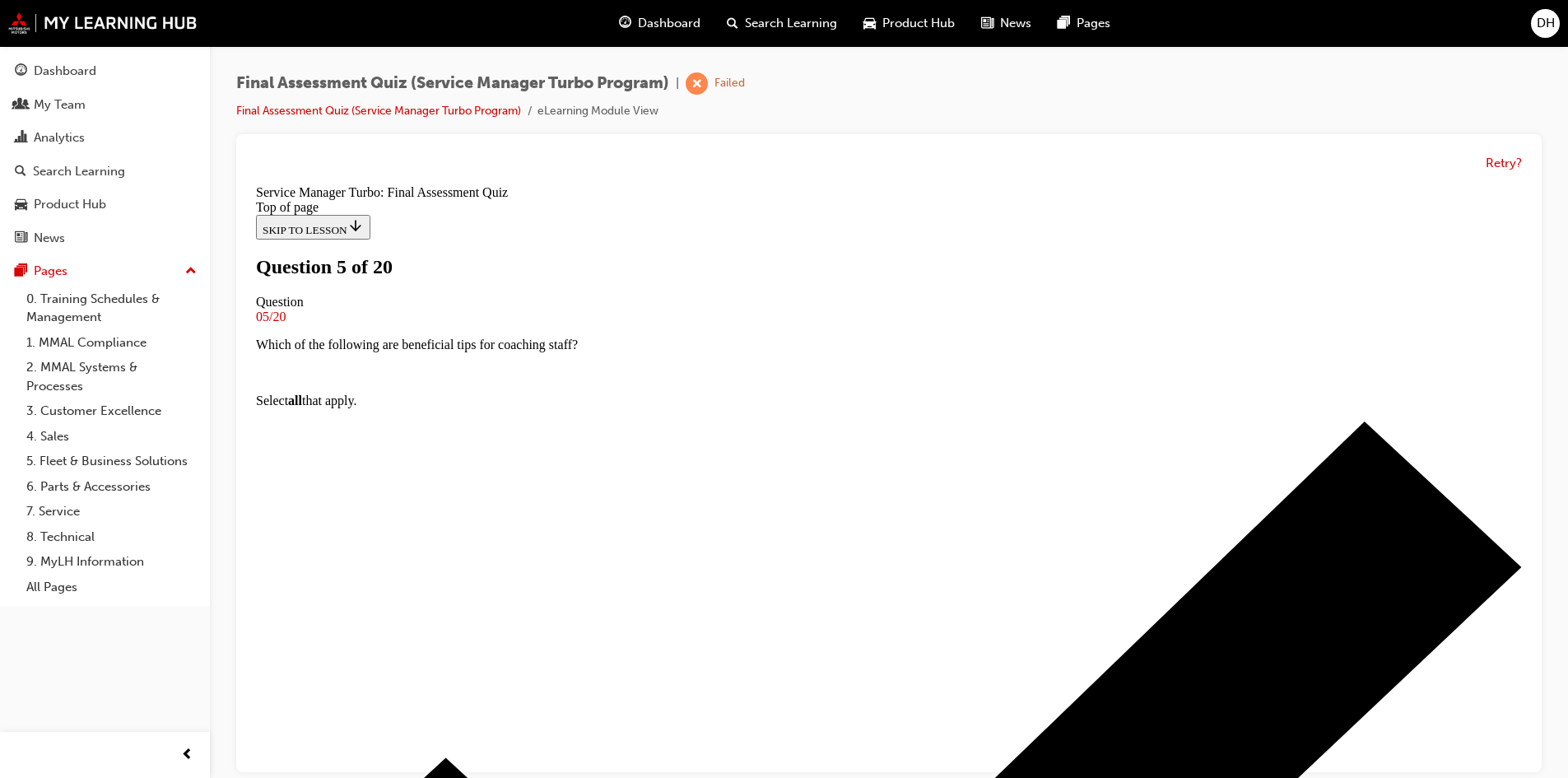
scroll to position [164, 0]
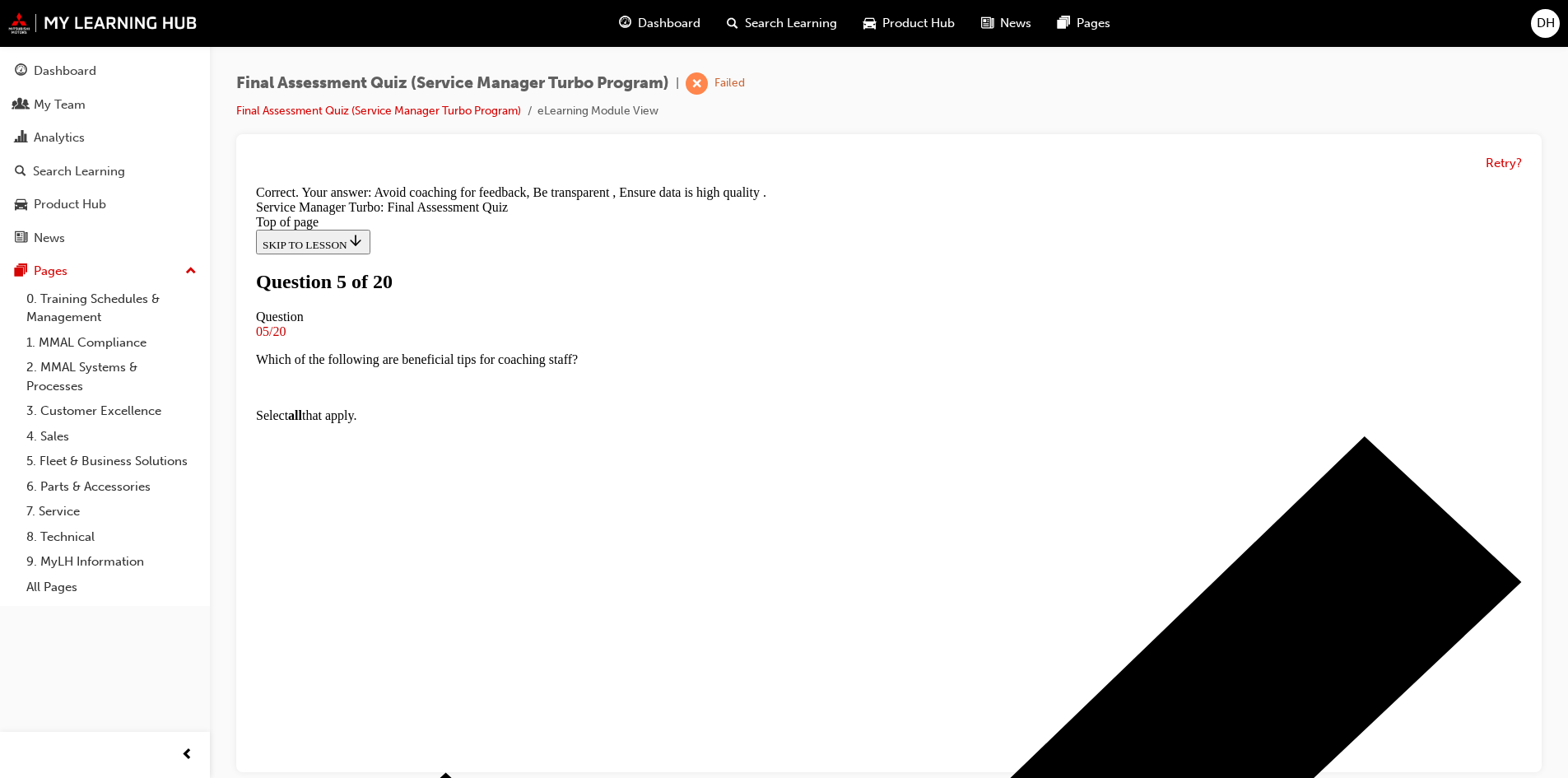
scroll to position [309, 0]
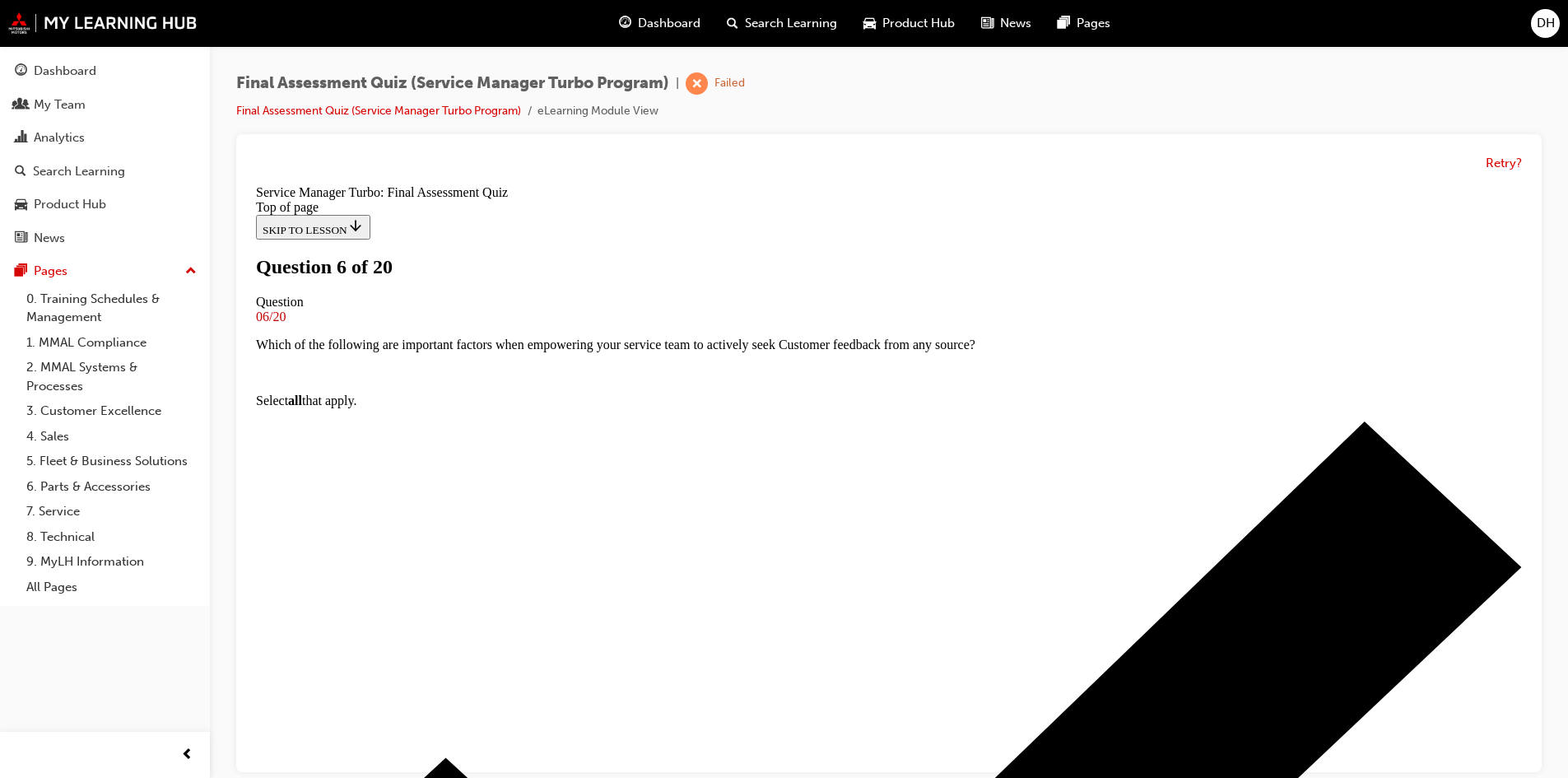
scroll to position [82, 0]
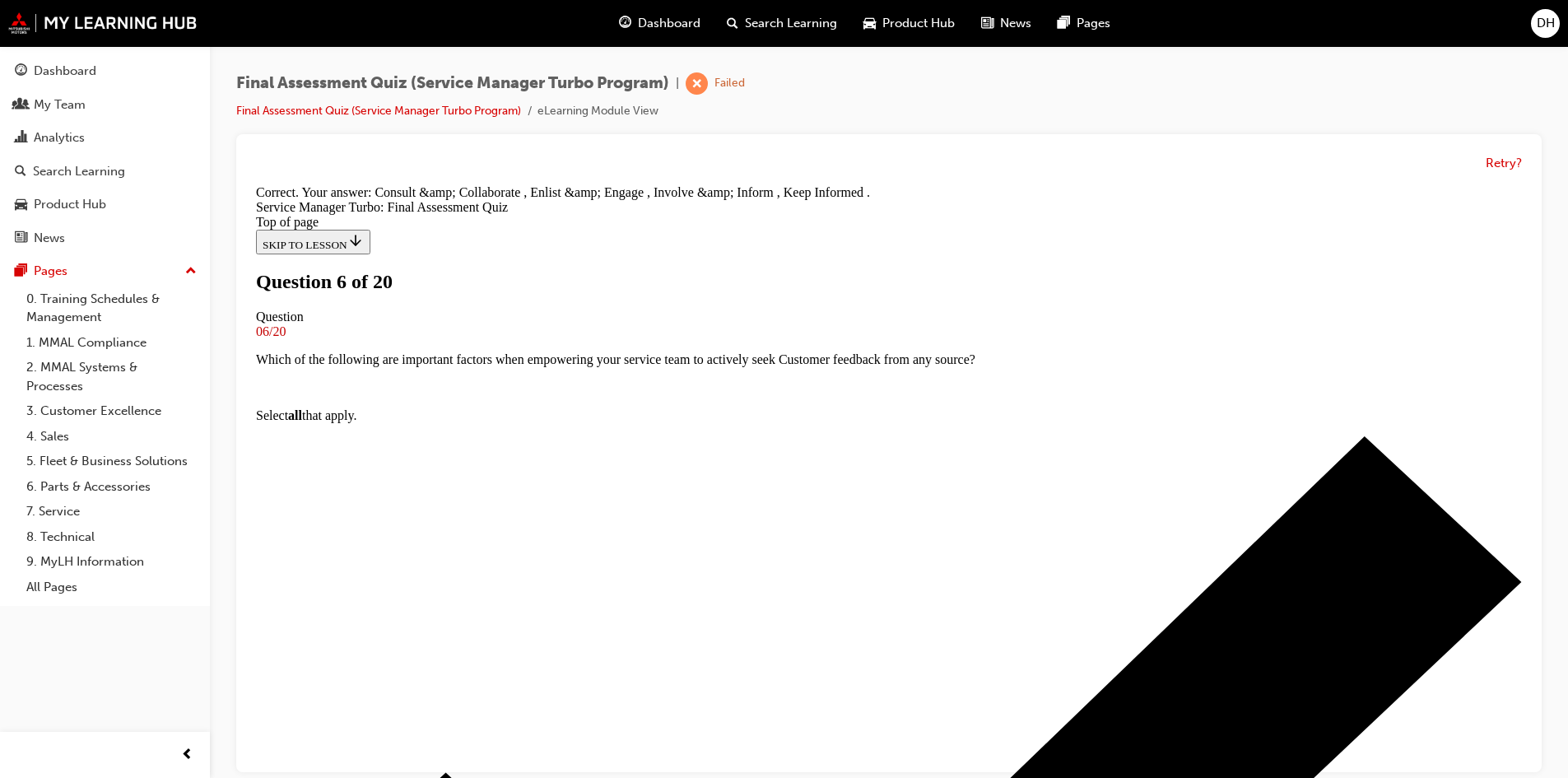
scroll to position [282, 0]
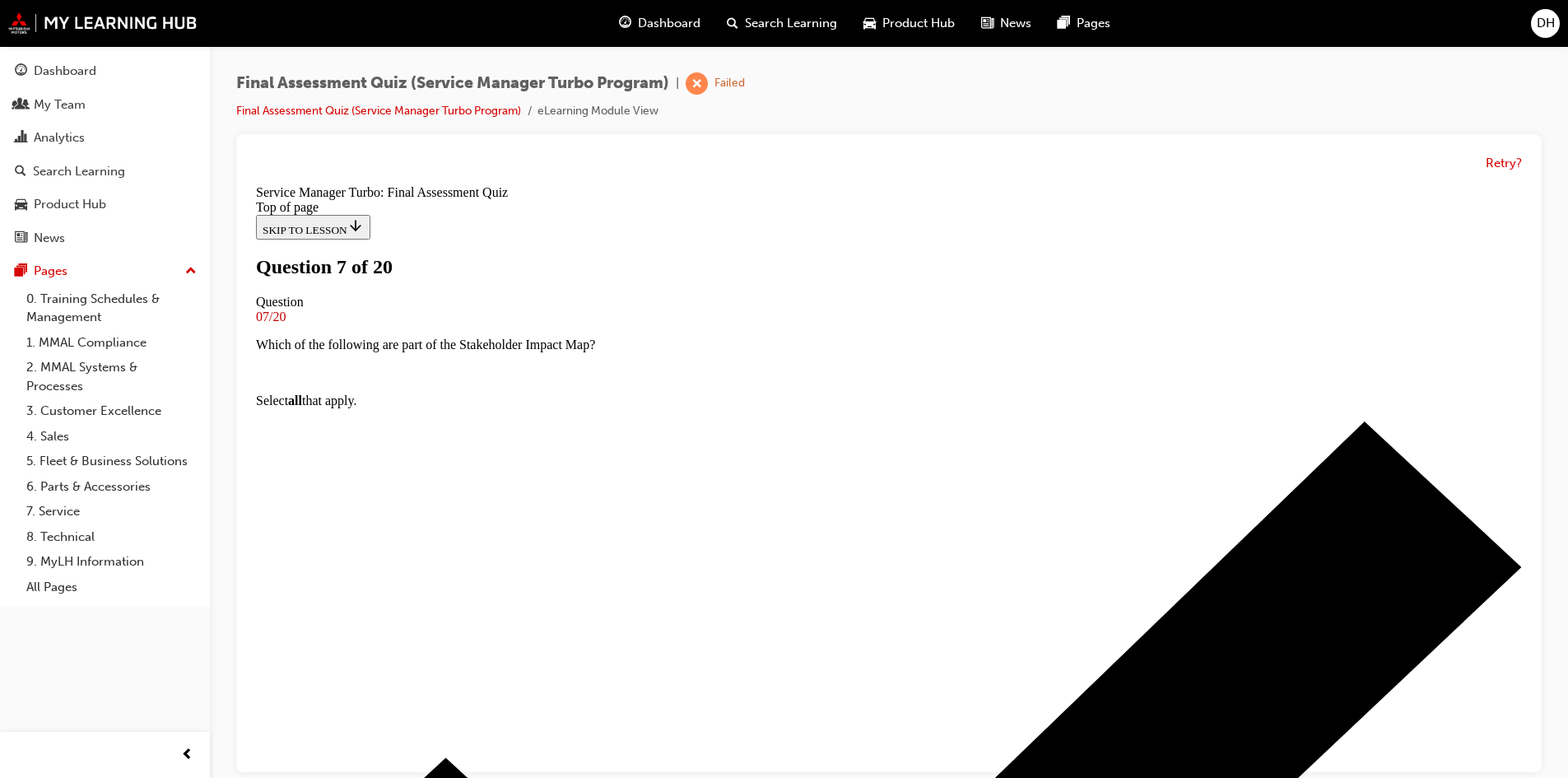
scroll to position [164, 0]
drag, startPoint x: 627, startPoint y: 482, endPoint x: 629, endPoint y: 497, distance: 15.1
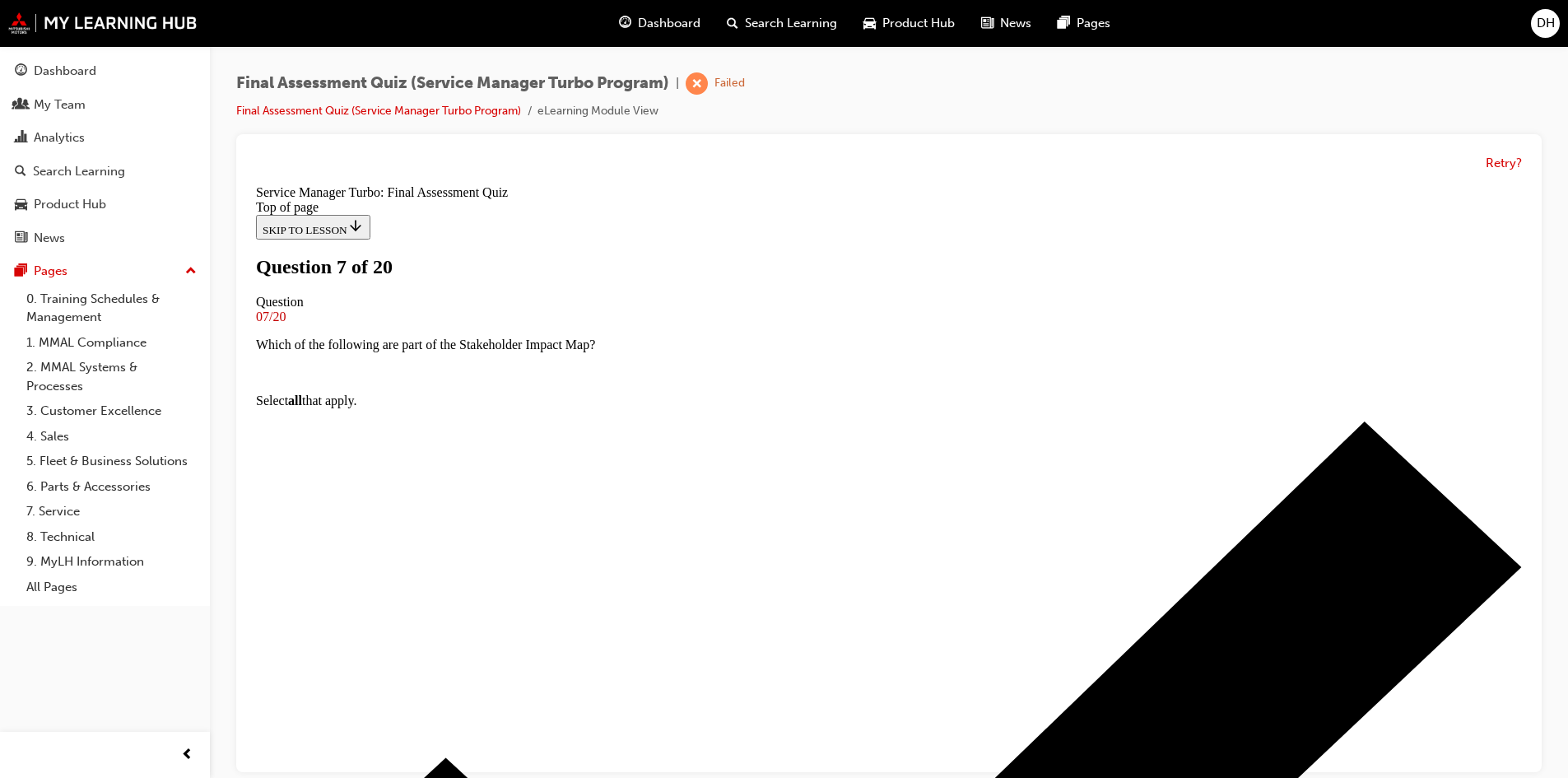
scroll to position [247, 0]
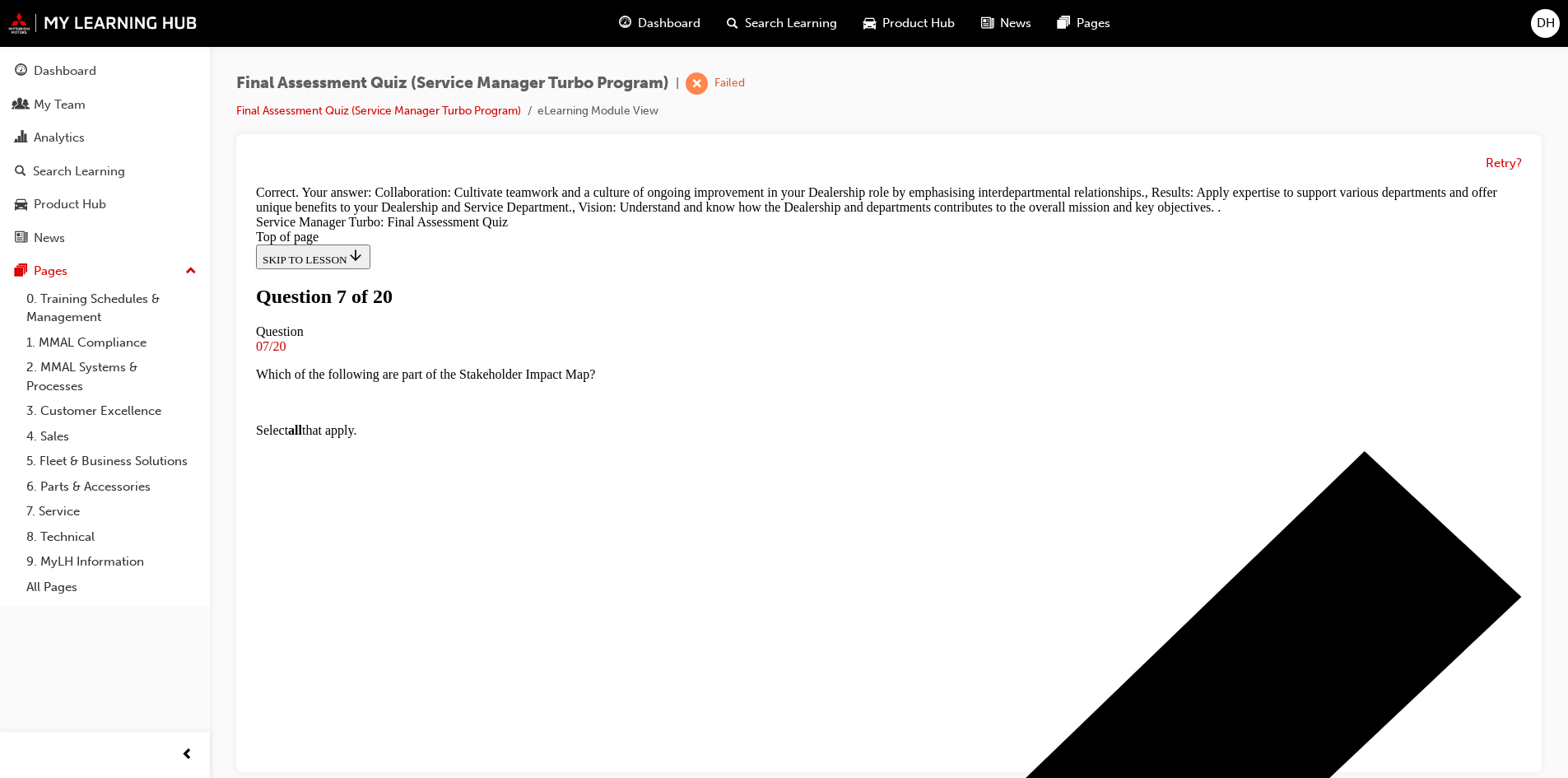
scroll to position [364, 0]
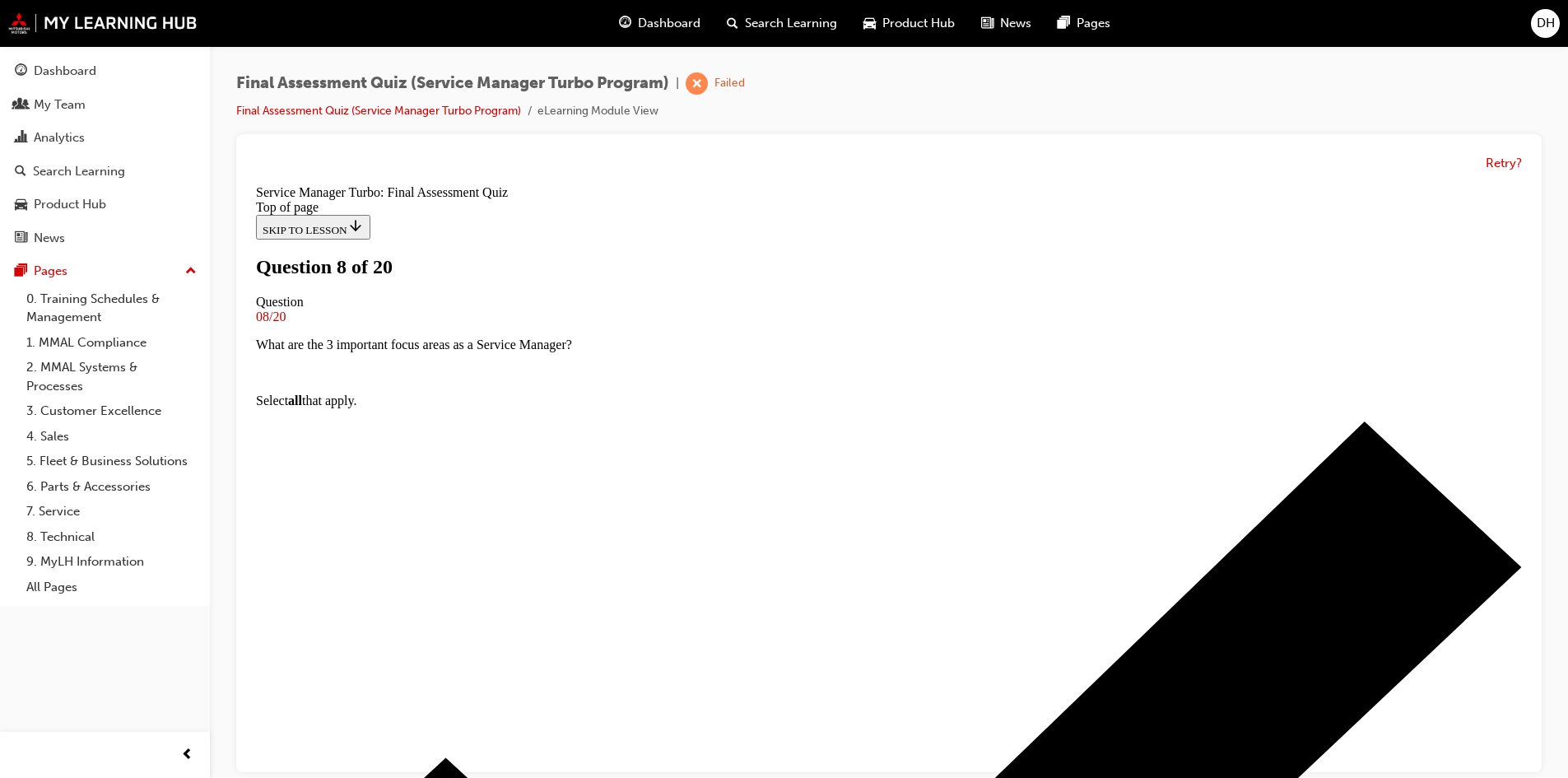
scroll to position [82, 0]
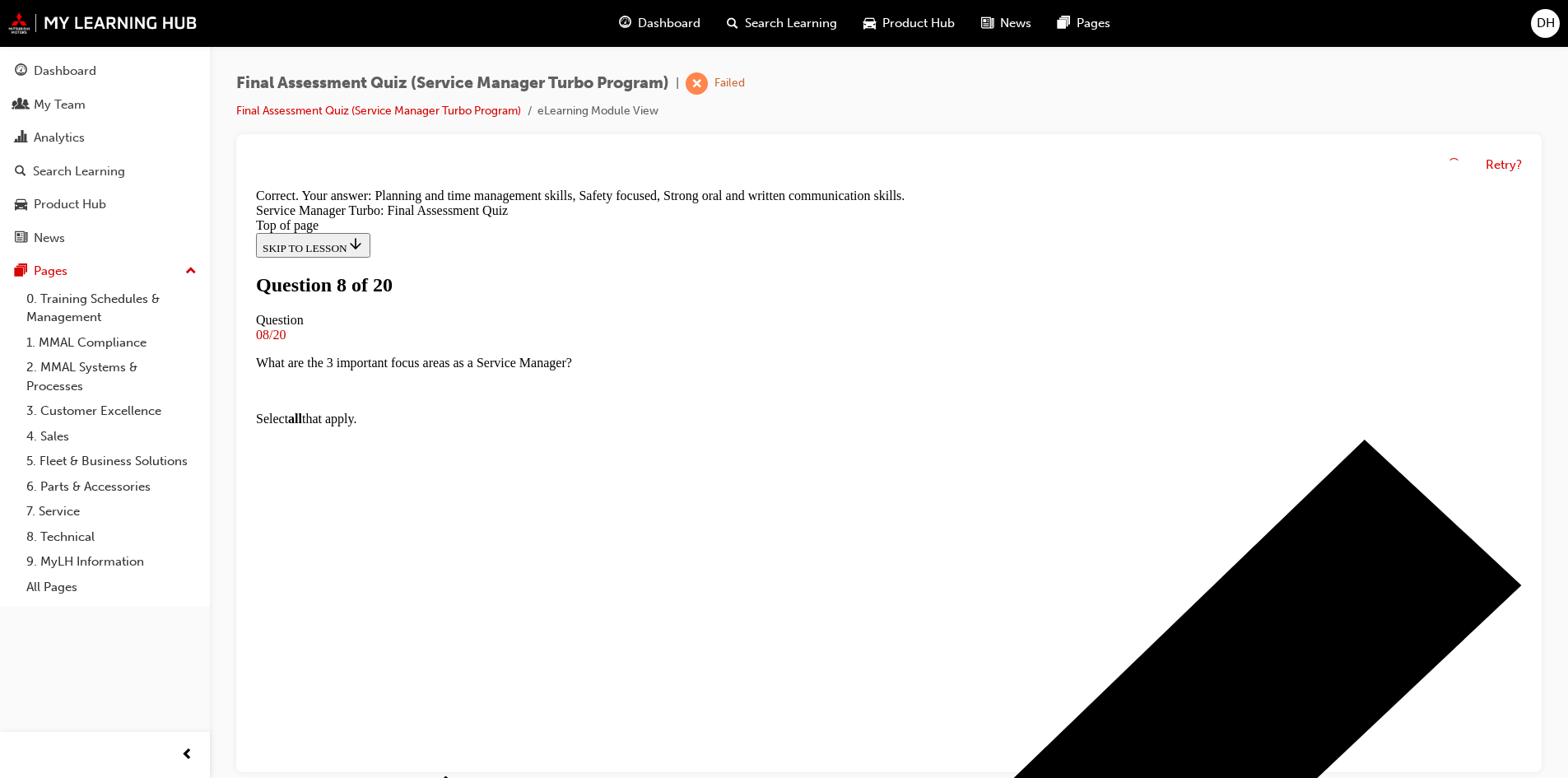
scroll to position [282, 0]
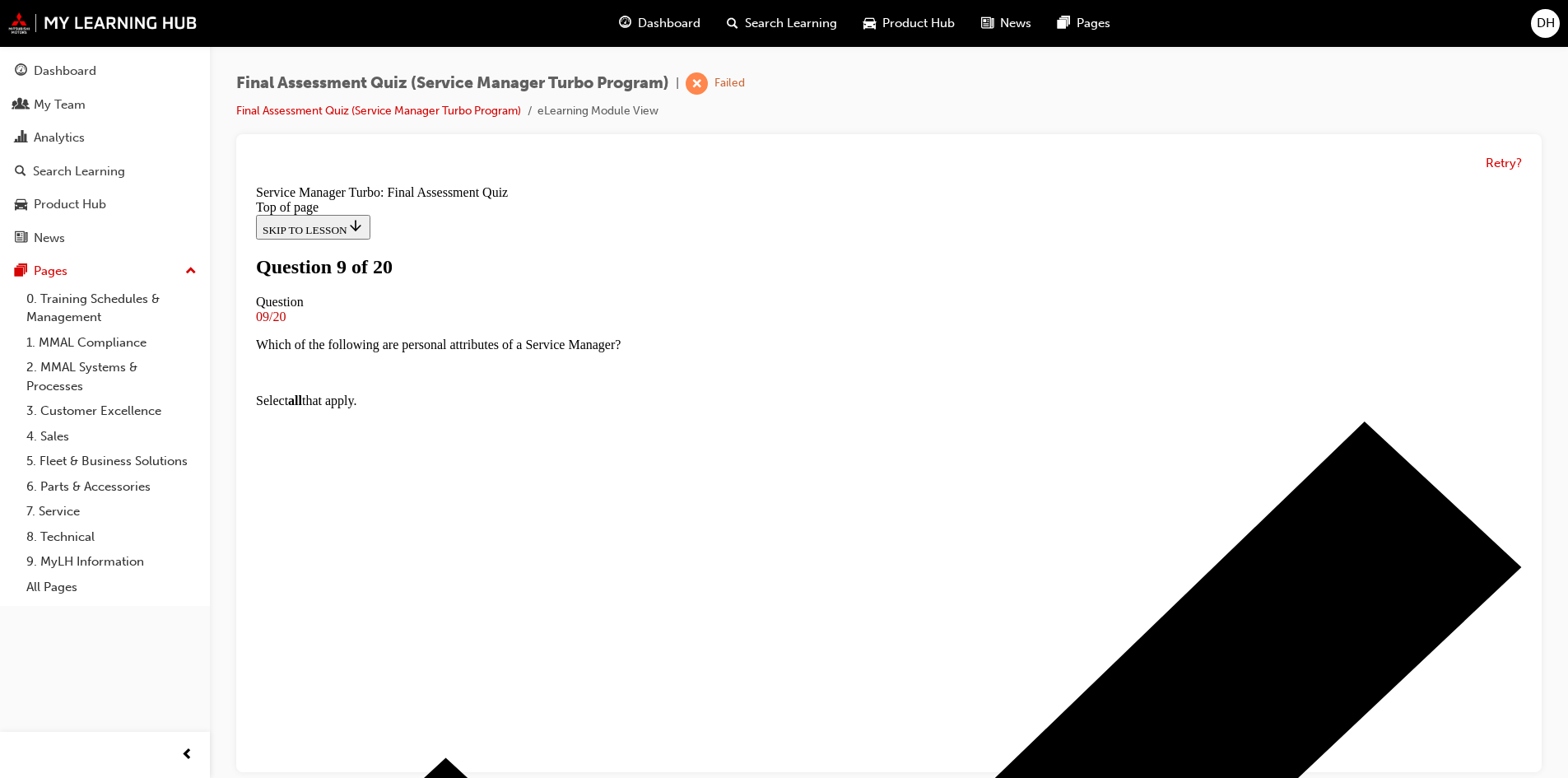
scroll to position [164, 0]
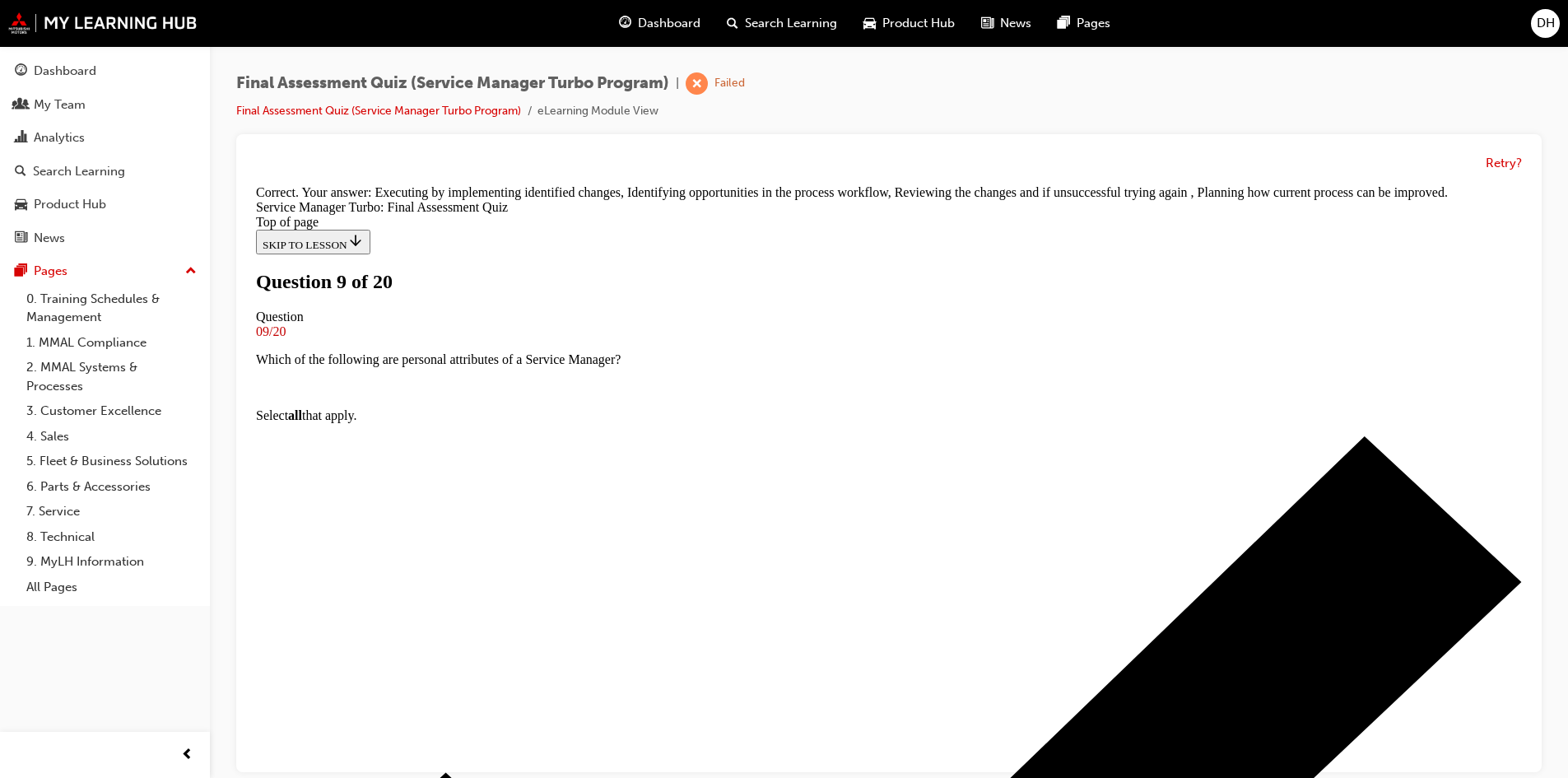
scroll to position [309, 0]
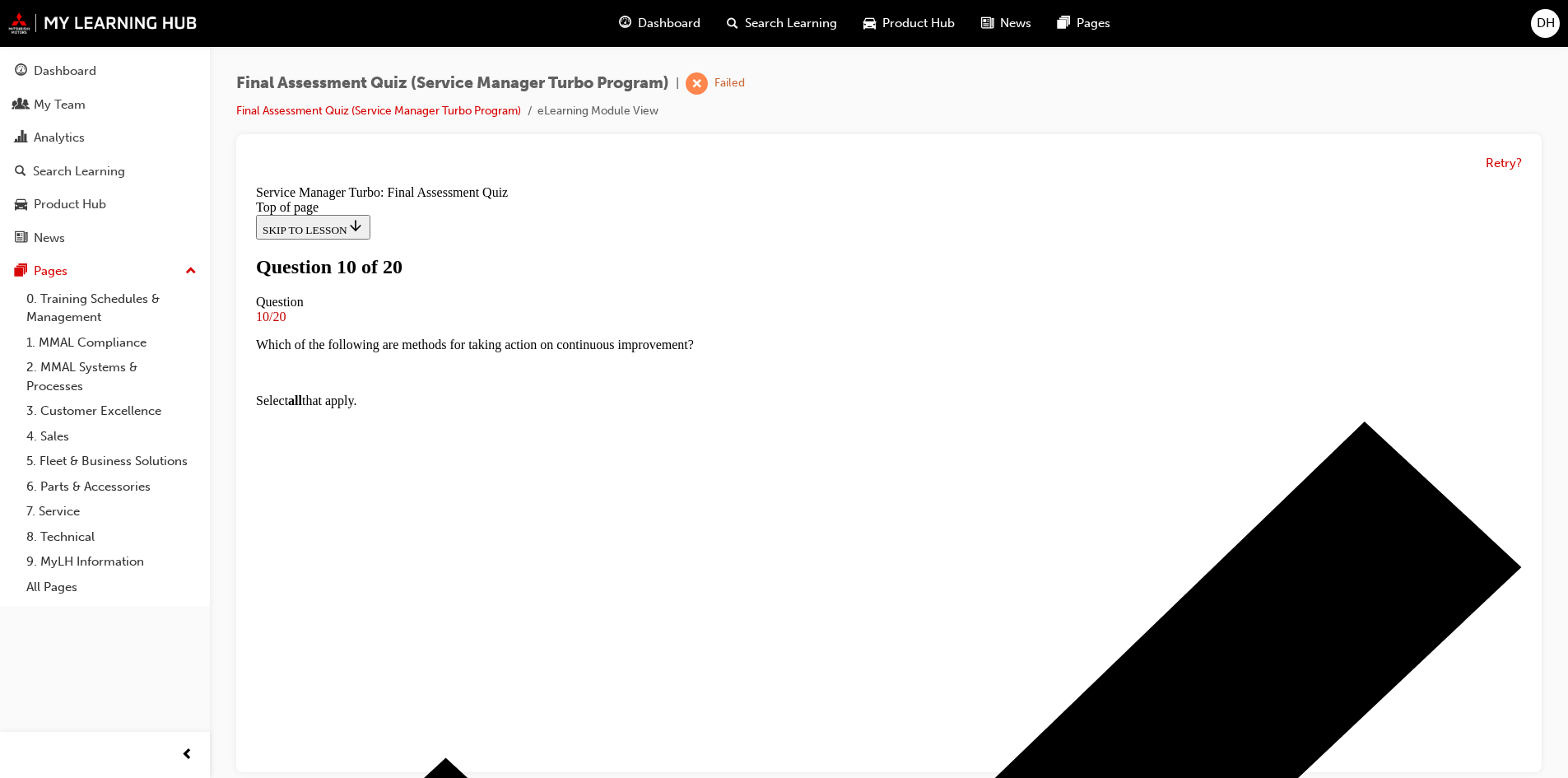
scroll to position [0, 0]
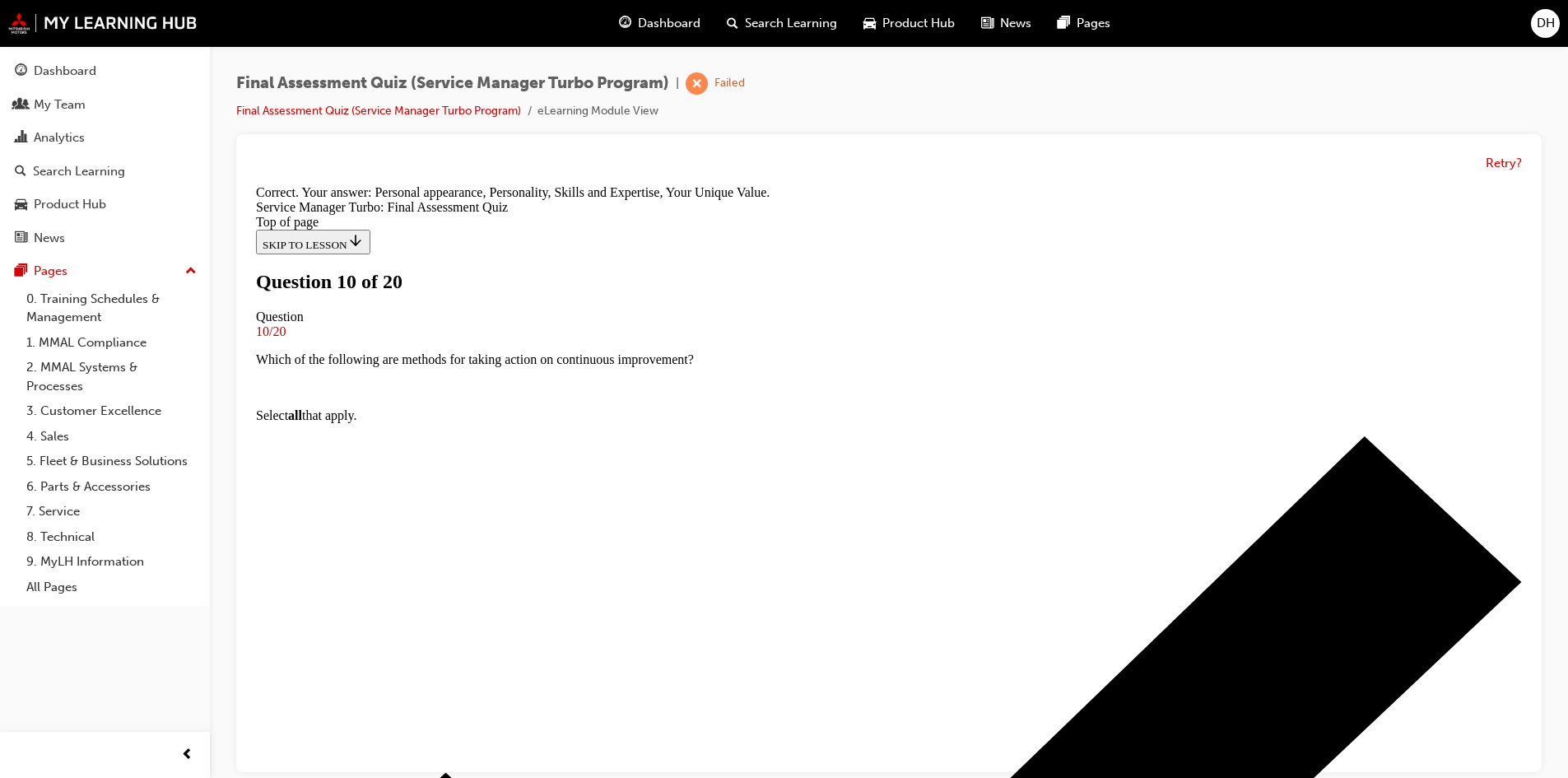
scroll to position [282, 0]
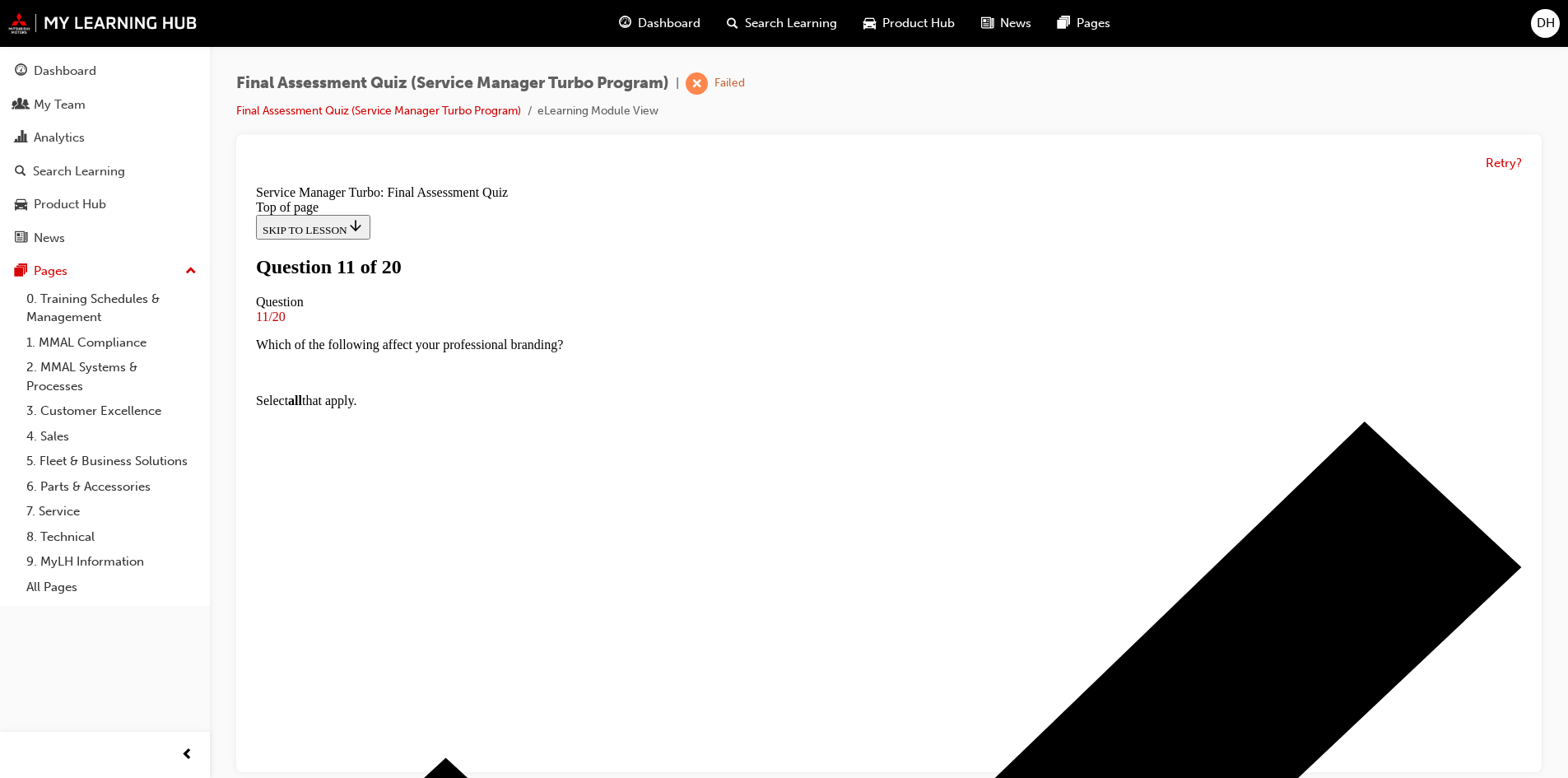
scroll to position [164, 0]
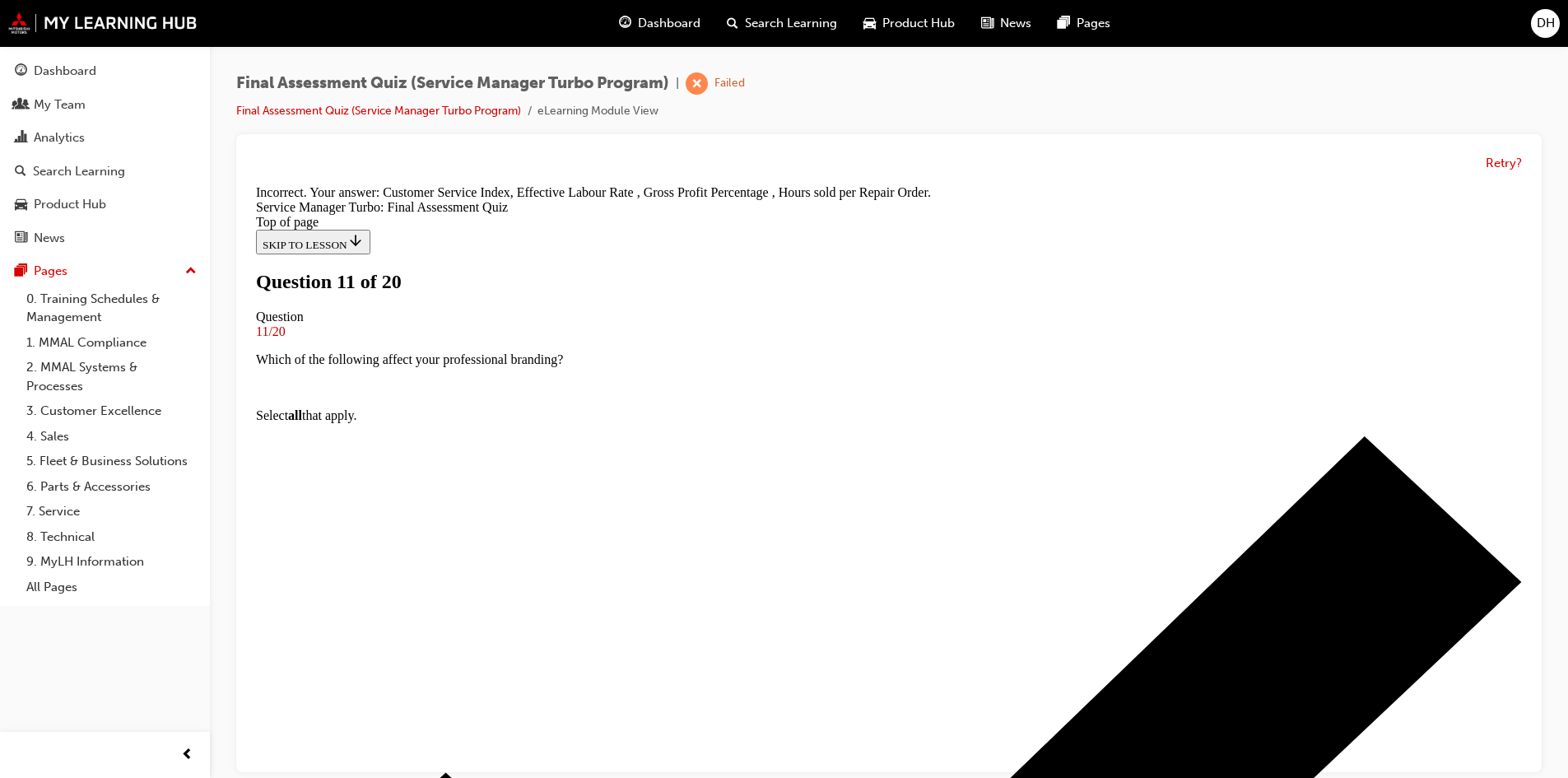
scroll to position [309, 0]
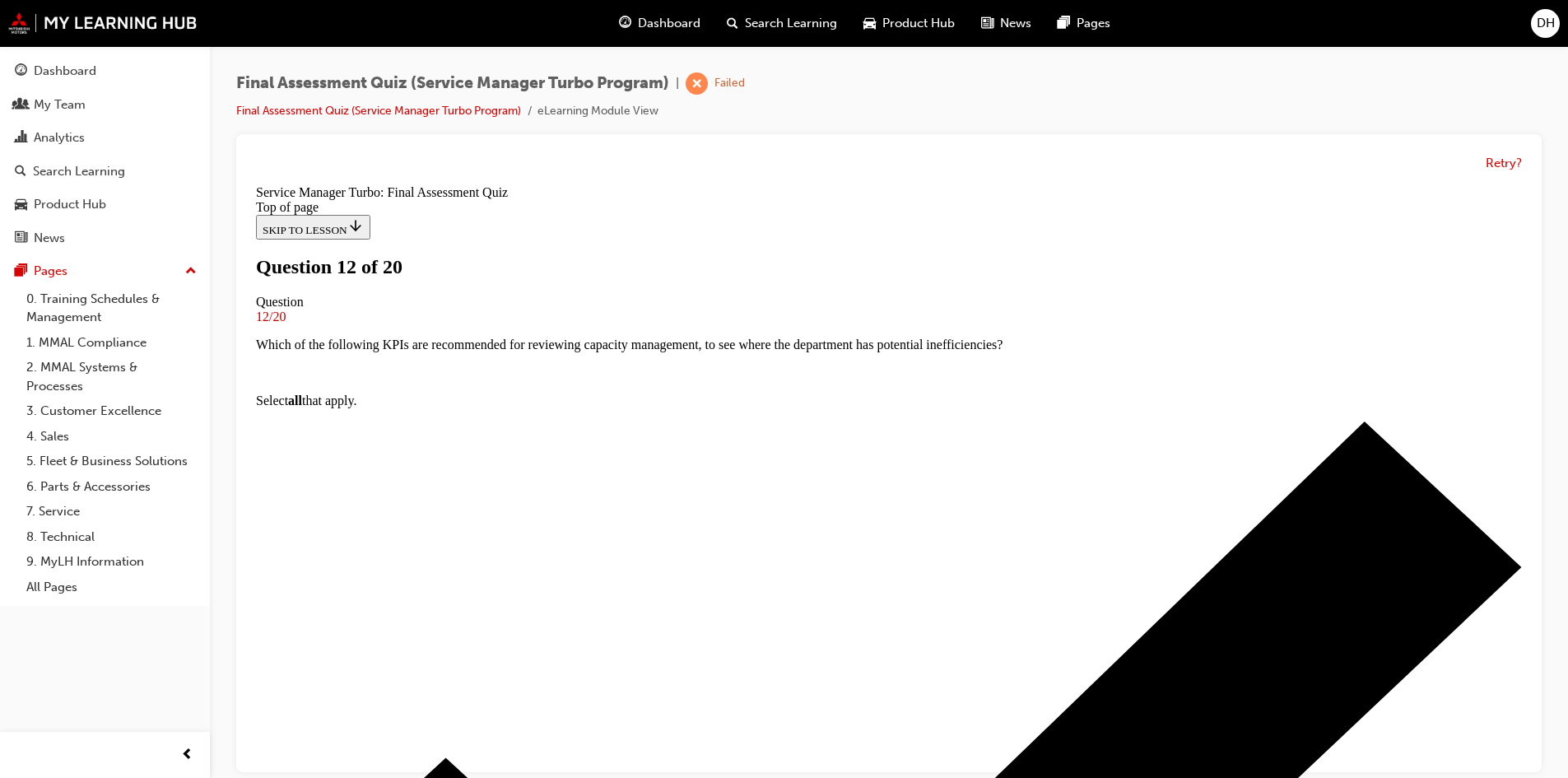
scroll to position [164, 0]
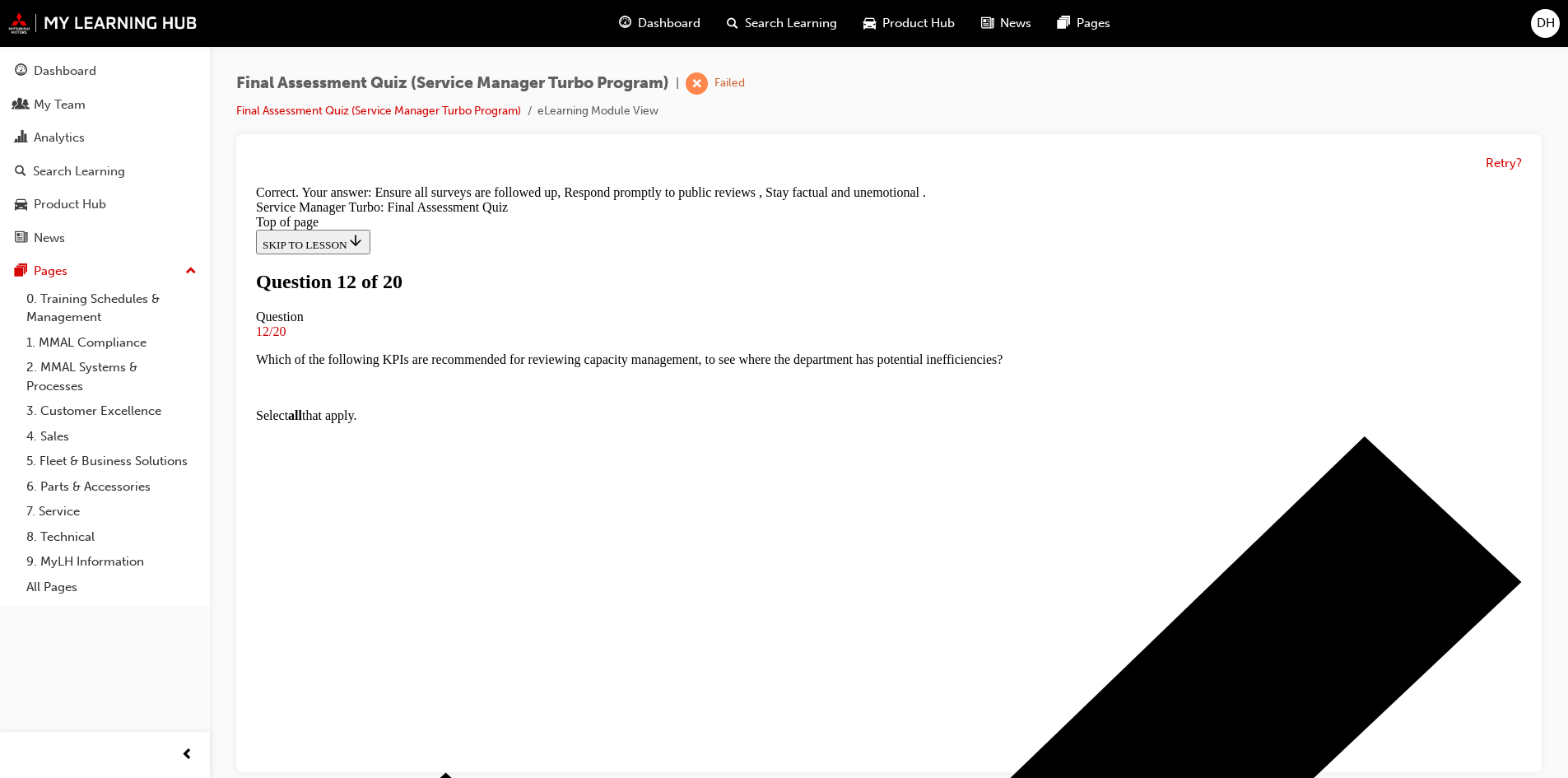
scroll to position [309, 0]
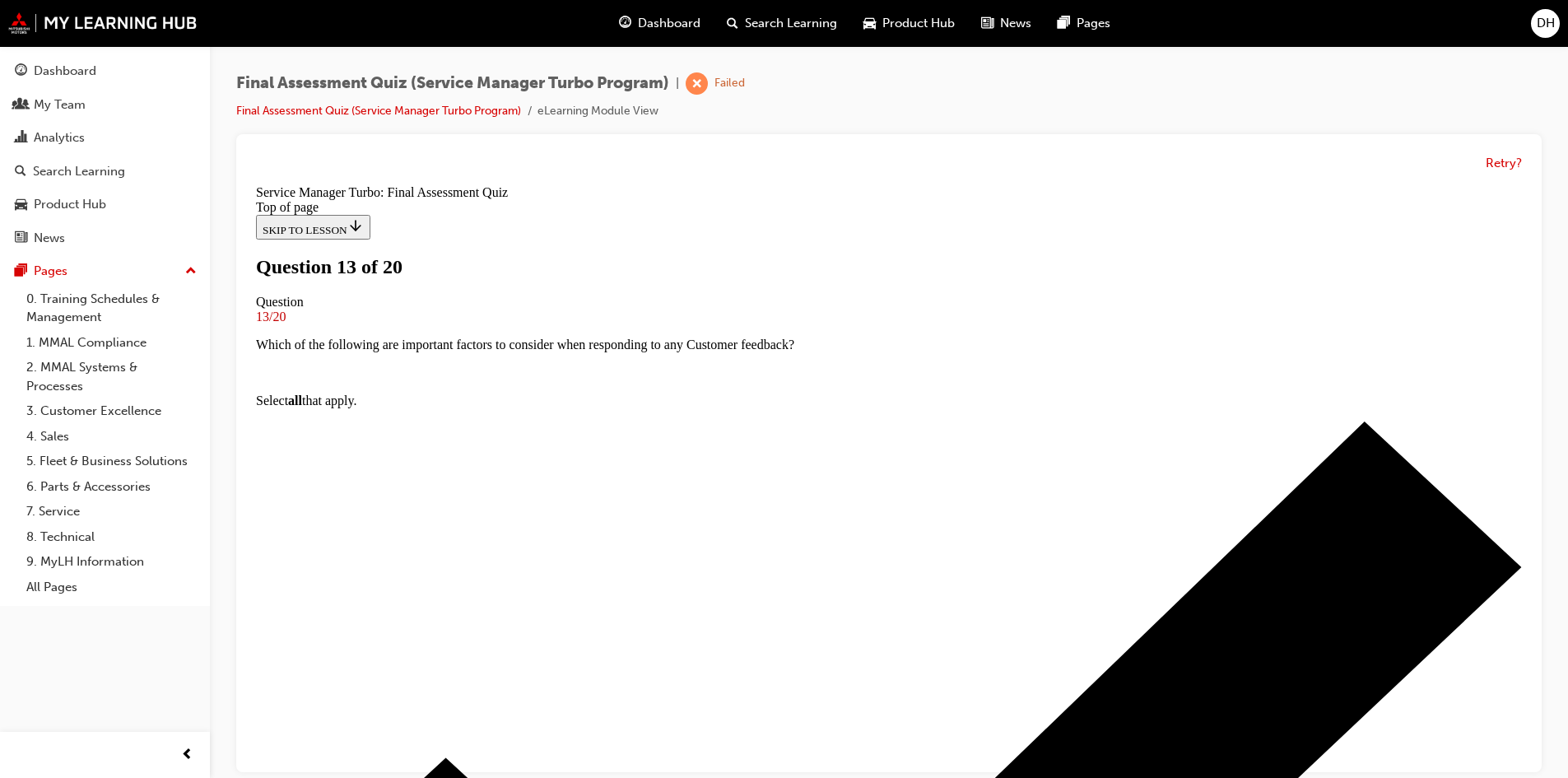
scroll to position [82, 0]
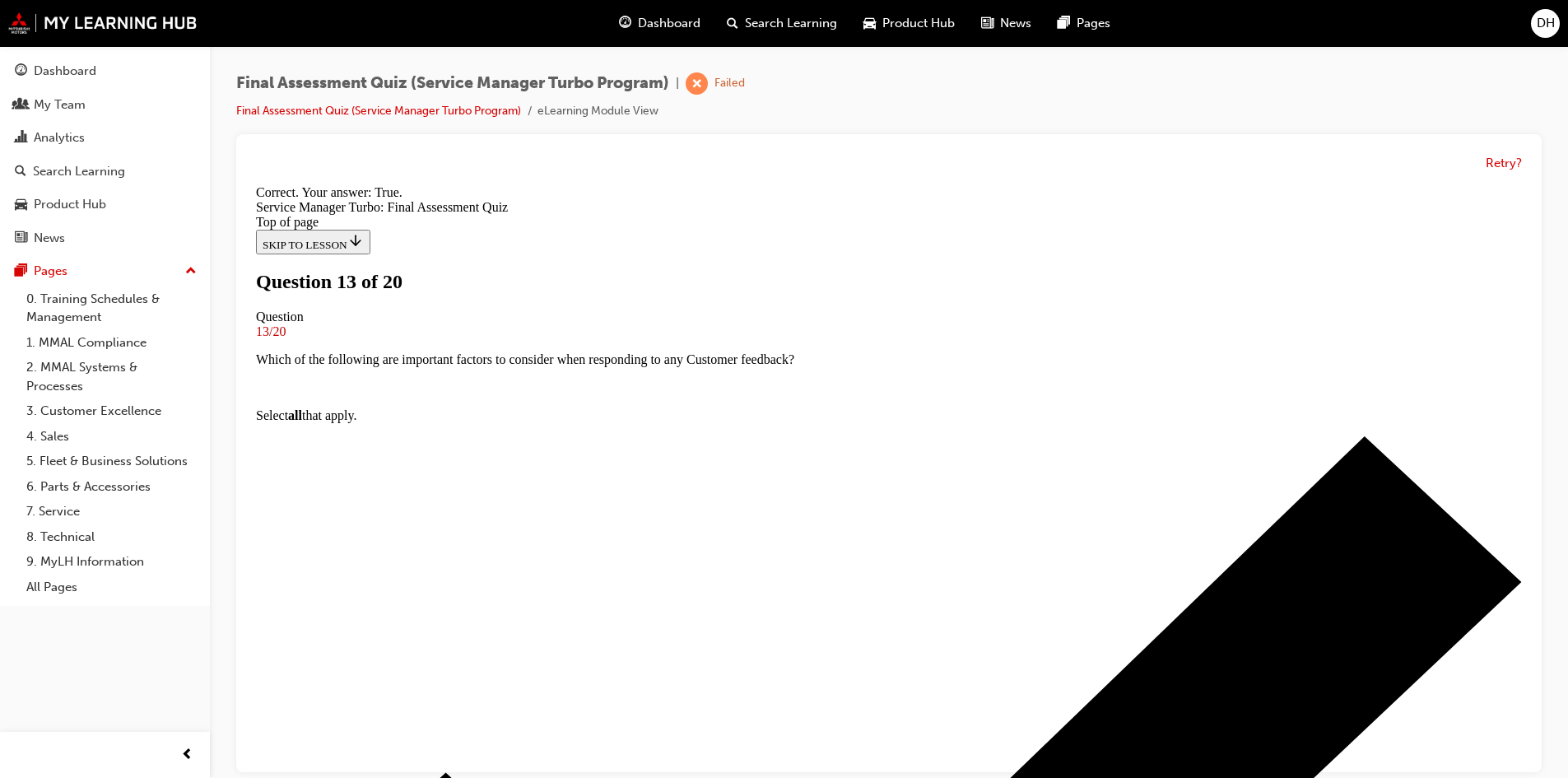
scroll to position [233, 0]
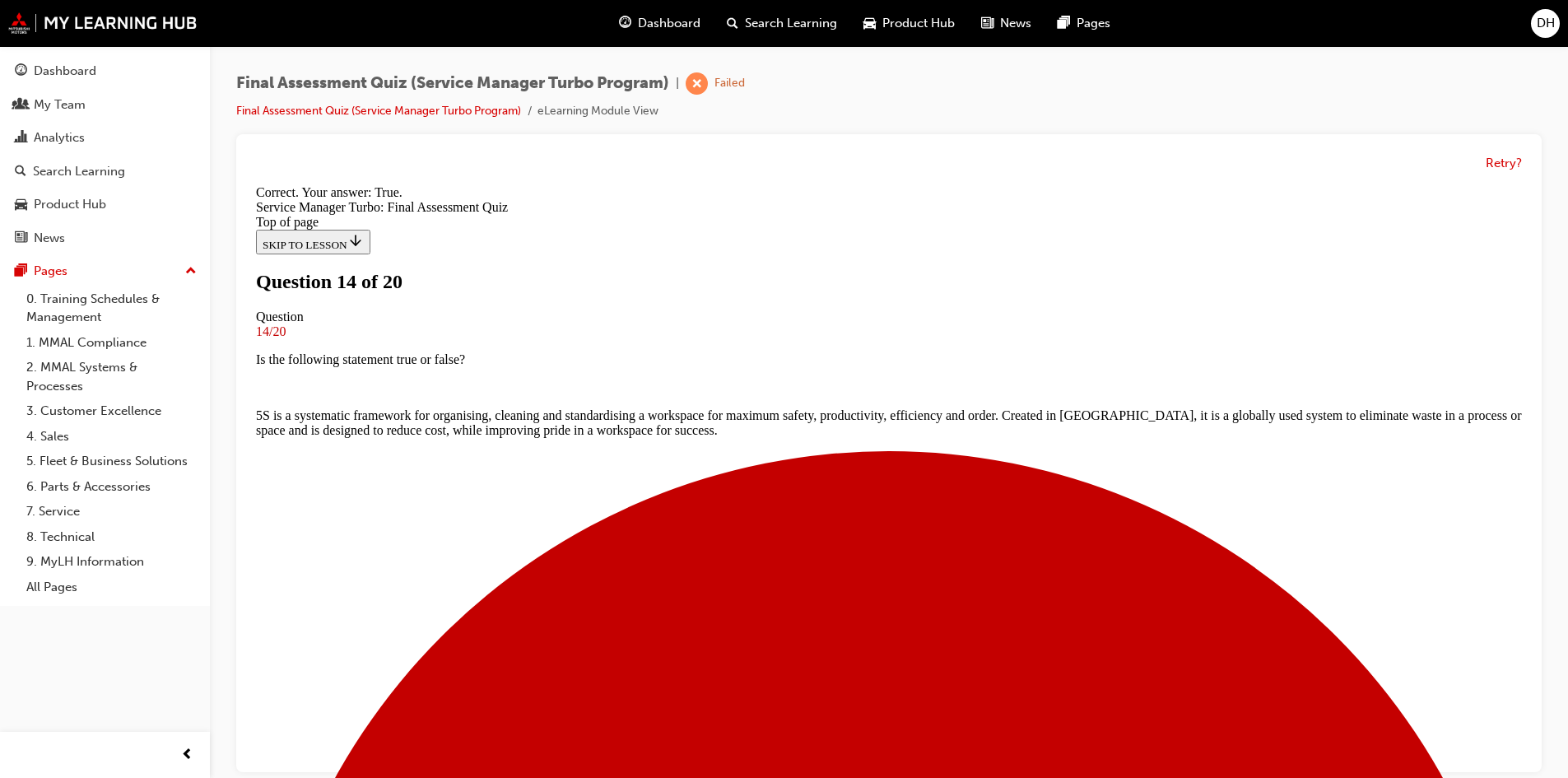
scroll to position [206, 0]
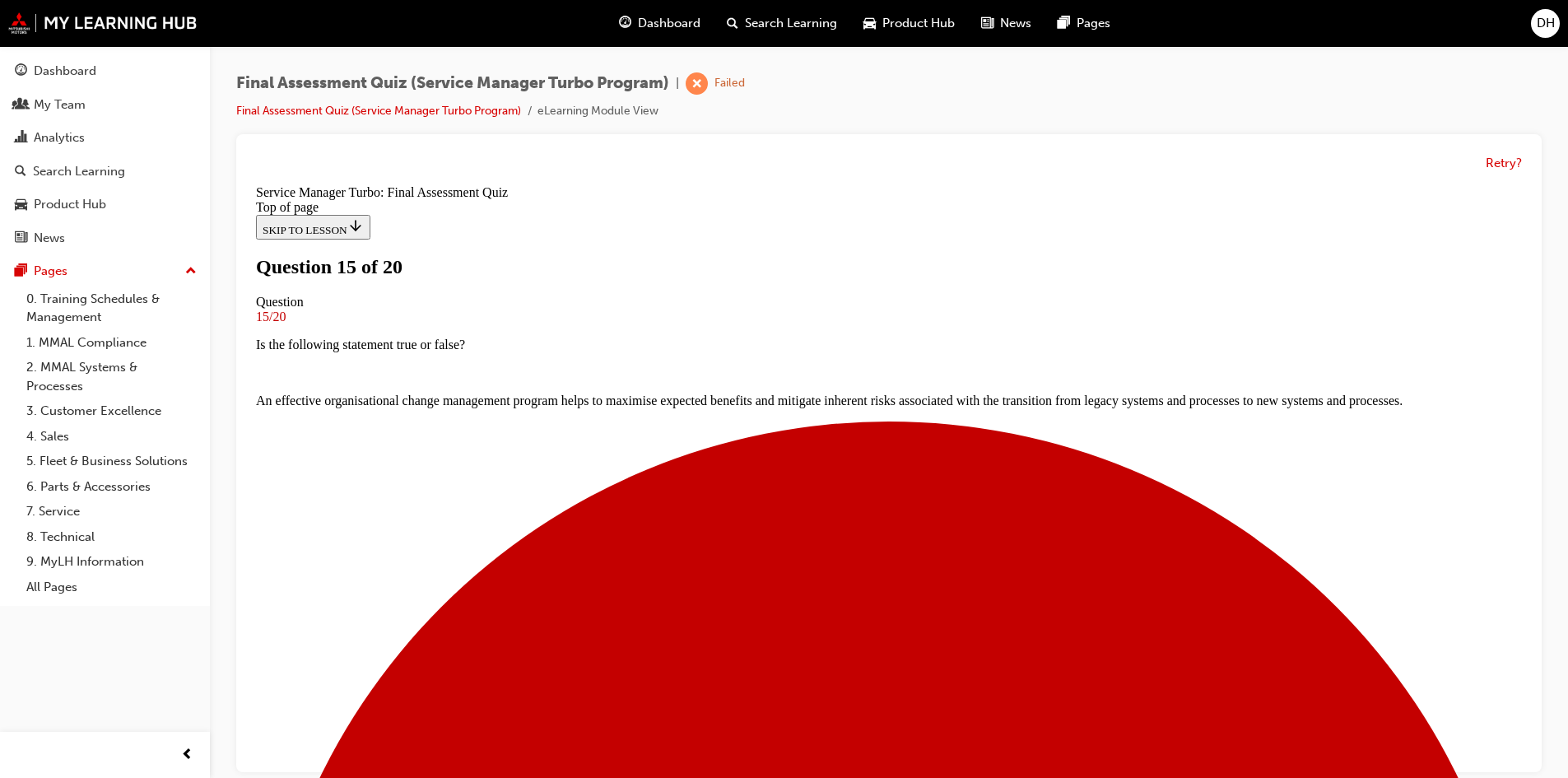
scroll to position [164, 0]
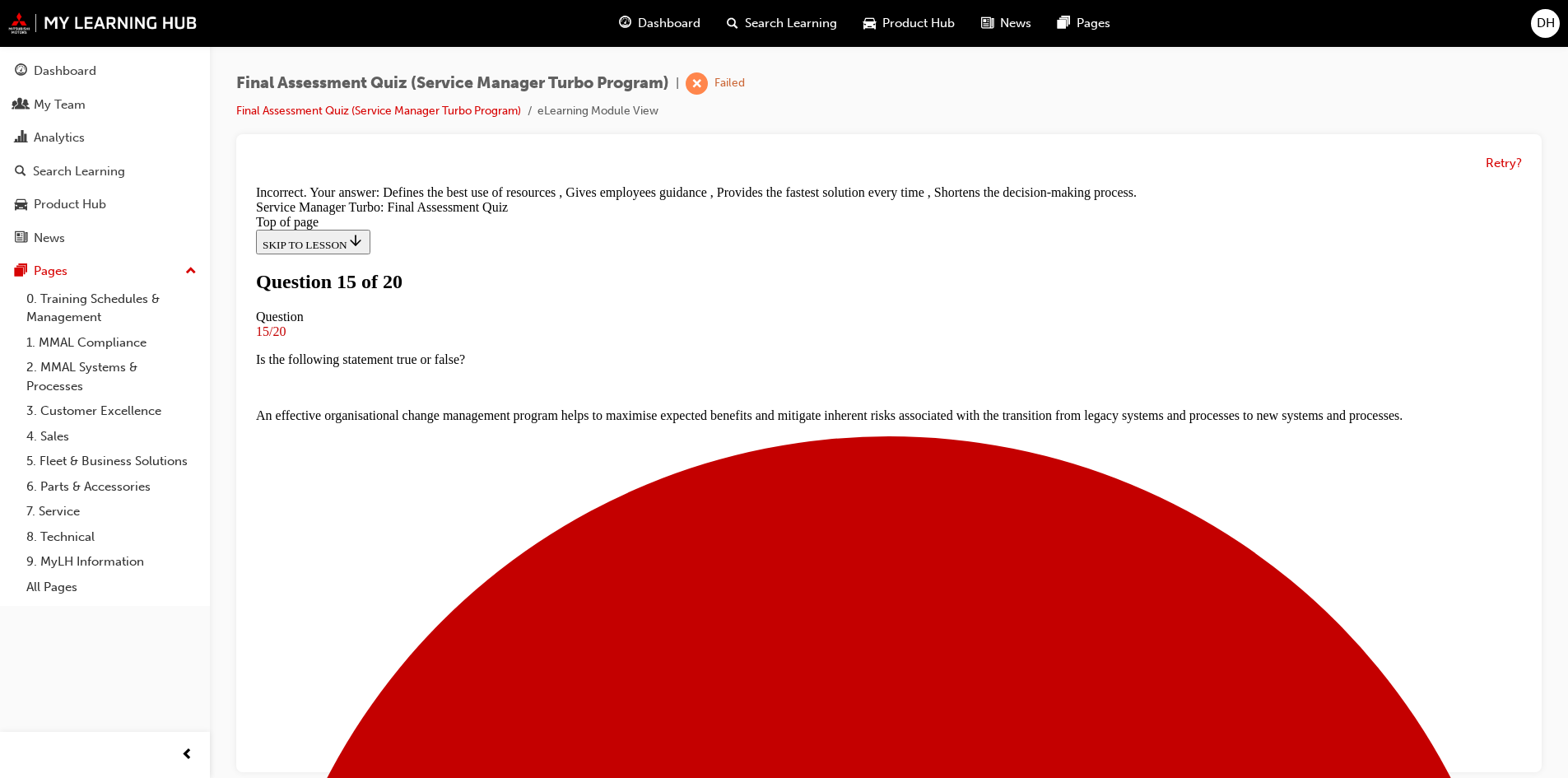
scroll to position [282, 0]
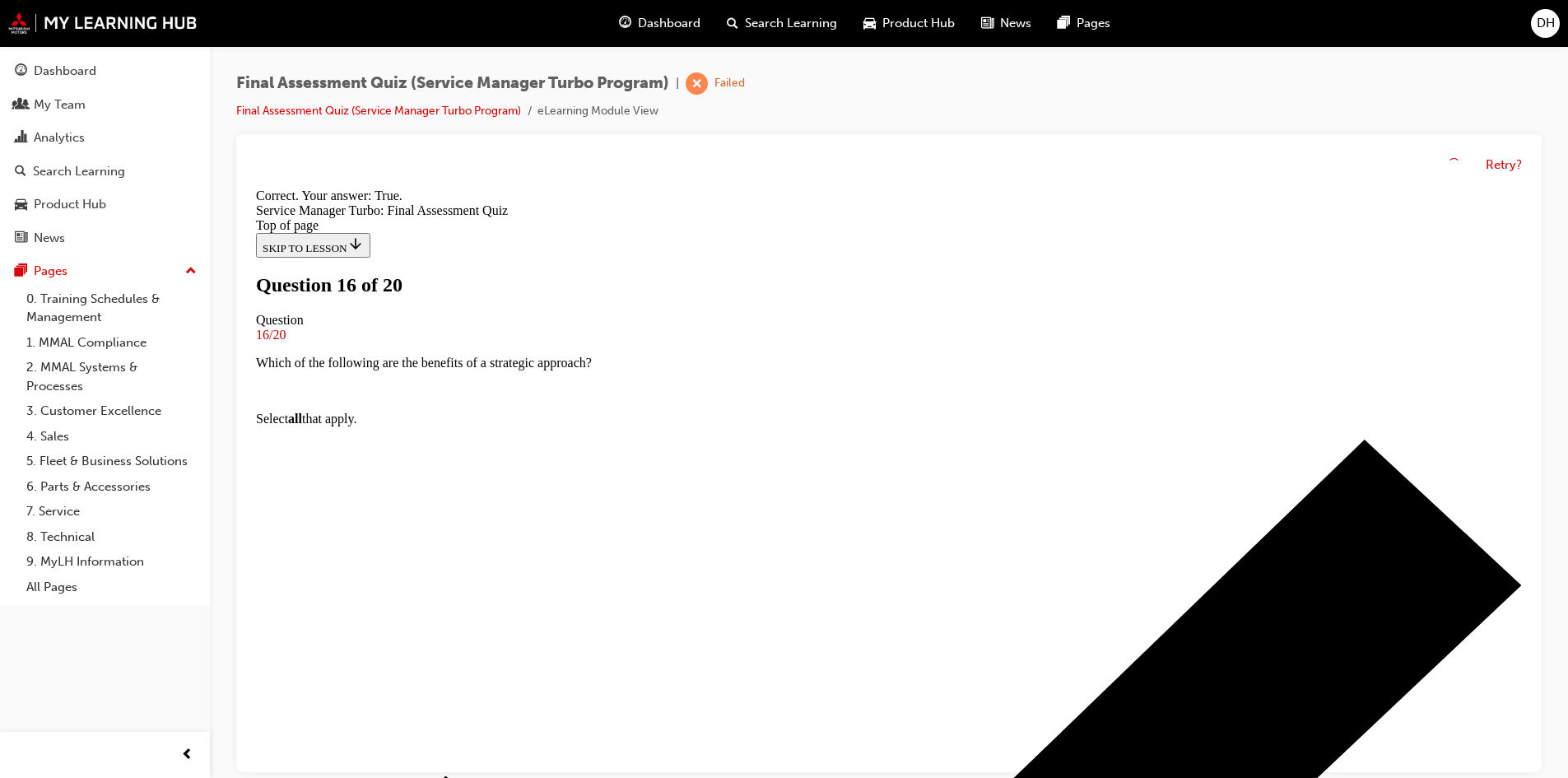
scroll to position [178, 0]
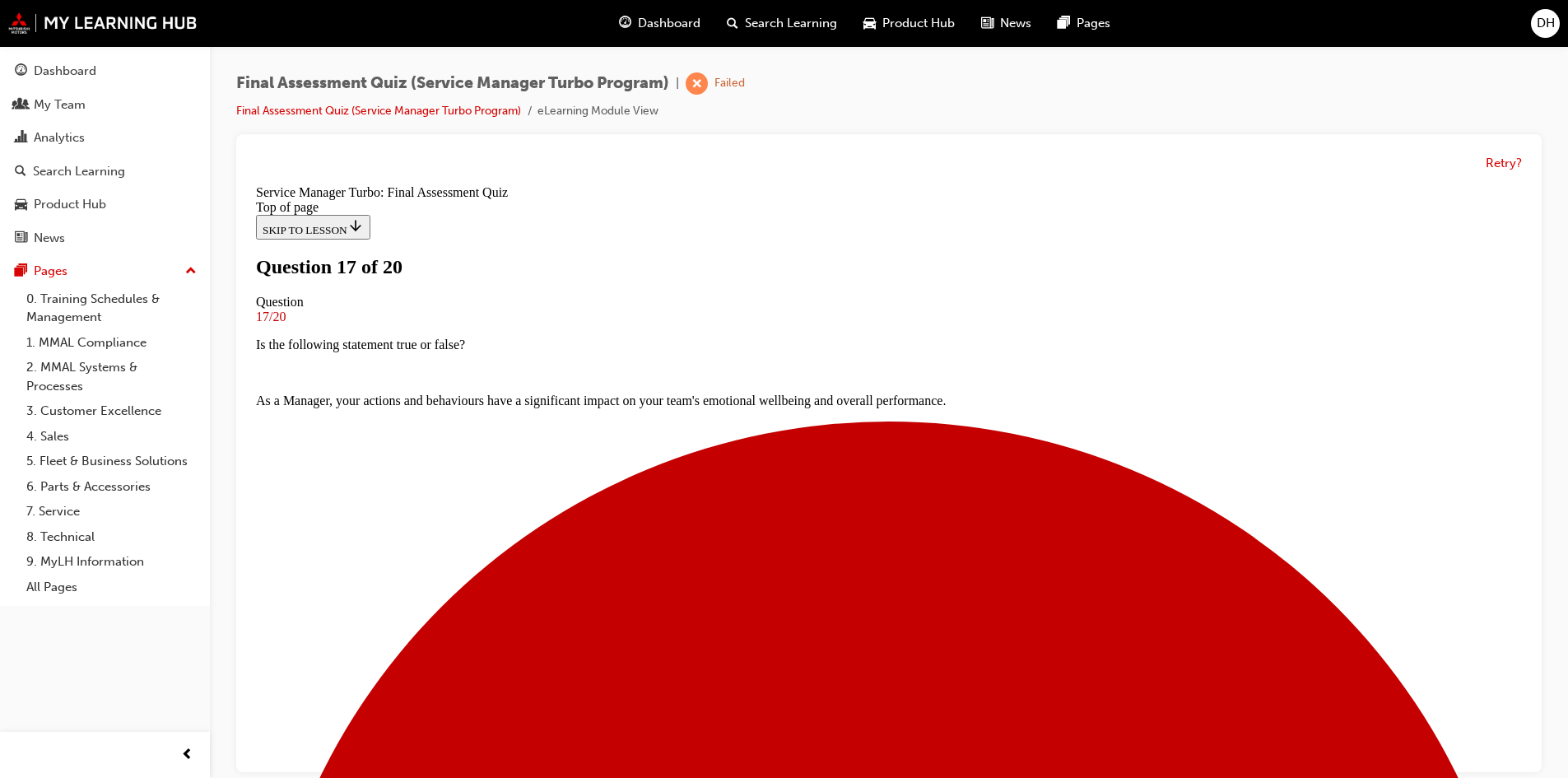
scroll to position [247, 0]
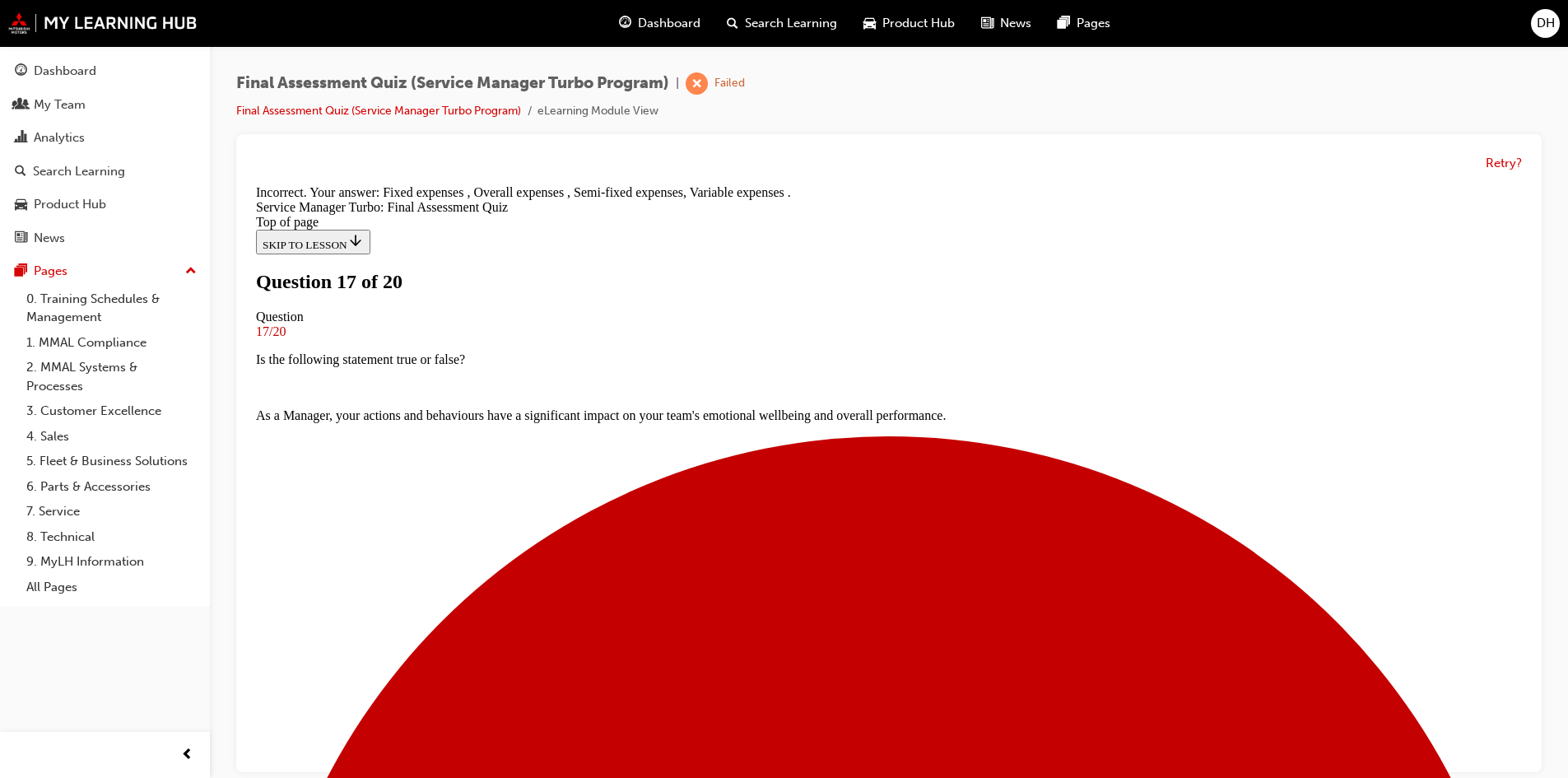
scroll to position [309, 0]
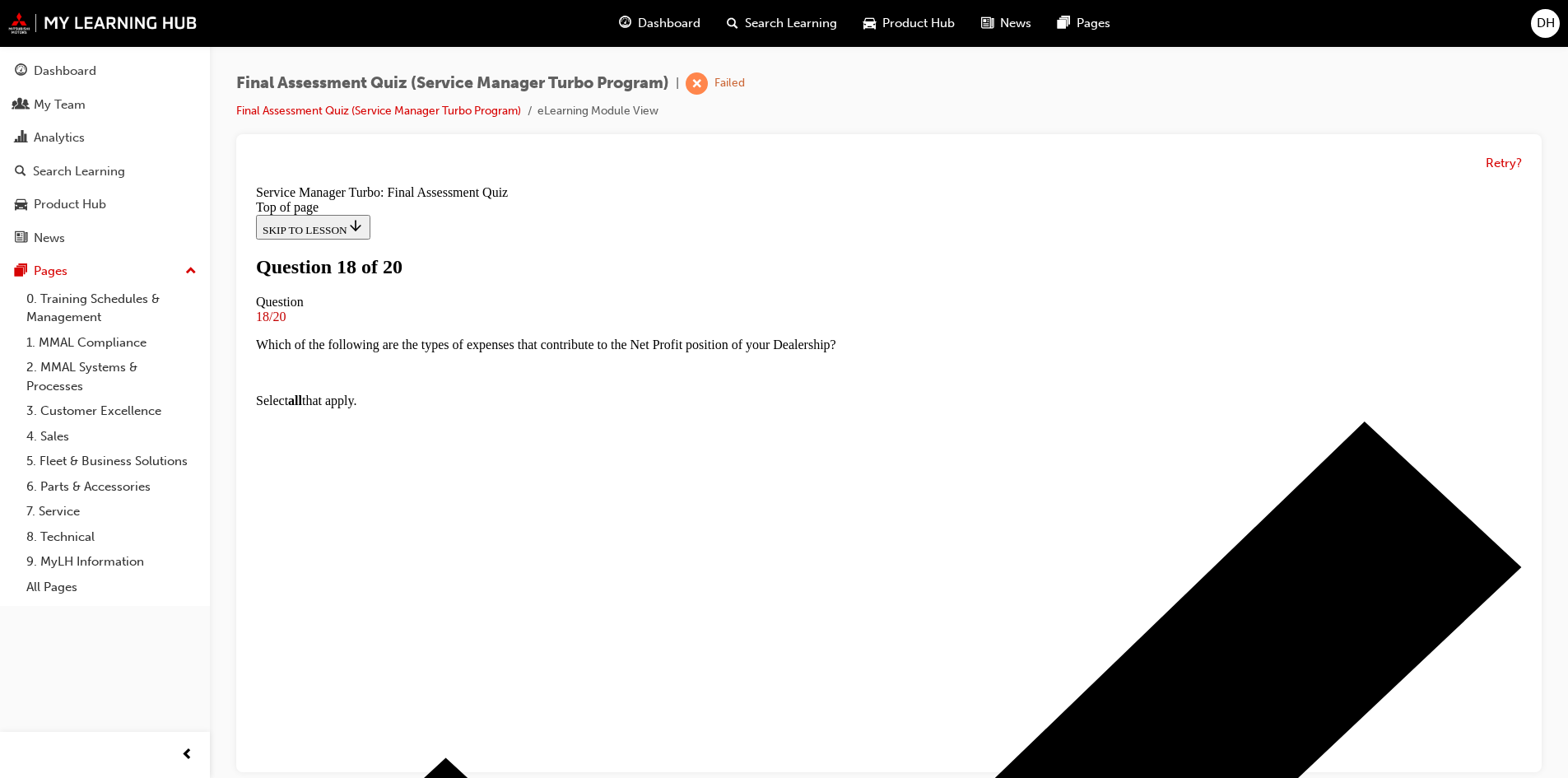
scroll to position [0, 0]
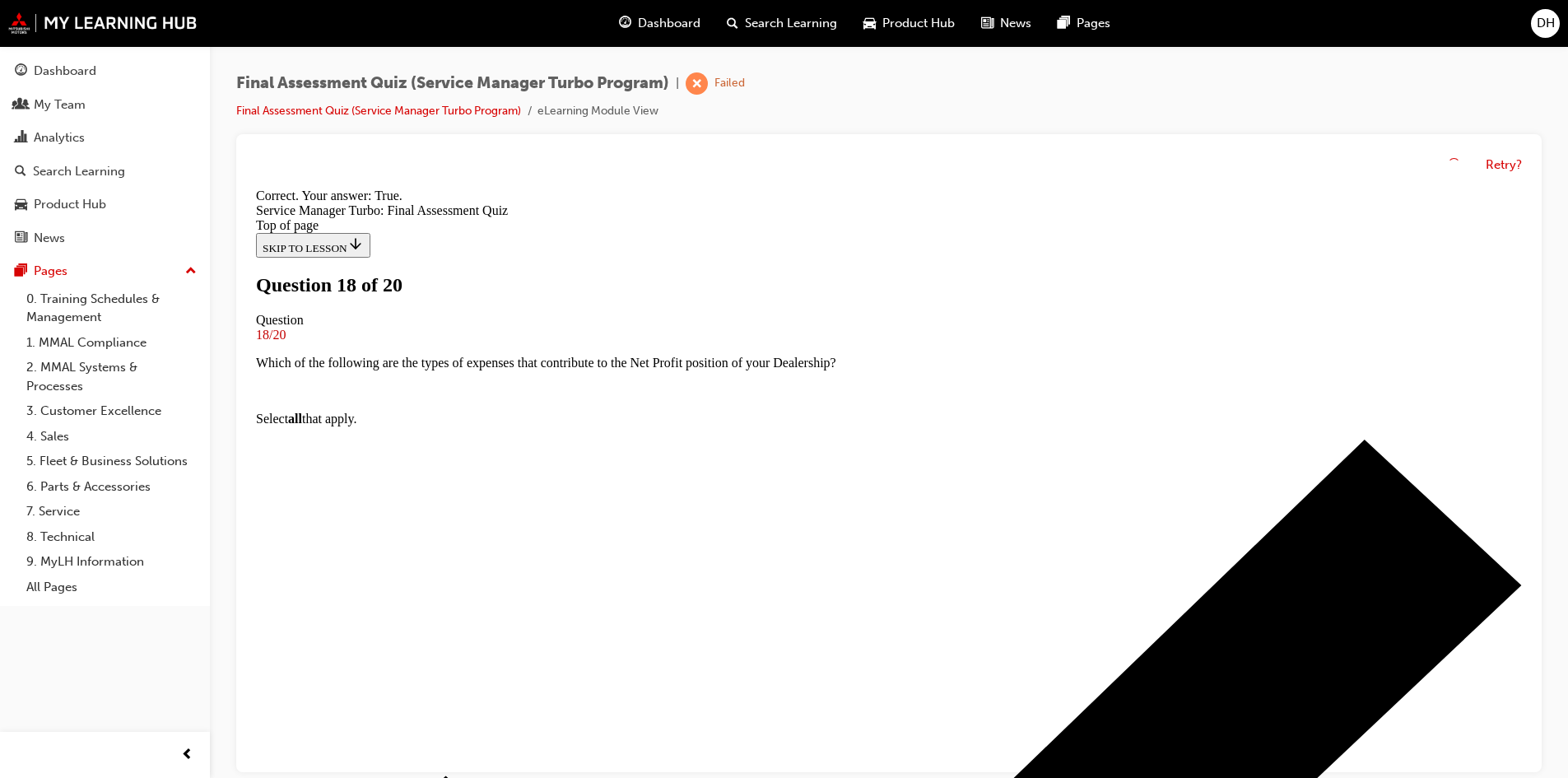
scroll to position [262, 0]
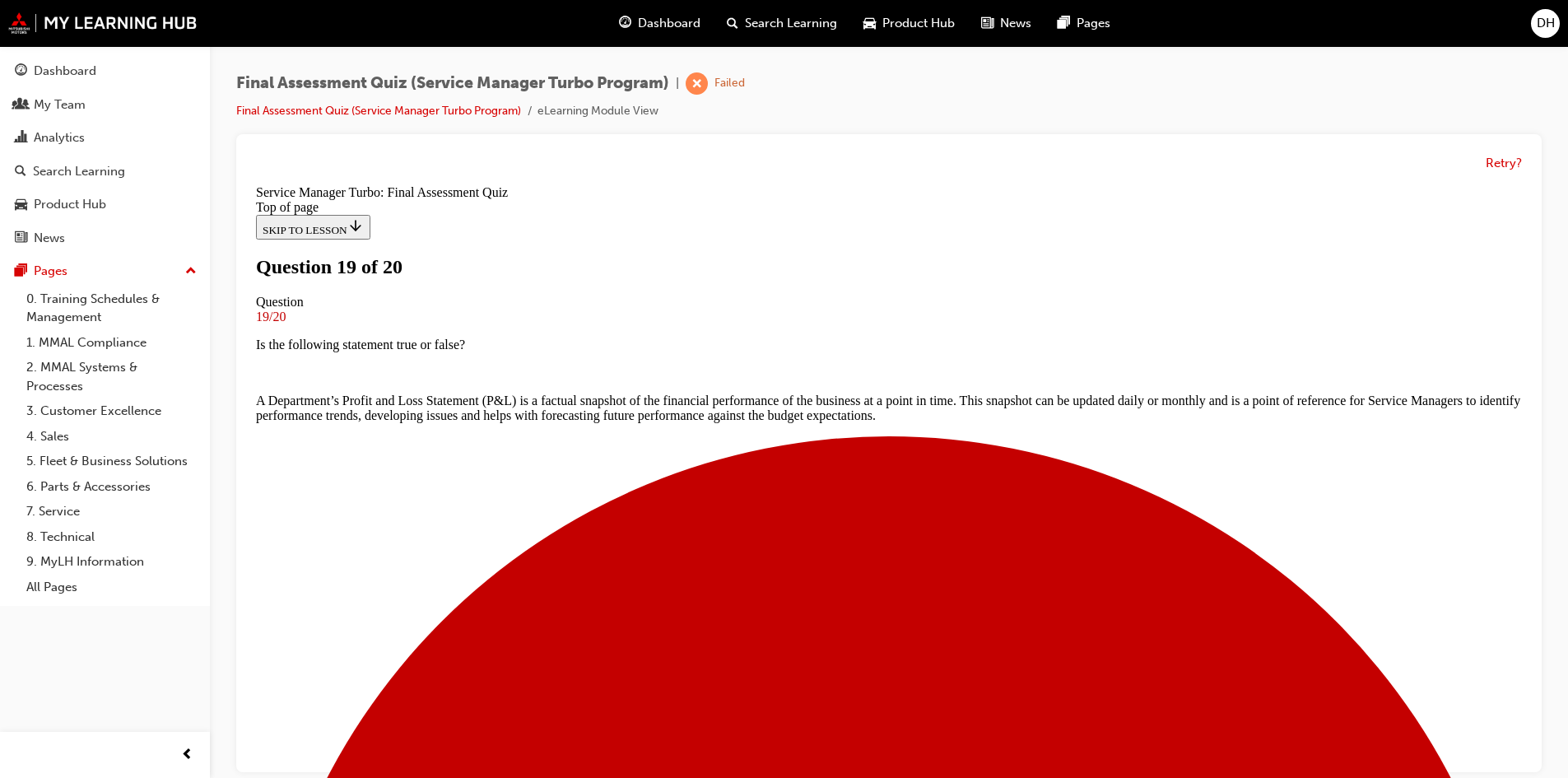
scroll to position [164, 0]
drag, startPoint x: 629, startPoint y: 389, endPoint x: 628, endPoint y: 406, distance: 17.0
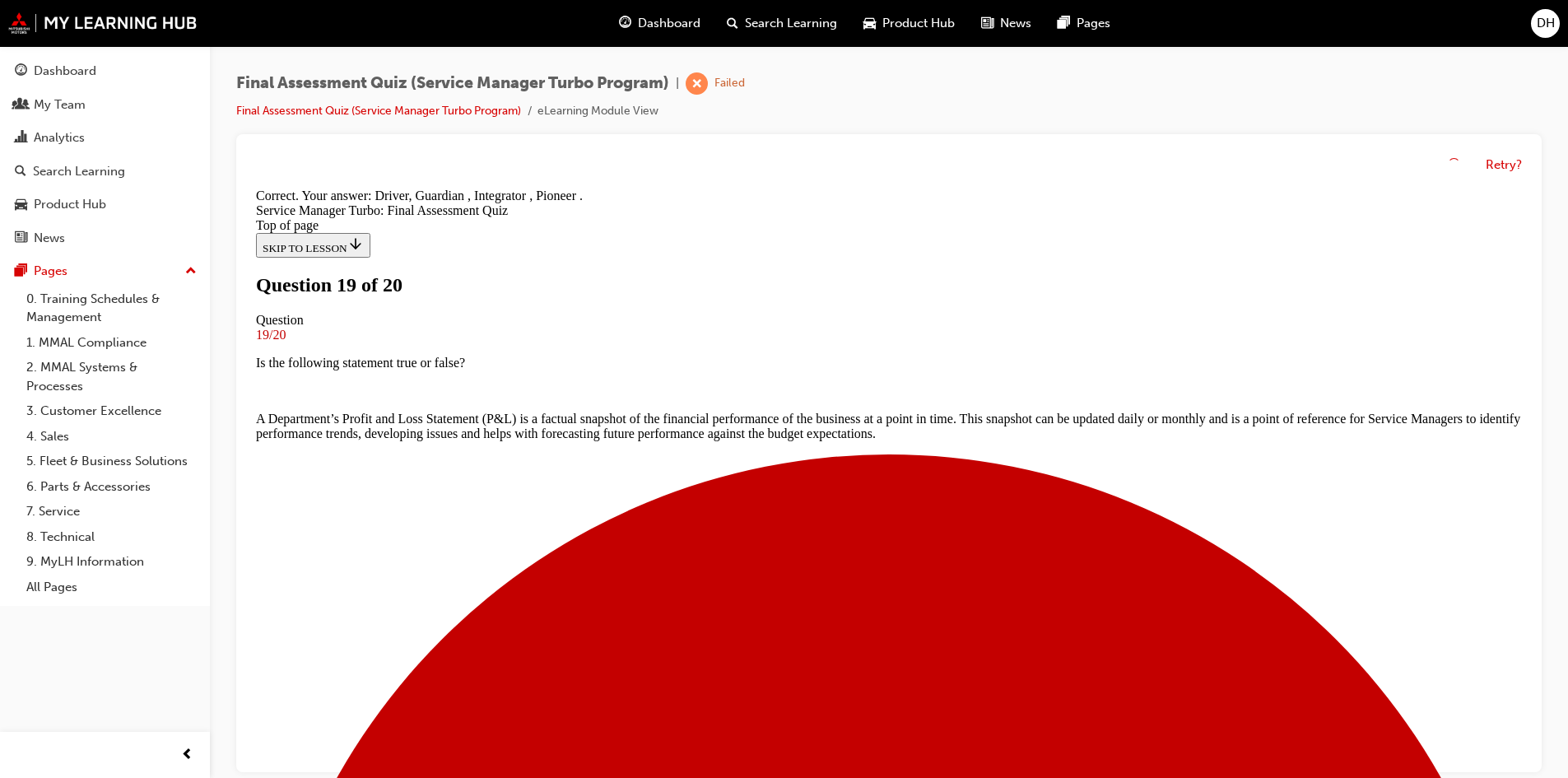
scroll to position [282, 0]
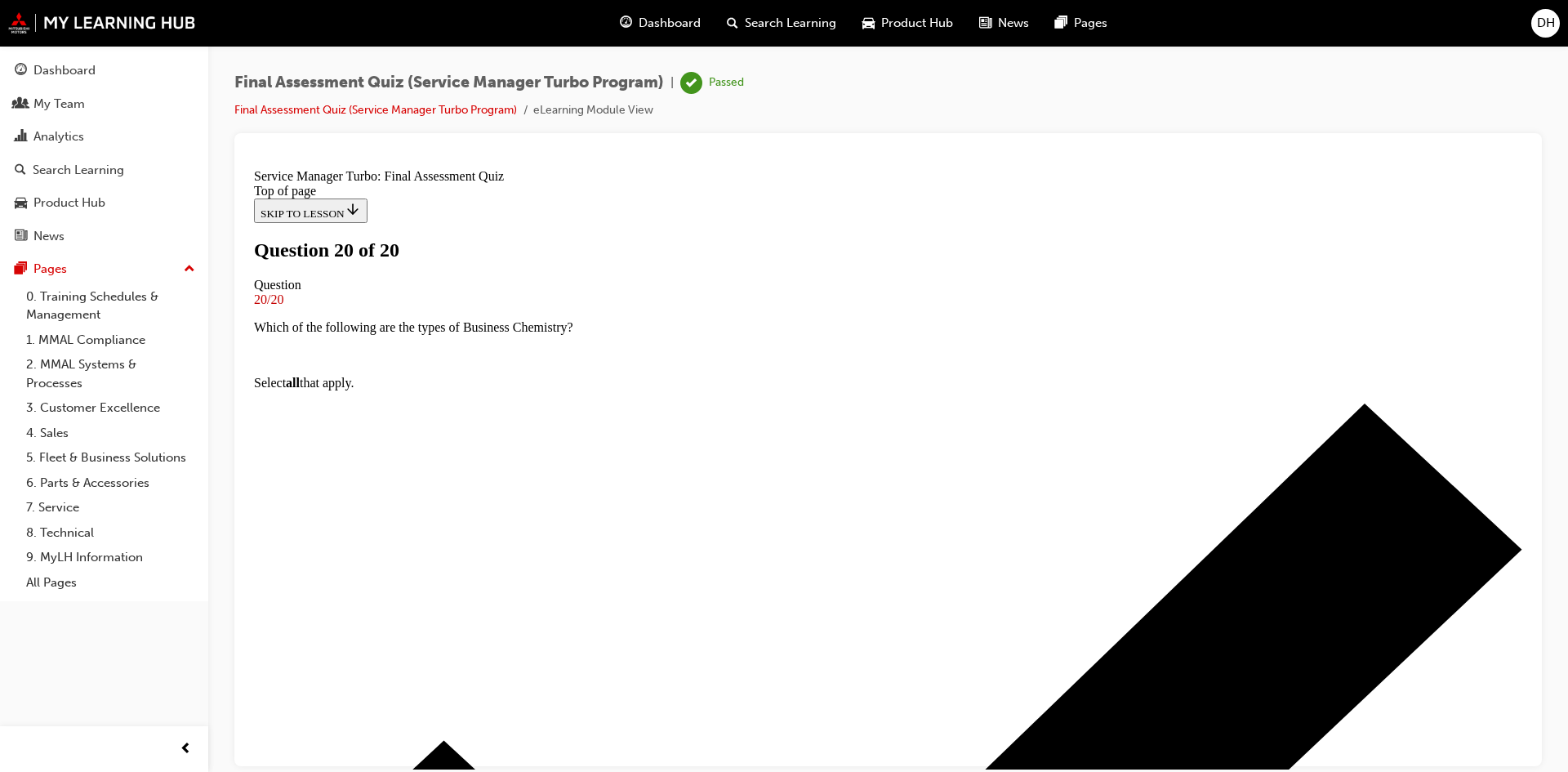
scroll to position [227, 0]
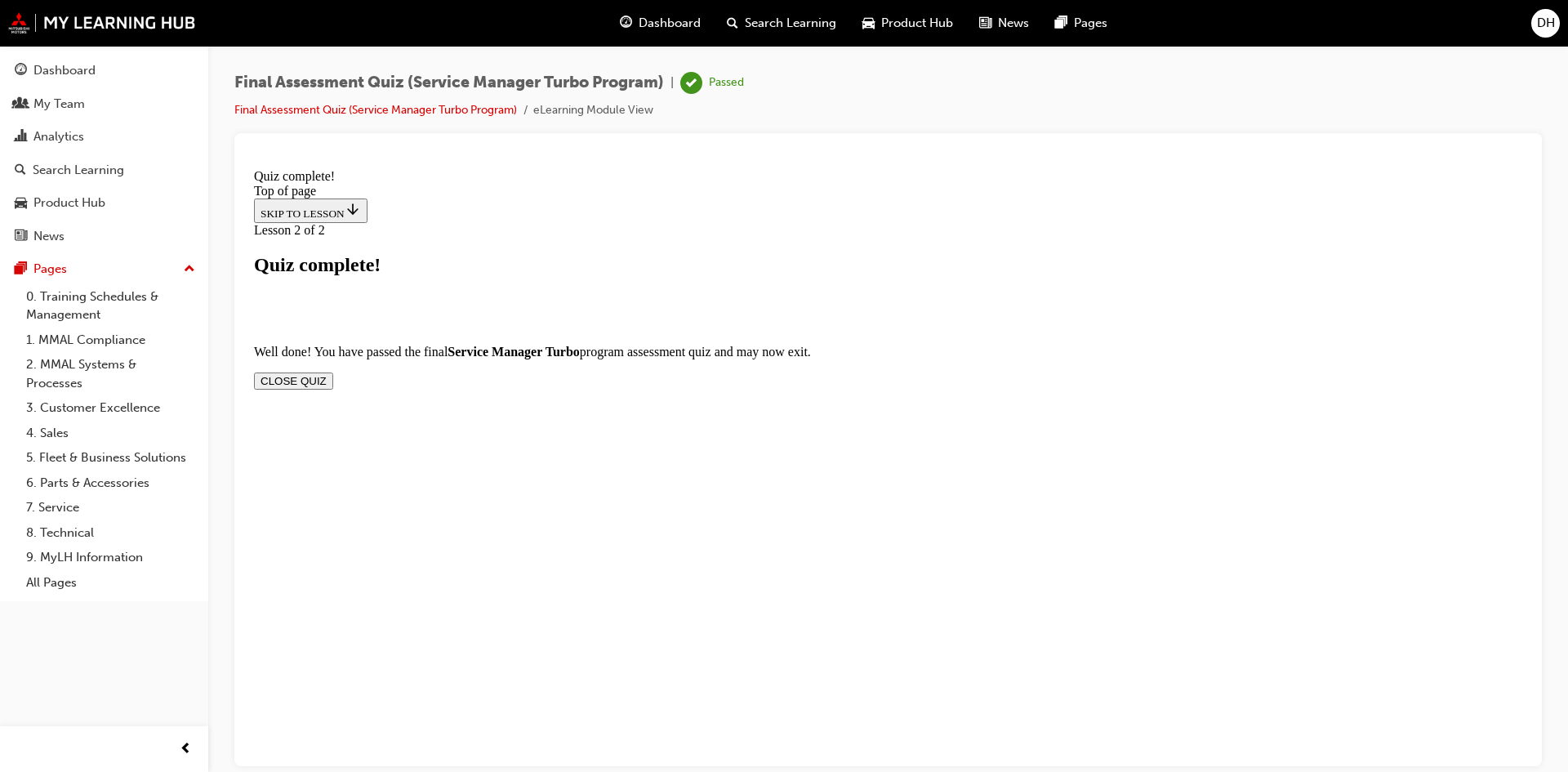
click at [333, 371] on button "CLOSE QUIZ" at bounding box center [294, 380] width 79 height 17
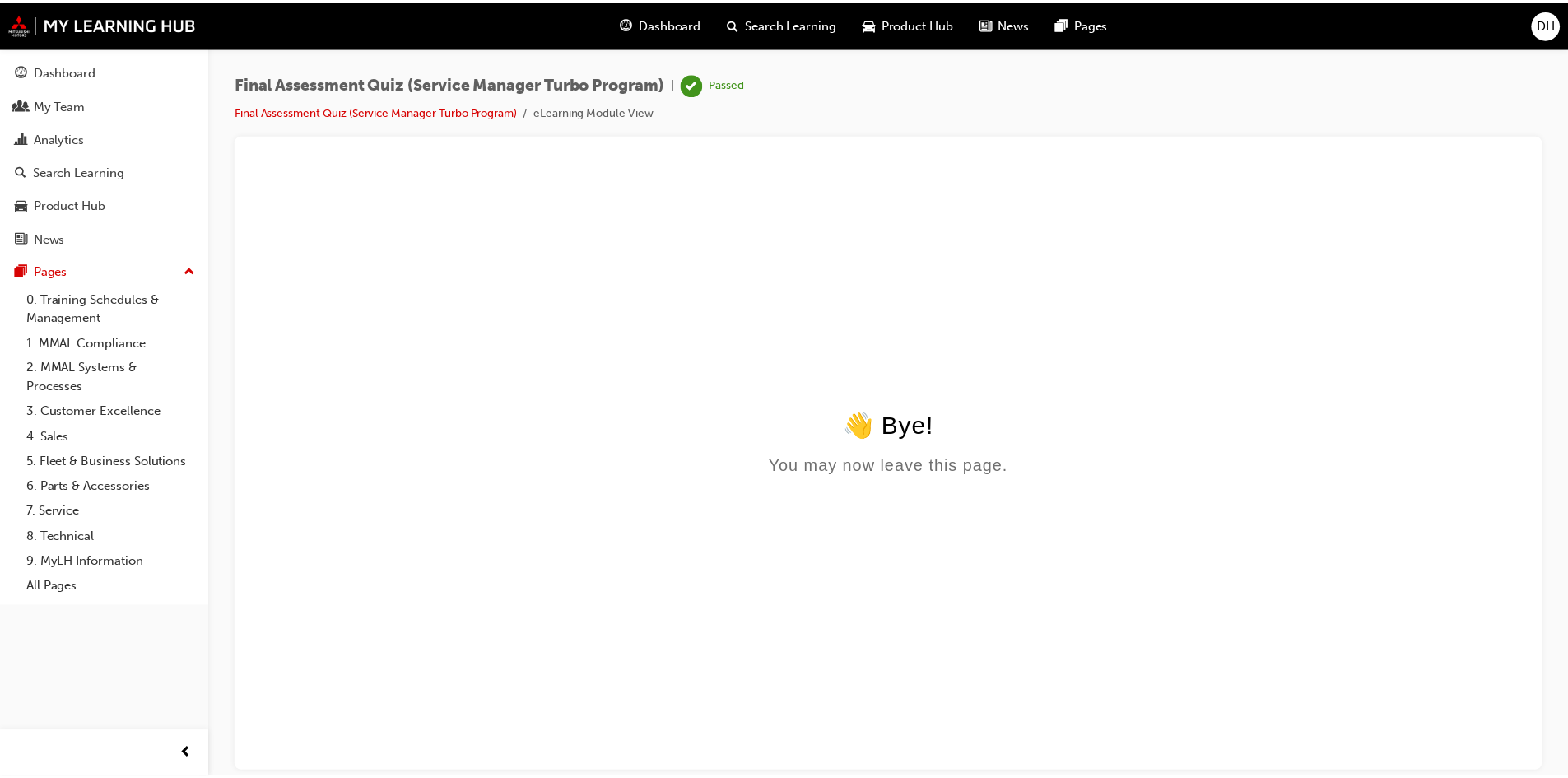
scroll to position [0, 0]
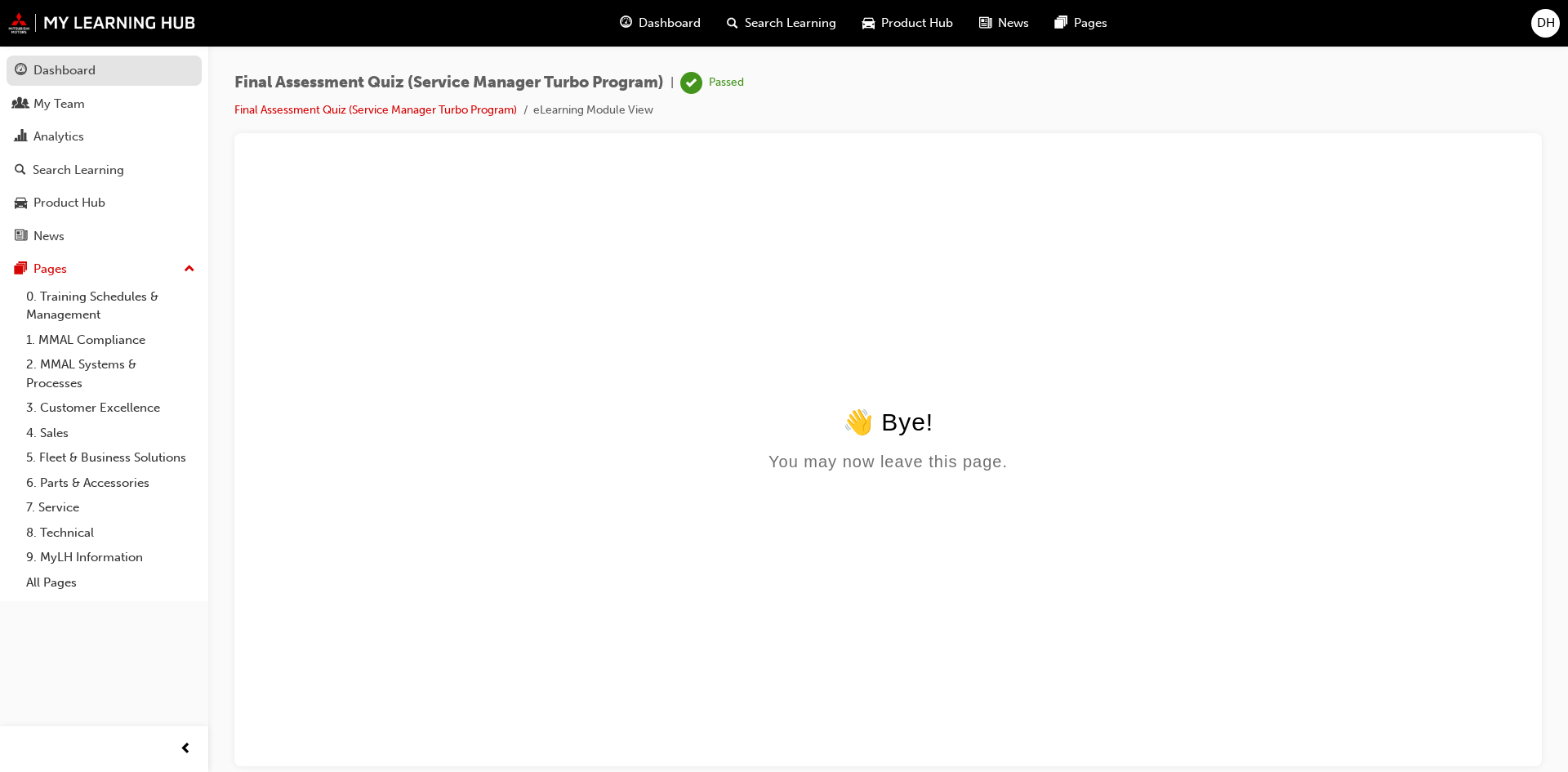
click at [62, 68] on div "Dashboard" at bounding box center [65, 70] width 62 height 19
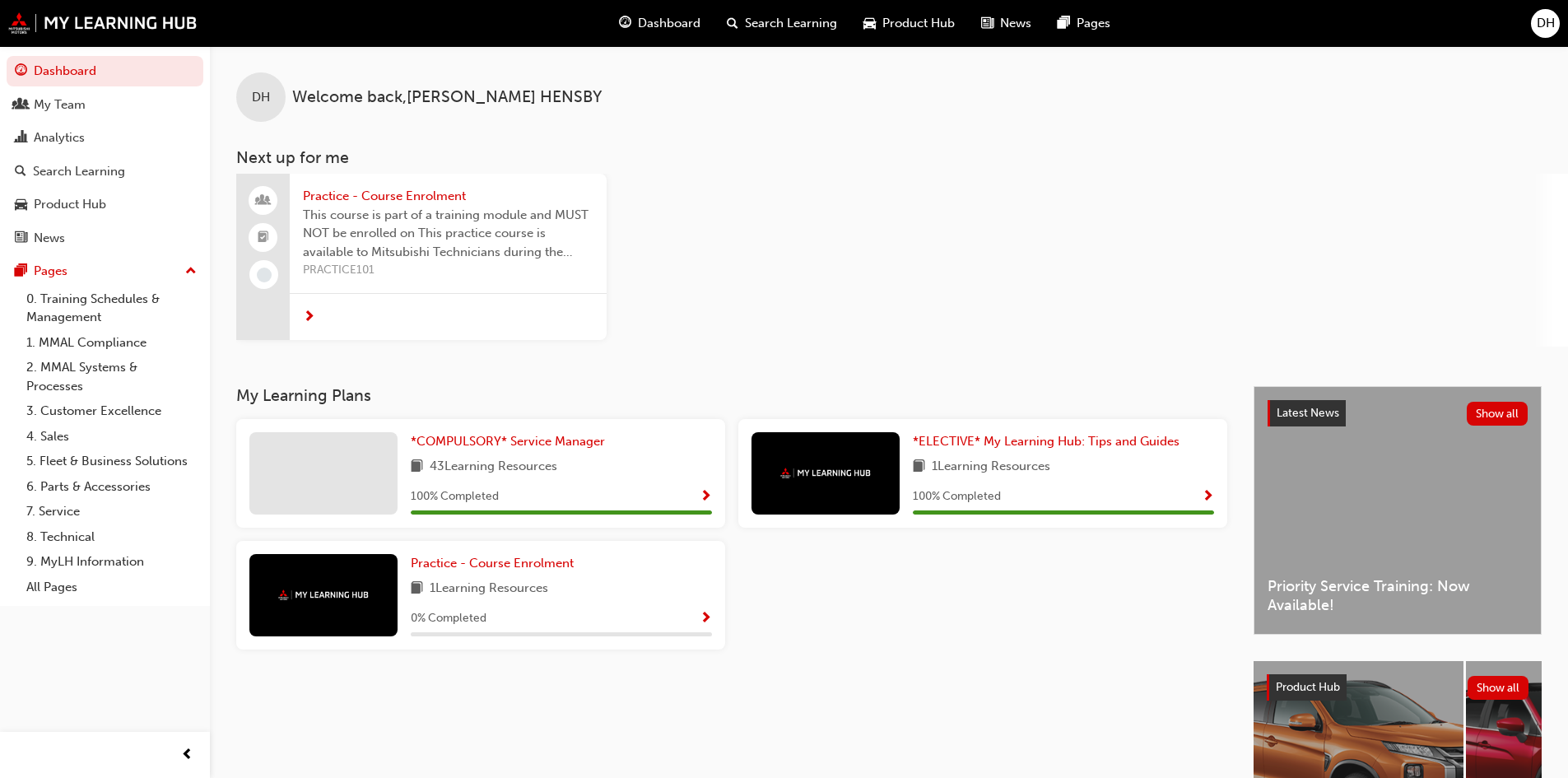
click at [391, 251] on span "This course is part of a training module and MUST NOT be enrolled on This pract…" at bounding box center [447, 233] width 290 height 56
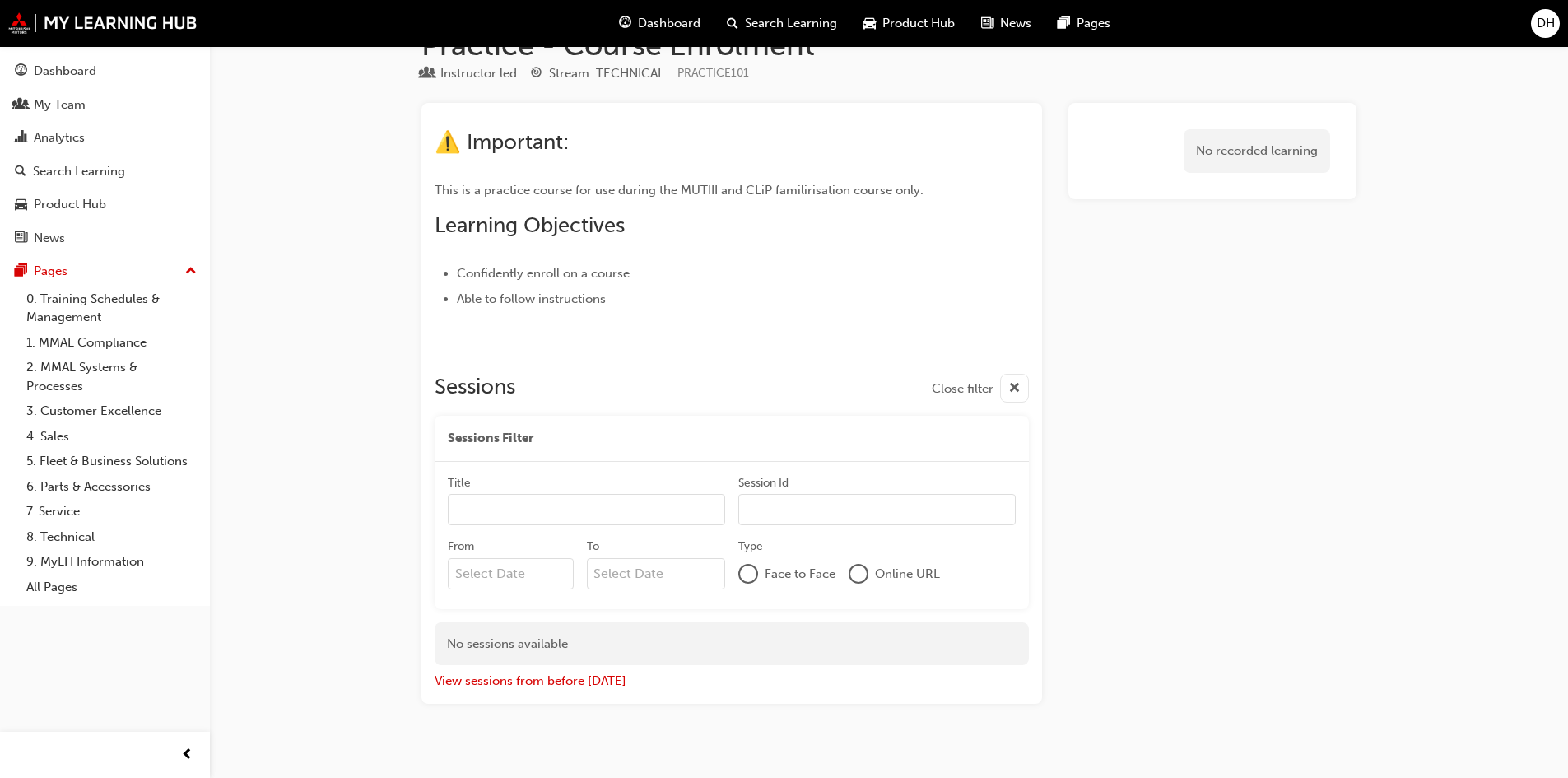
scroll to position [65, 0]
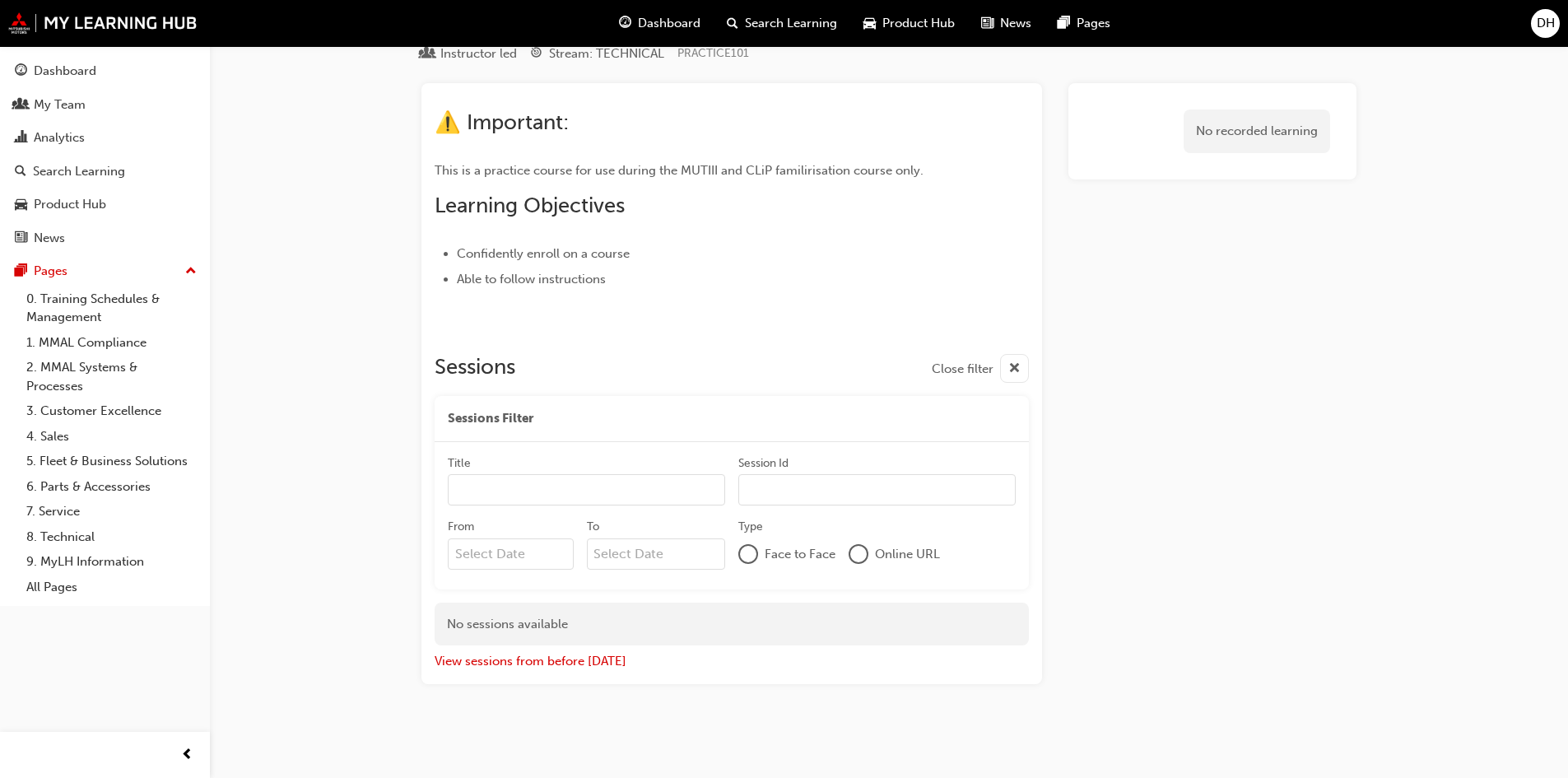
click at [859, 550] on div at bounding box center [858, 553] width 16 height 16
click at [863, 553] on div at bounding box center [858, 555] width 13 height 13
click at [747, 550] on div at bounding box center [748, 554] width 16 height 16
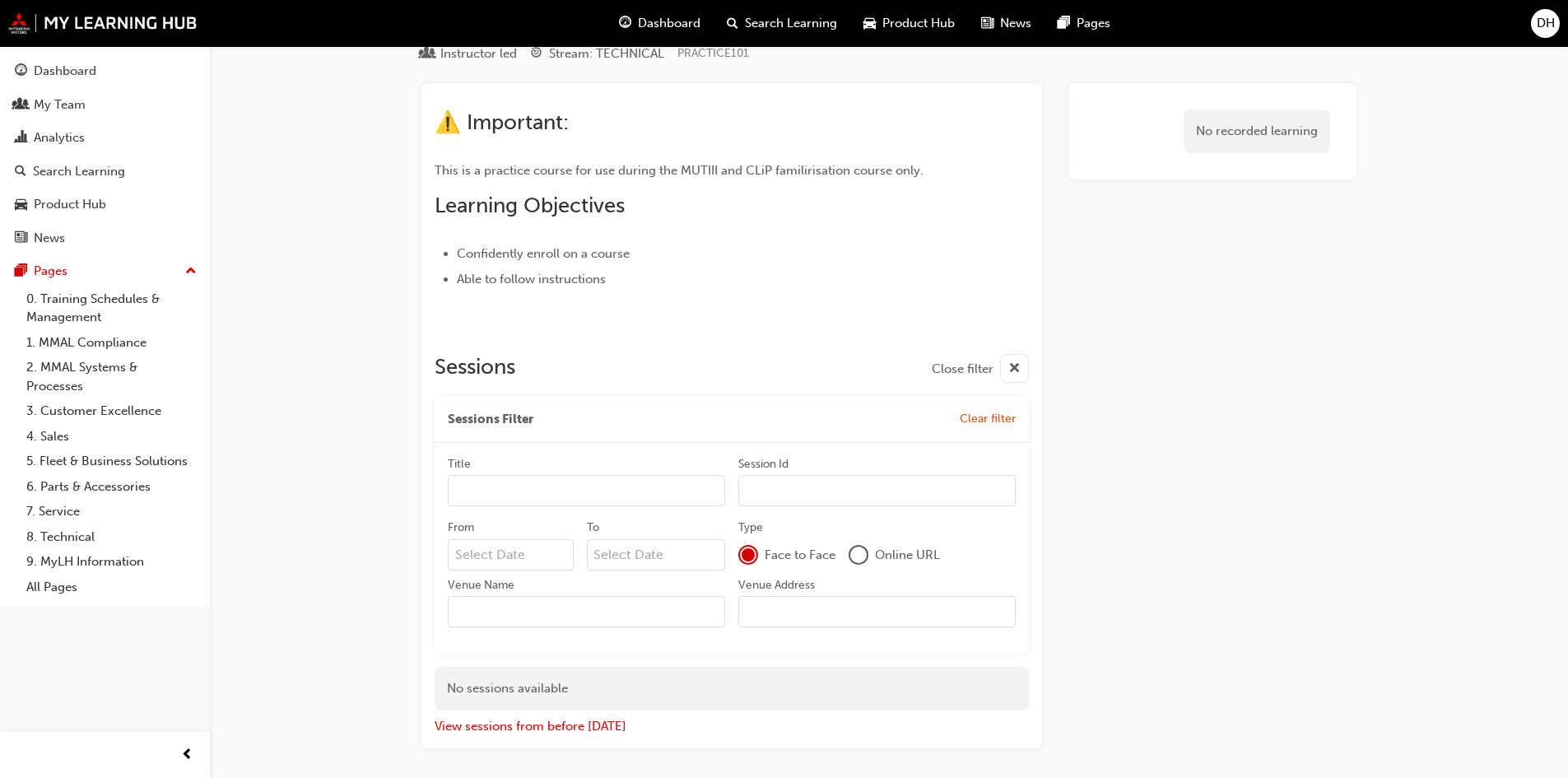
click at [853, 555] on div at bounding box center [858, 554] width 16 height 16
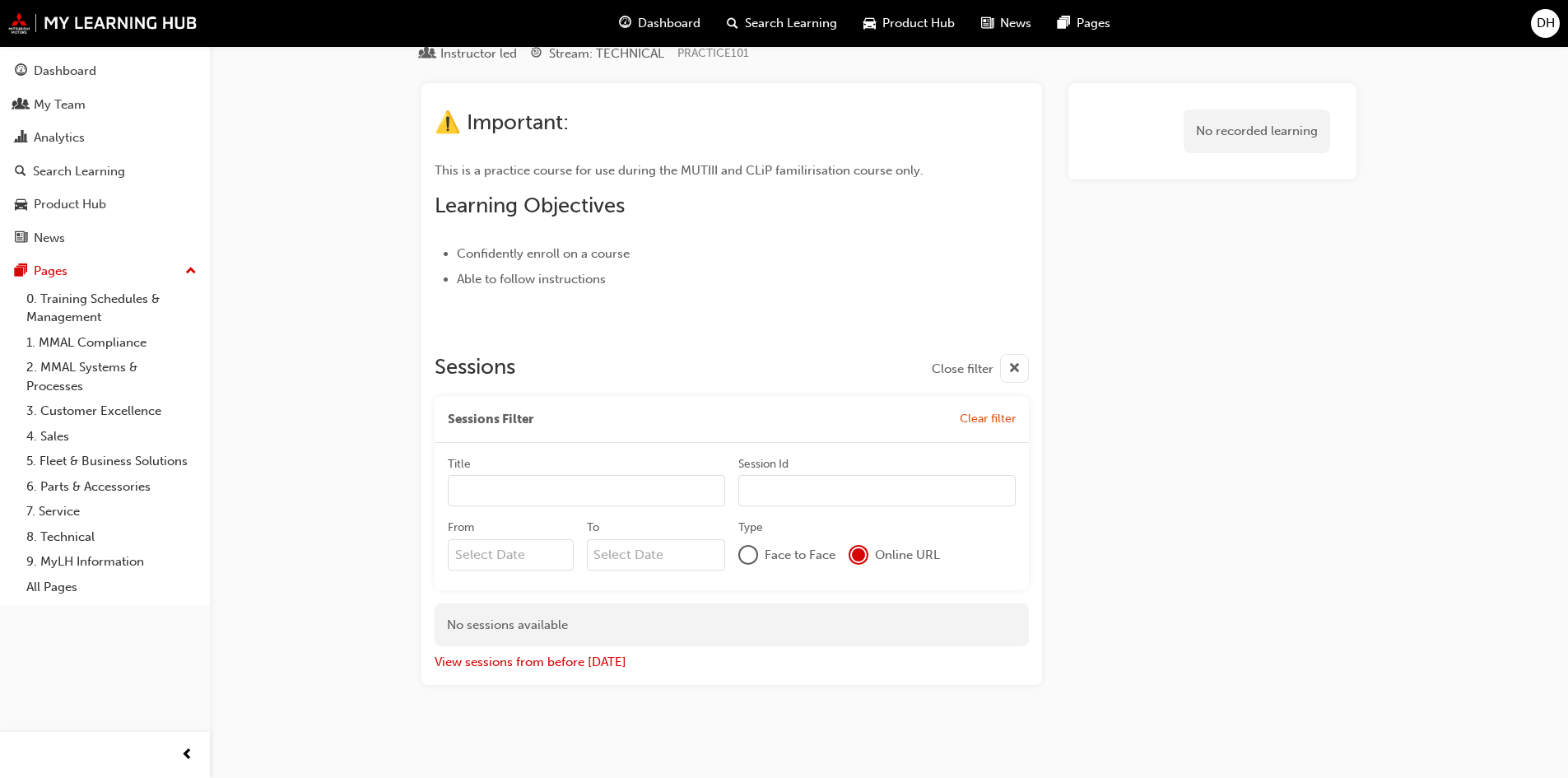
scroll to position [0, 0]
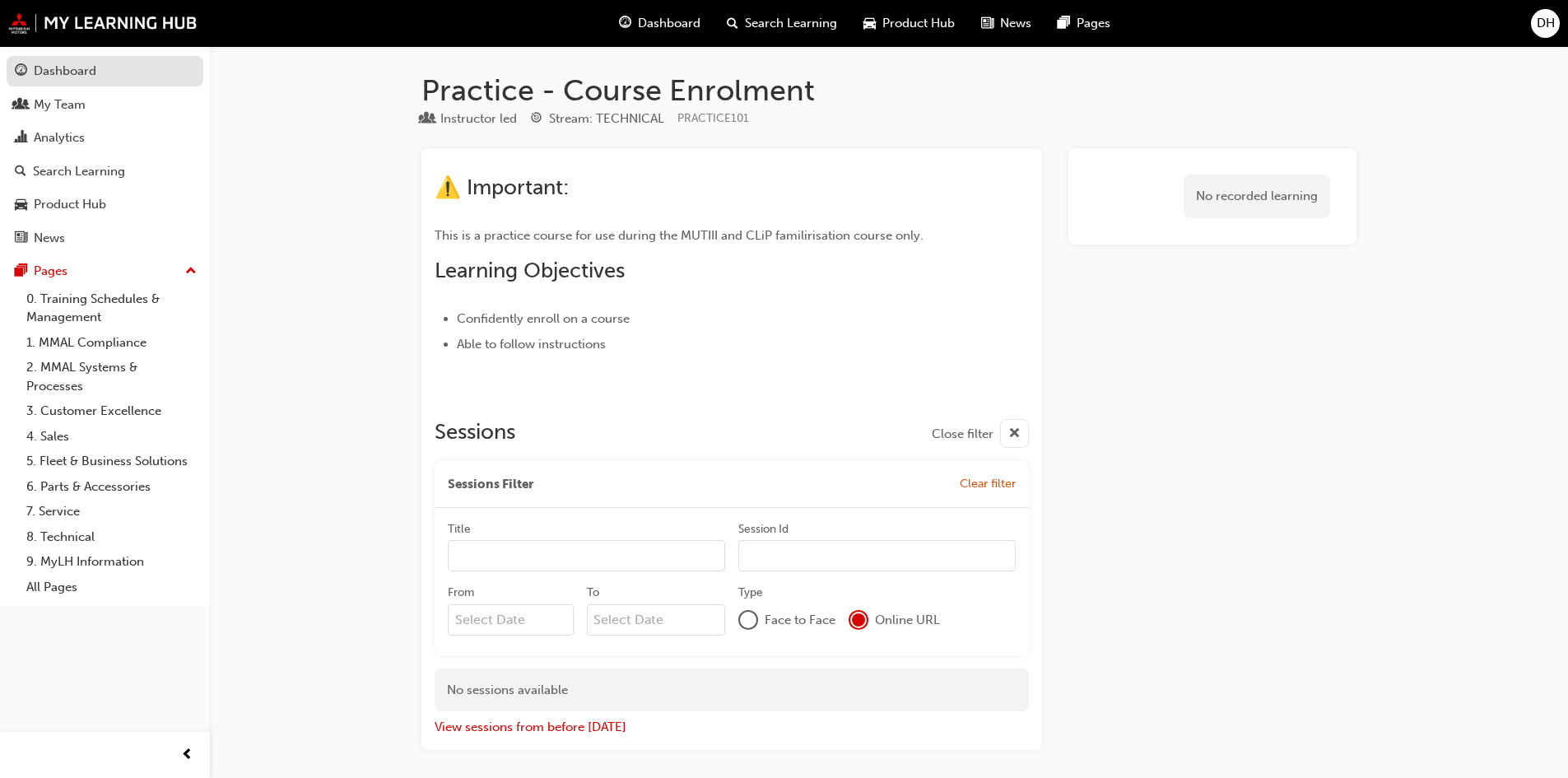
click at [72, 70] on div "Dashboard" at bounding box center [65, 71] width 62 height 19
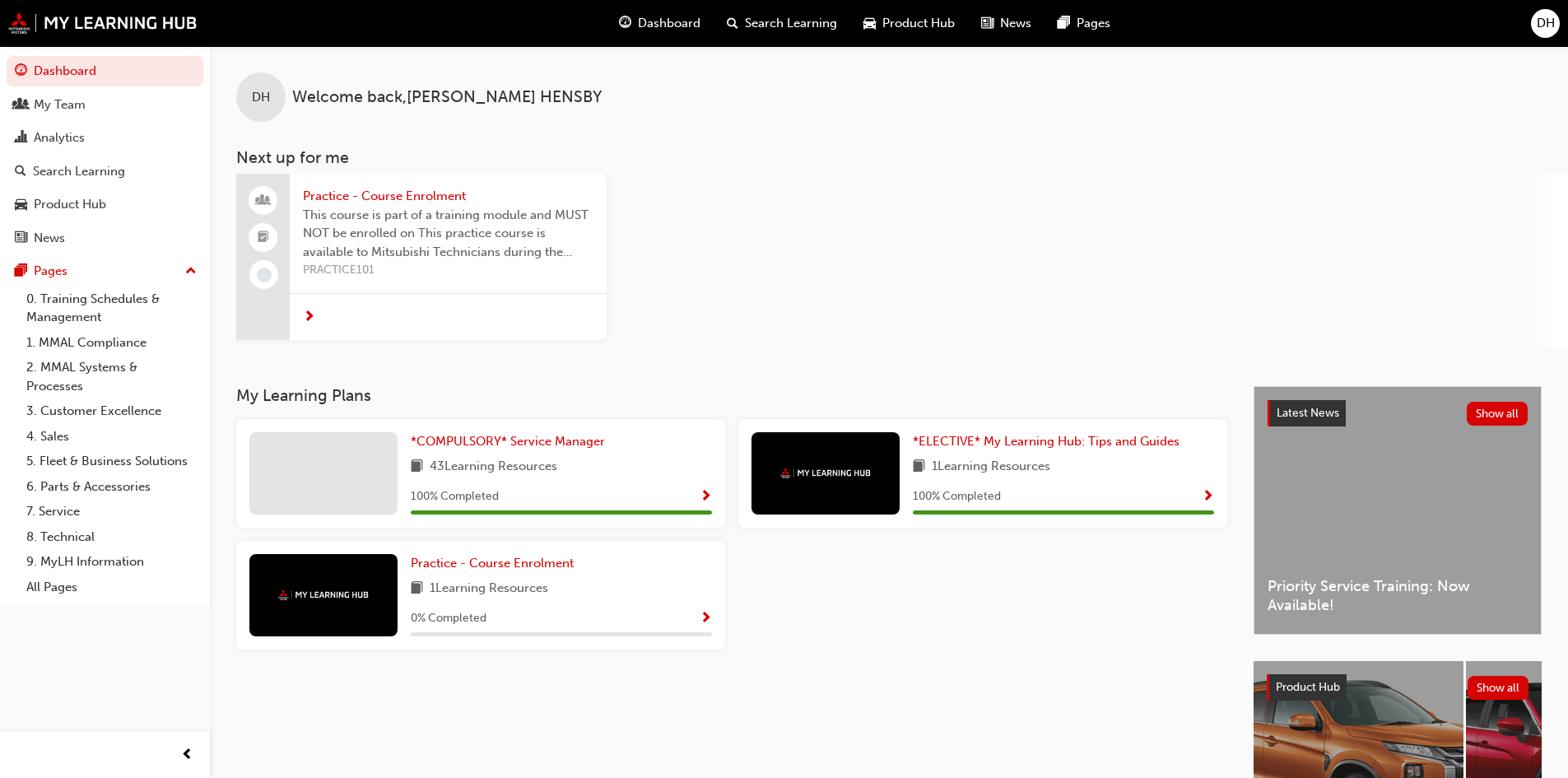
click at [1540, 20] on span "DH" at bounding box center [1545, 24] width 18 height 19
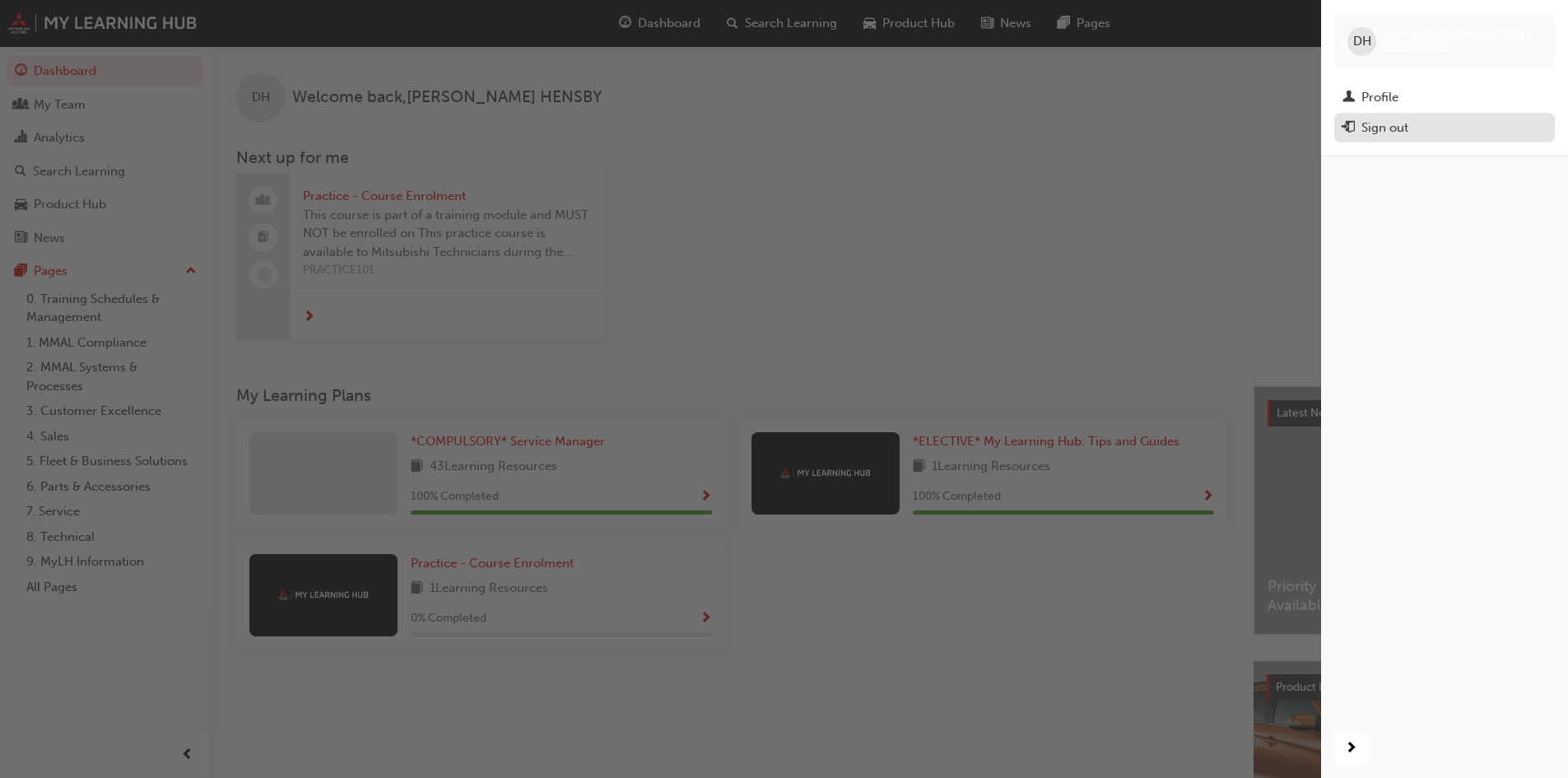
click at [1382, 128] on div "Sign out" at bounding box center [1385, 128] width 47 height 19
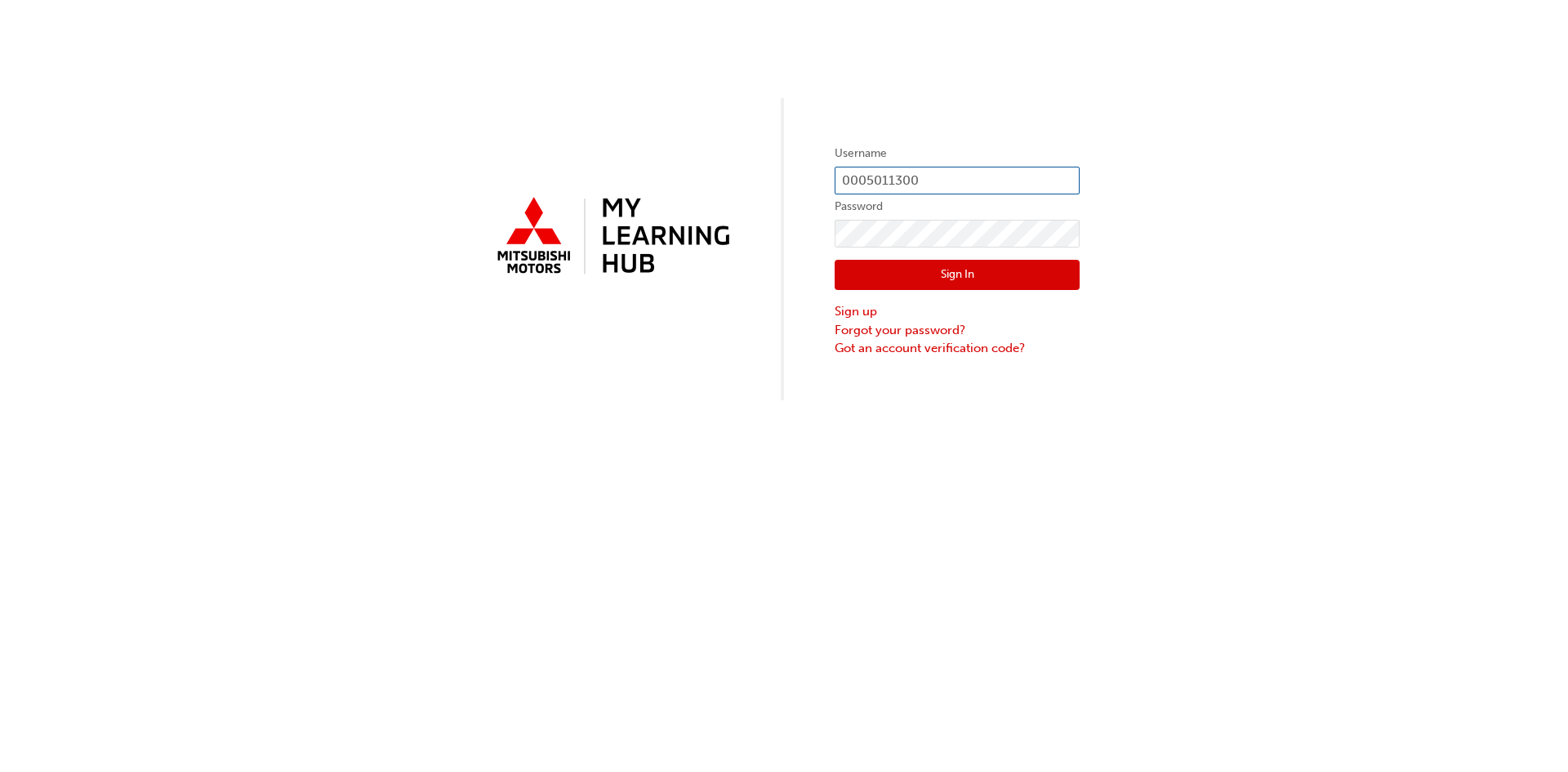
drag, startPoint x: 922, startPoint y: 180, endPoint x: 692, endPoint y: 170, distance: 230.2
click at [692, 170] on div "Username 0005011300 Password Sign In Sign up Forgot your password? Got an accou…" at bounding box center [784, 200] width 1568 height 401
type input "0005872223"
click at [936, 327] on link "Forgot your password?" at bounding box center [957, 330] width 245 height 19
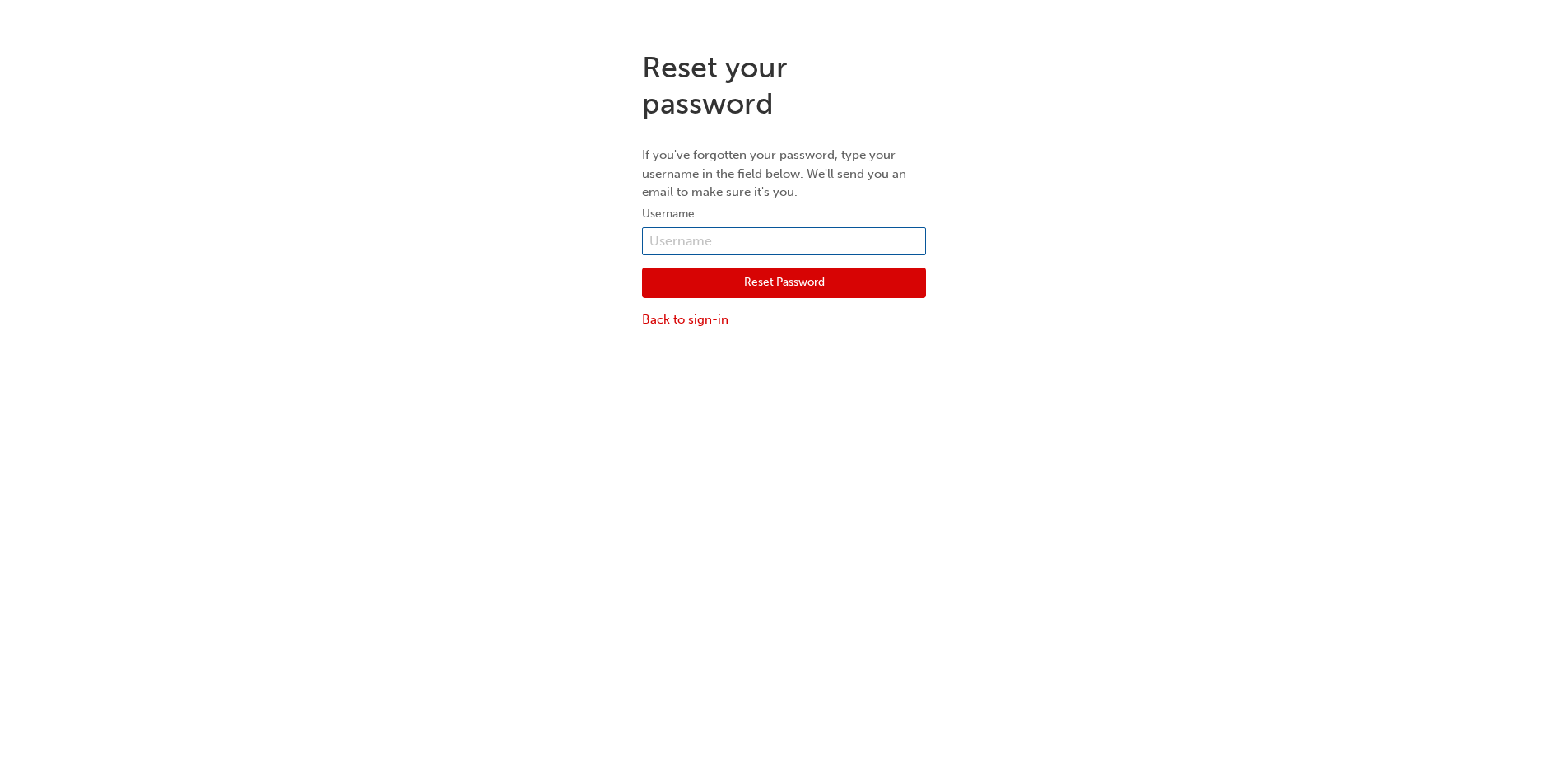
click at [811, 243] on input "text" at bounding box center [784, 241] width 284 height 28
type input "0005872223"
click at [853, 278] on button "Reset Password" at bounding box center [784, 283] width 284 height 31
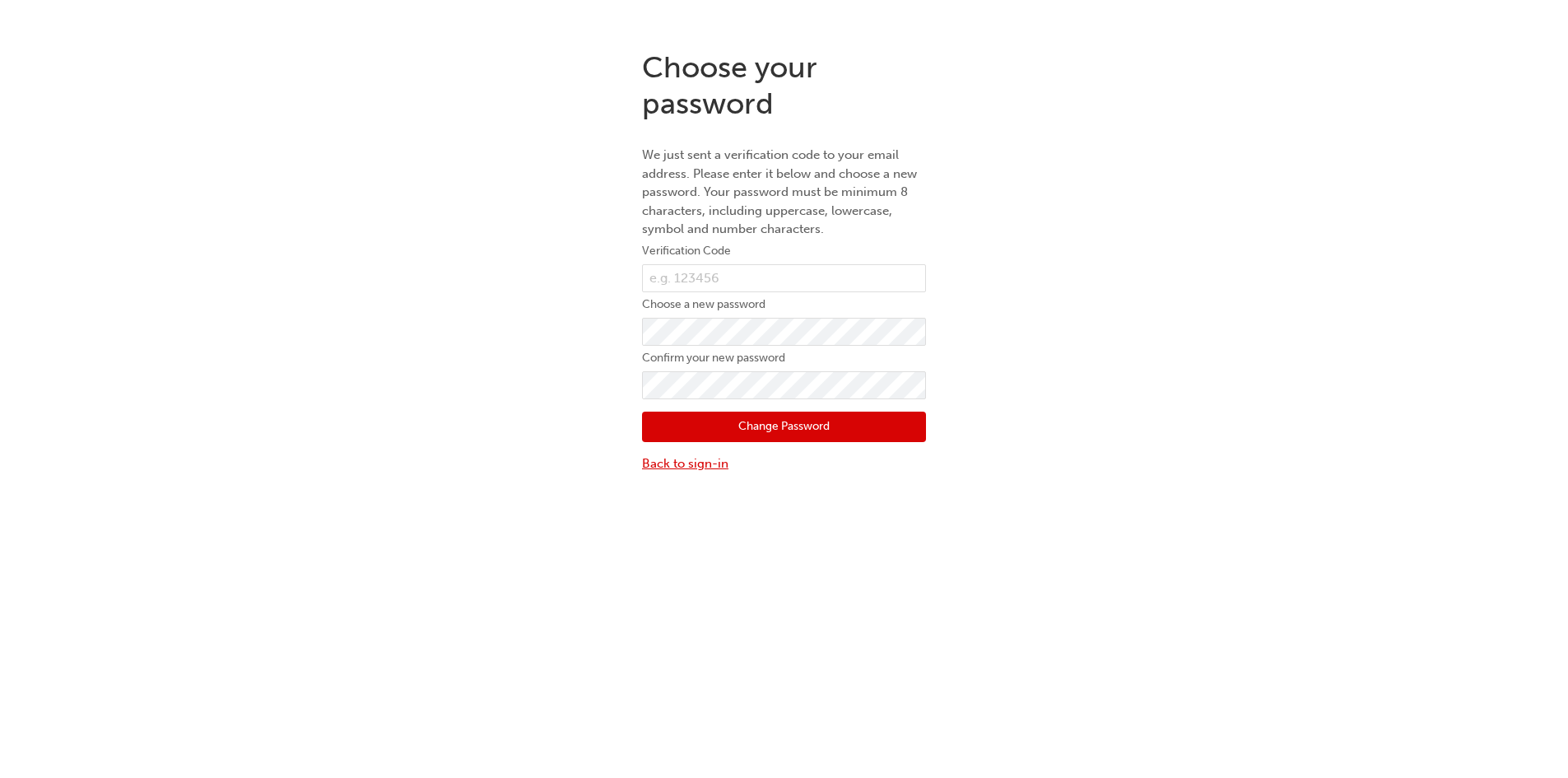
click at [694, 460] on link "Back to sign-in" at bounding box center [784, 464] width 284 height 19
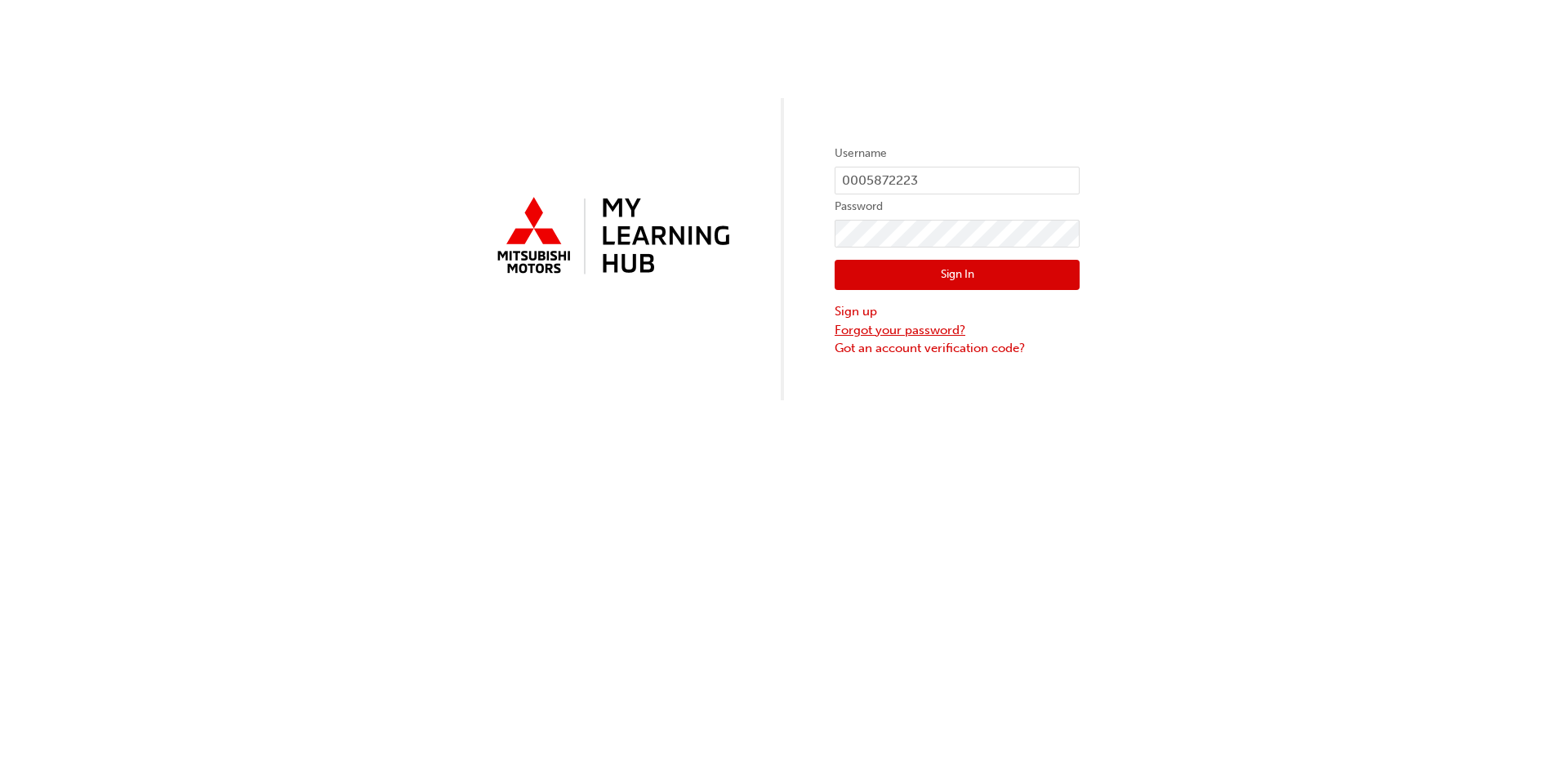
click at [927, 332] on link "Forgot your password?" at bounding box center [957, 330] width 245 height 19
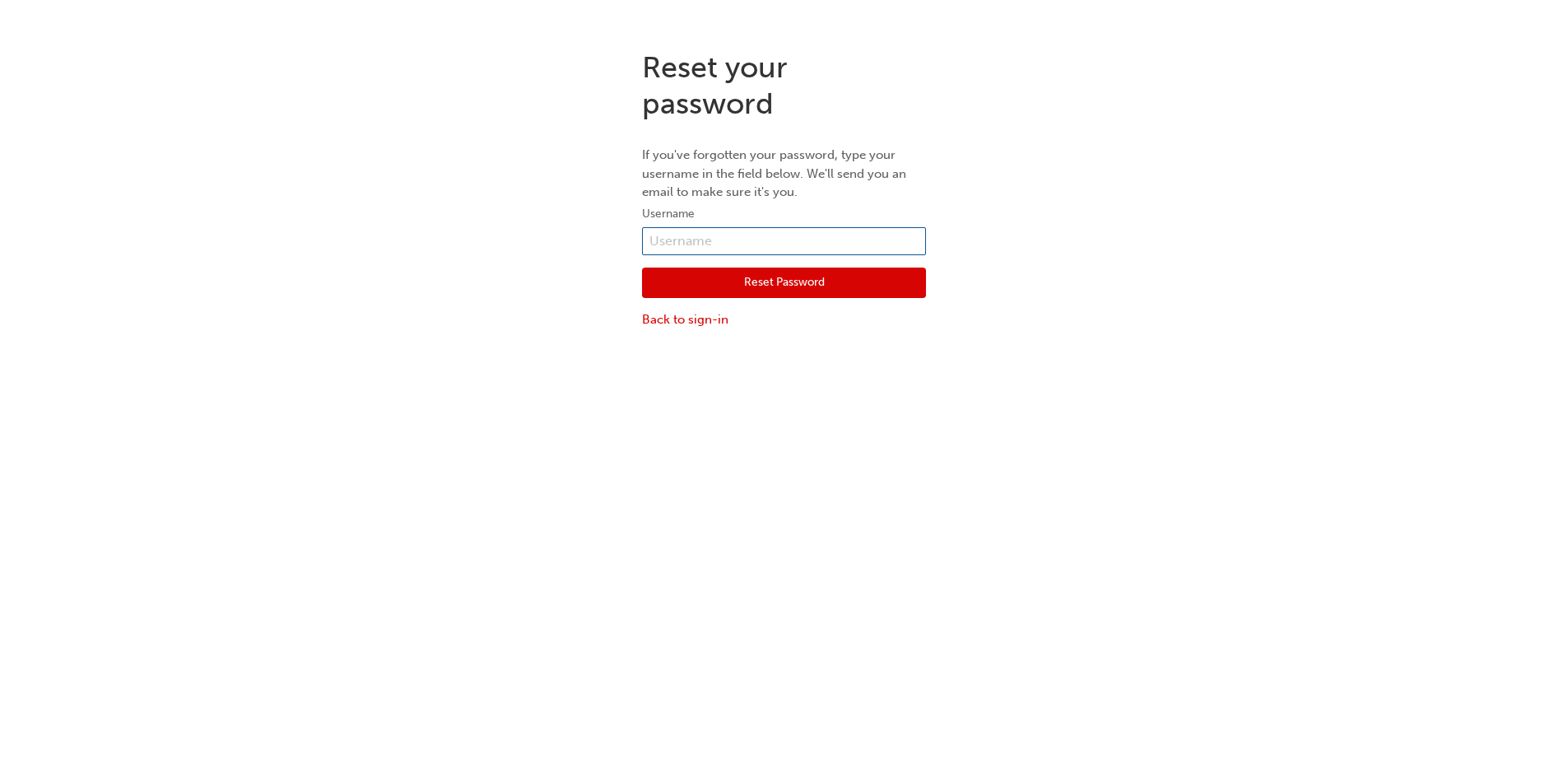
click at [796, 236] on input "text" at bounding box center [784, 241] width 284 height 28
type input "0005872223"
click at [823, 283] on button "Reset Password" at bounding box center [784, 283] width 284 height 31
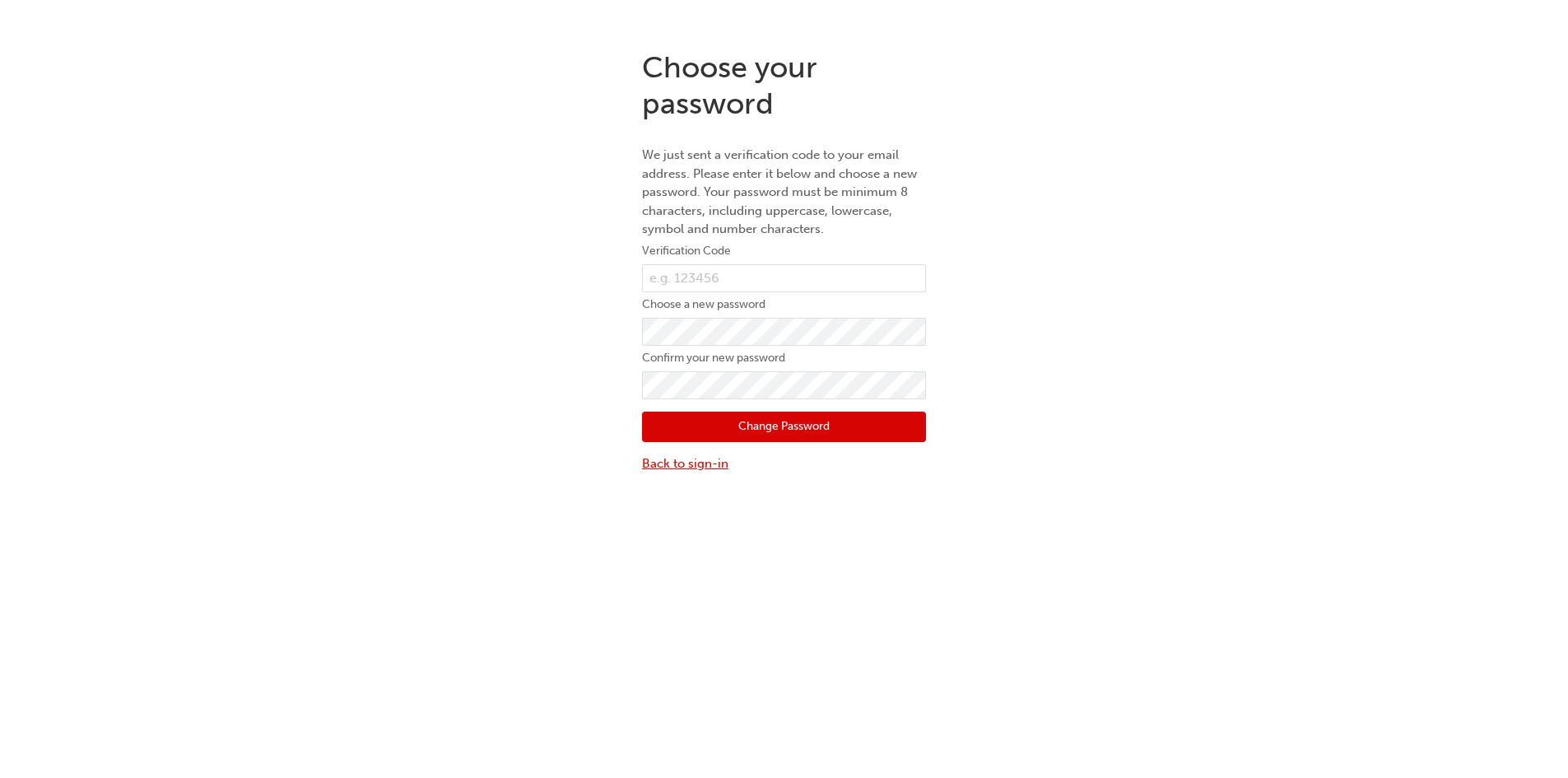
click at [697, 461] on link "Back to sign-in" at bounding box center [784, 464] width 284 height 19
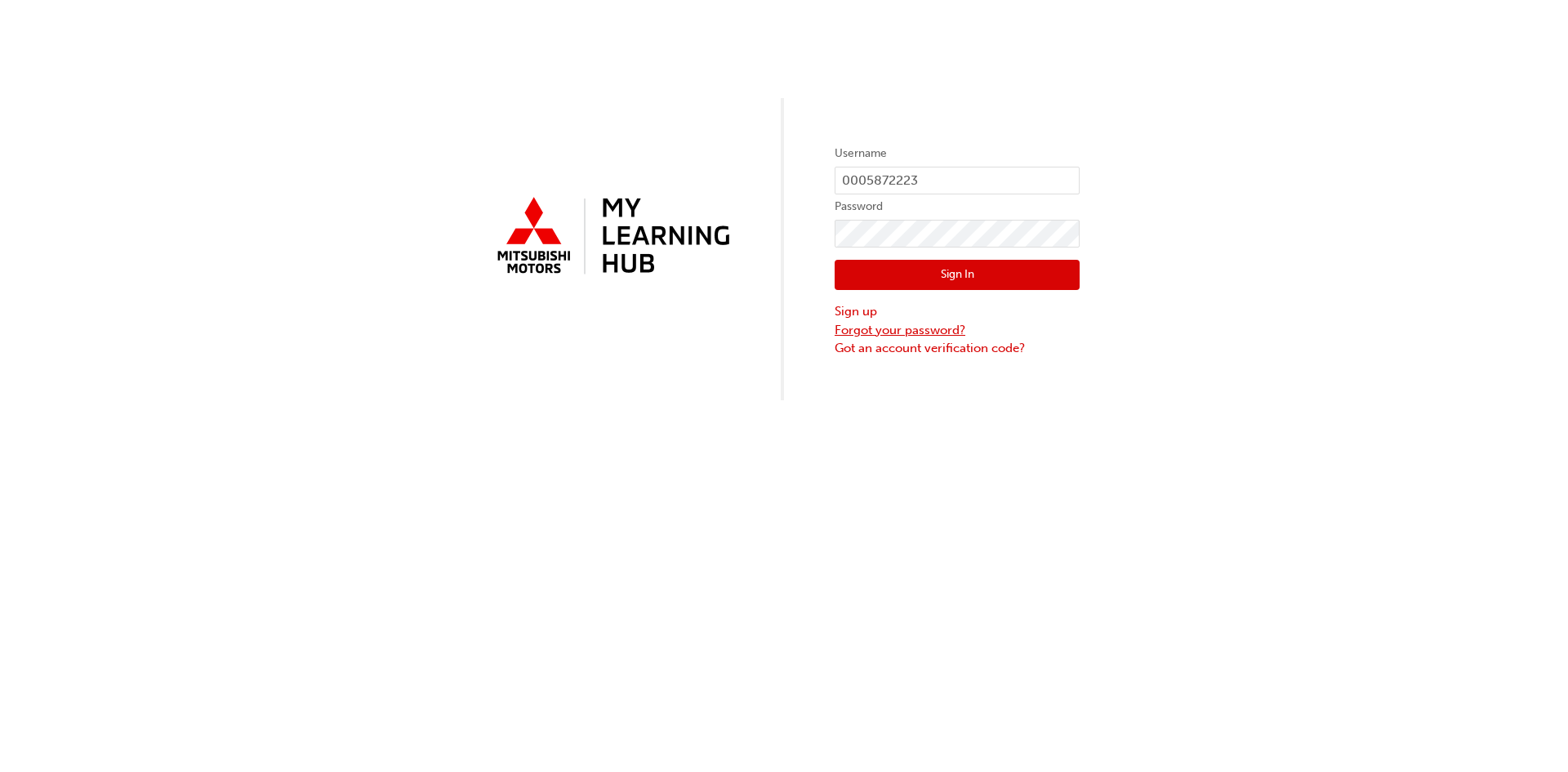
click at [901, 325] on link "Forgot your password?" at bounding box center [957, 330] width 245 height 19
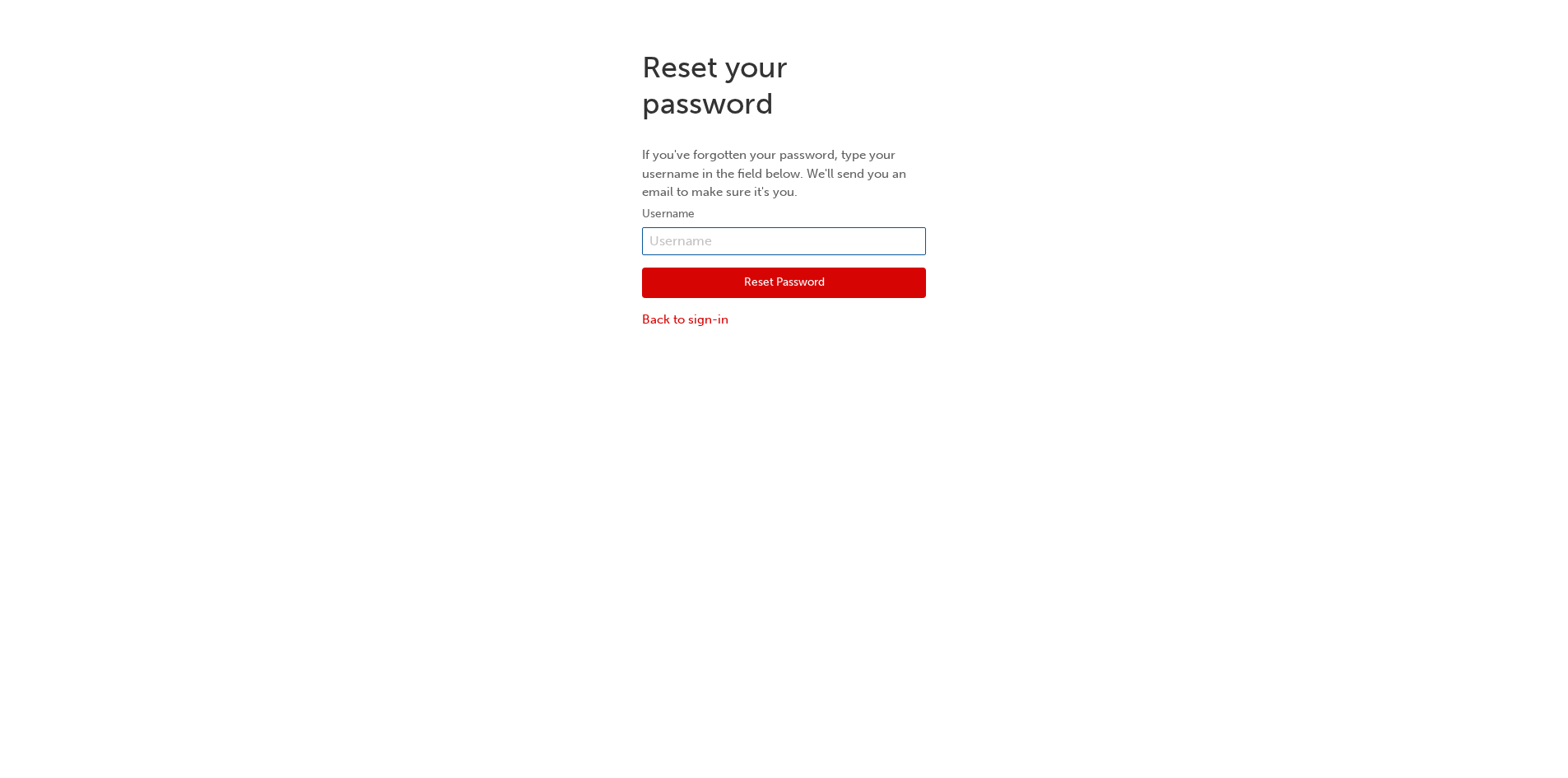
click at [708, 238] on input "text" at bounding box center [784, 241] width 284 height 28
type input "joseph.lopena@kensell.com.au"
click at [798, 288] on button "Reset Password" at bounding box center [784, 283] width 284 height 31
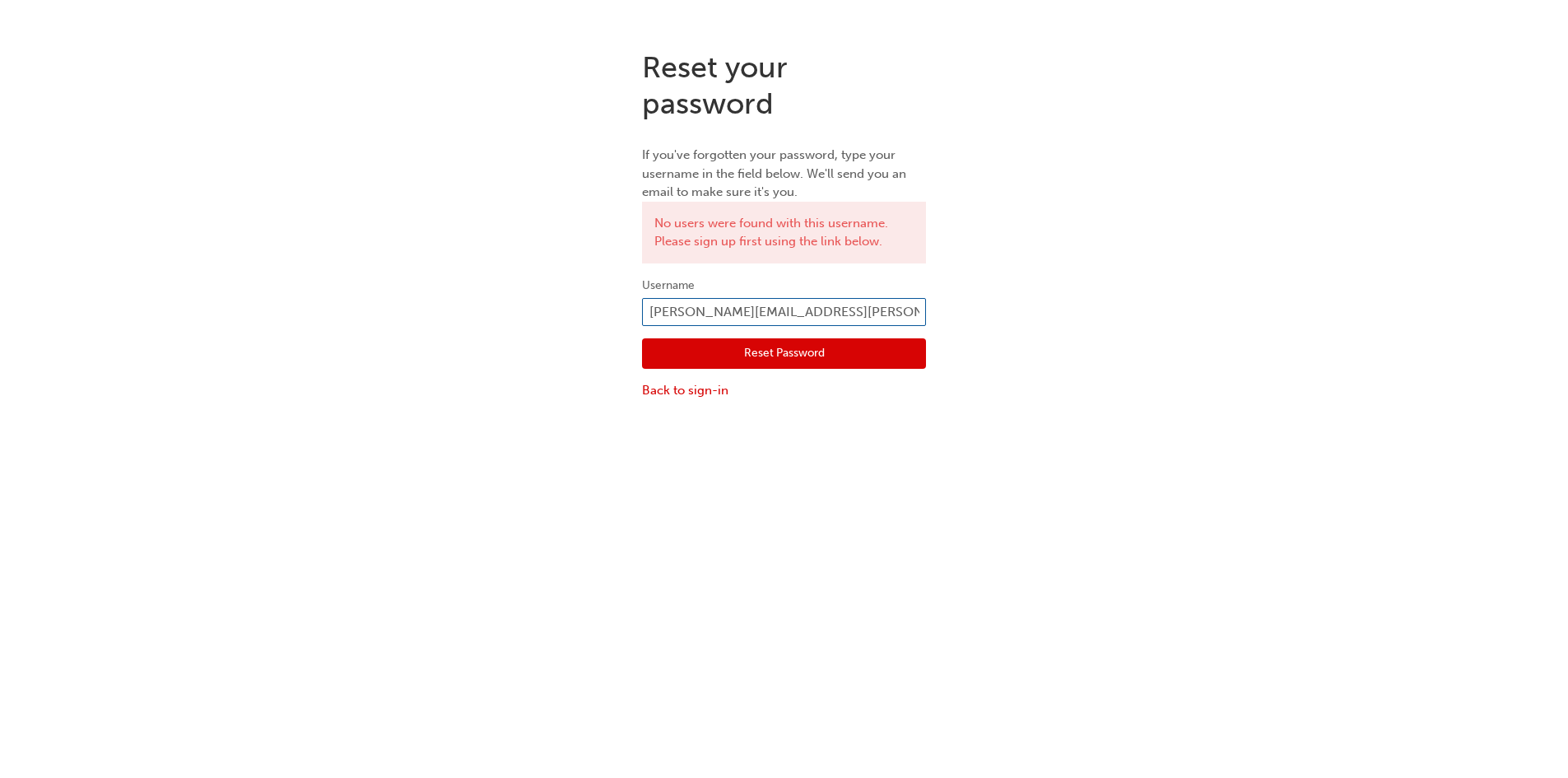
drag, startPoint x: 851, startPoint y: 308, endPoint x: 622, endPoint y: 309, distance: 229.0
click at [622, 309] on div "Reset your password If you've forgotten your password, type your username in th…" at bounding box center [784, 224] width 1568 height 375
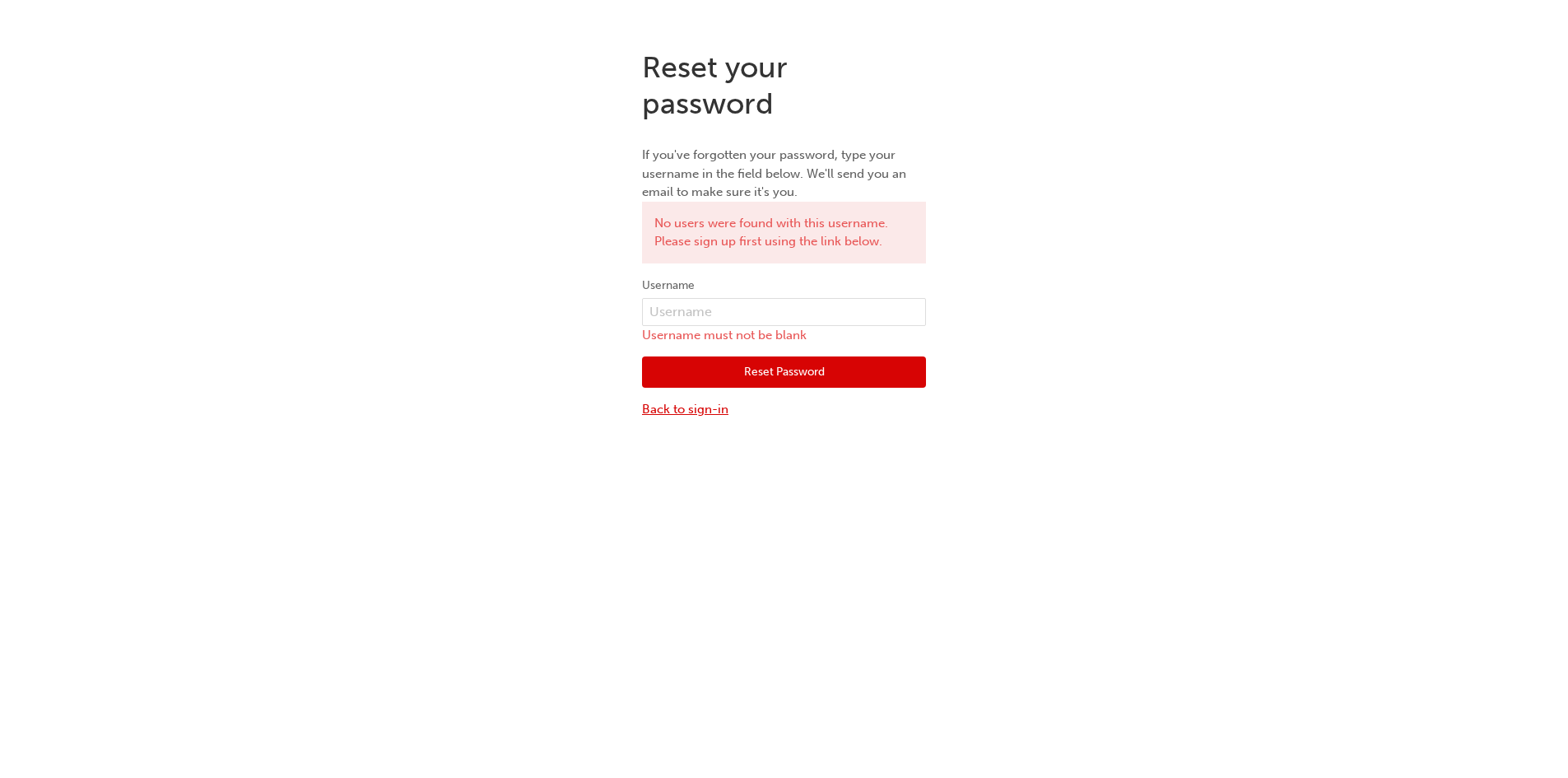
click at [690, 404] on link "Back to sign-in" at bounding box center [784, 409] width 284 height 19
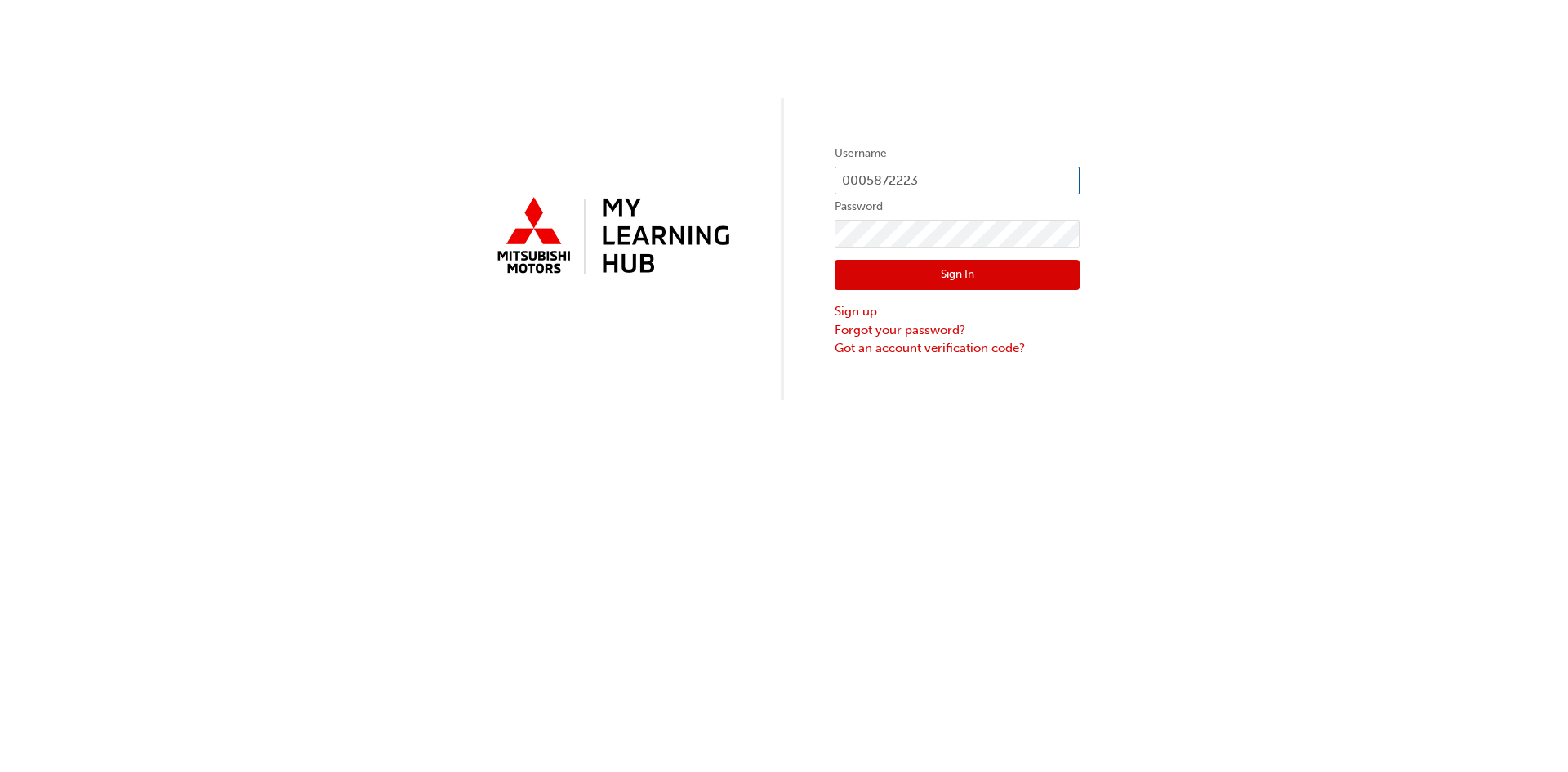
drag, startPoint x: 960, startPoint y: 177, endPoint x: 754, endPoint y: 176, distance: 206.0
click at [754, 176] on div "Username 0005872223 Password Sign In Sign up Forgot your password? Got an accou…" at bounding box center [784, 200] width 1568 height 401
type input "0005872224"
click button "Sign In" at bounding box center [957, 275] width 245 height 31
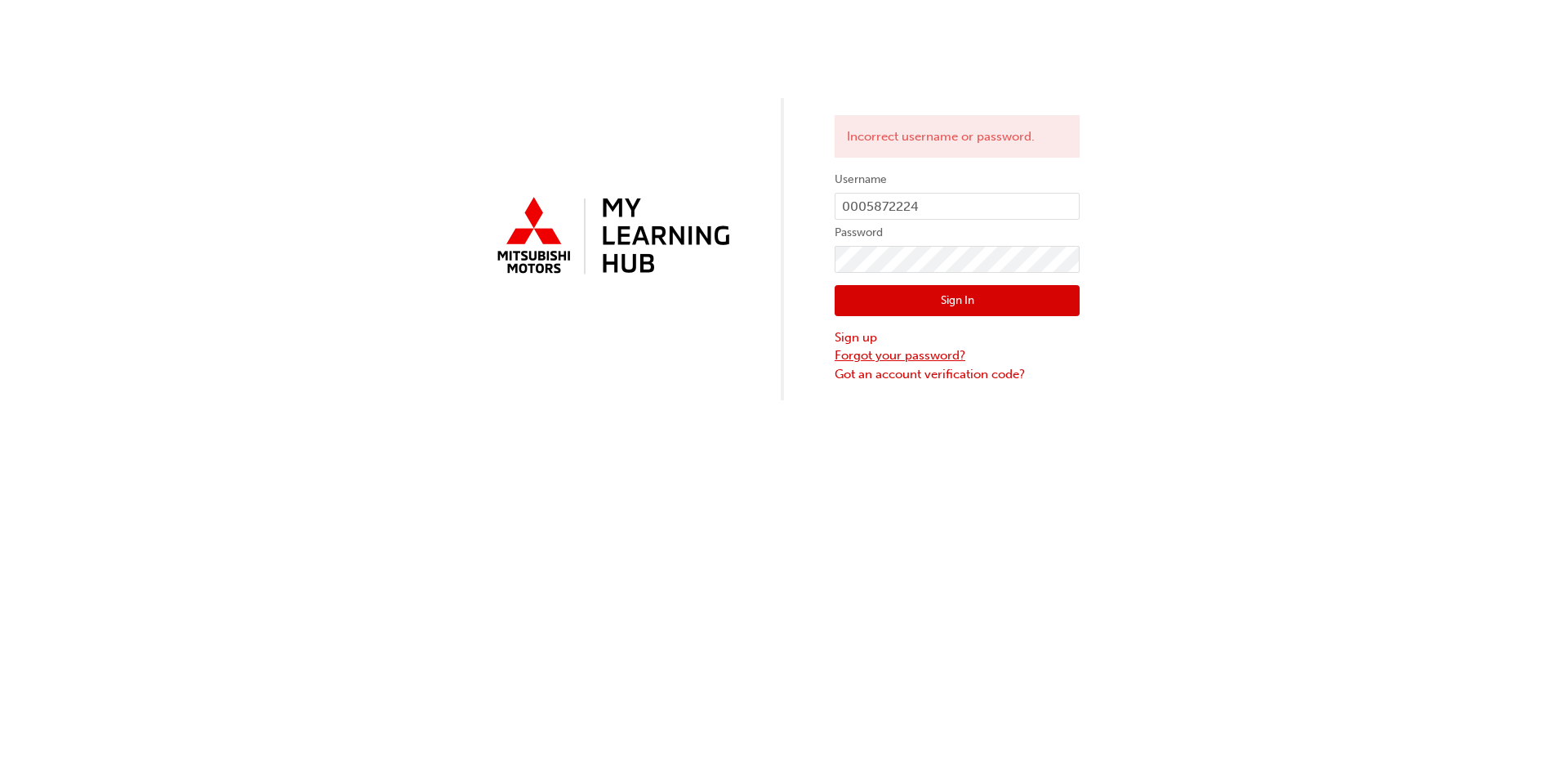
click at [935, 349] on link "Forgot your password?" at bounding box center [957, 356] width 245 height 19
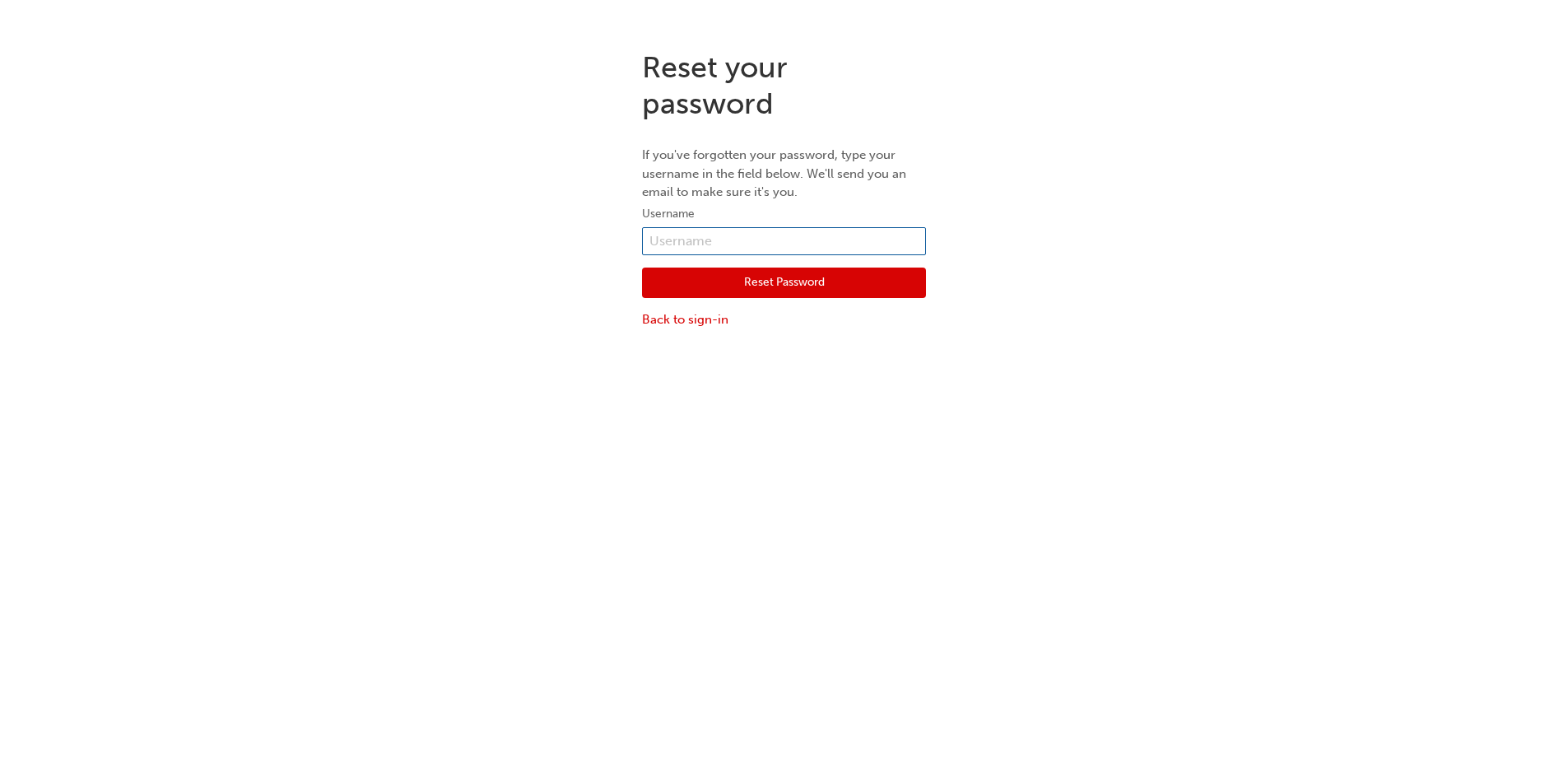
click at [715, 244] on input "text" at bounding box center [784, 241] width 284 height 28
type input "0005872224"
click at [777, 281] on button "Reset Password" at bounding box center [784, 283] width 284 height 31
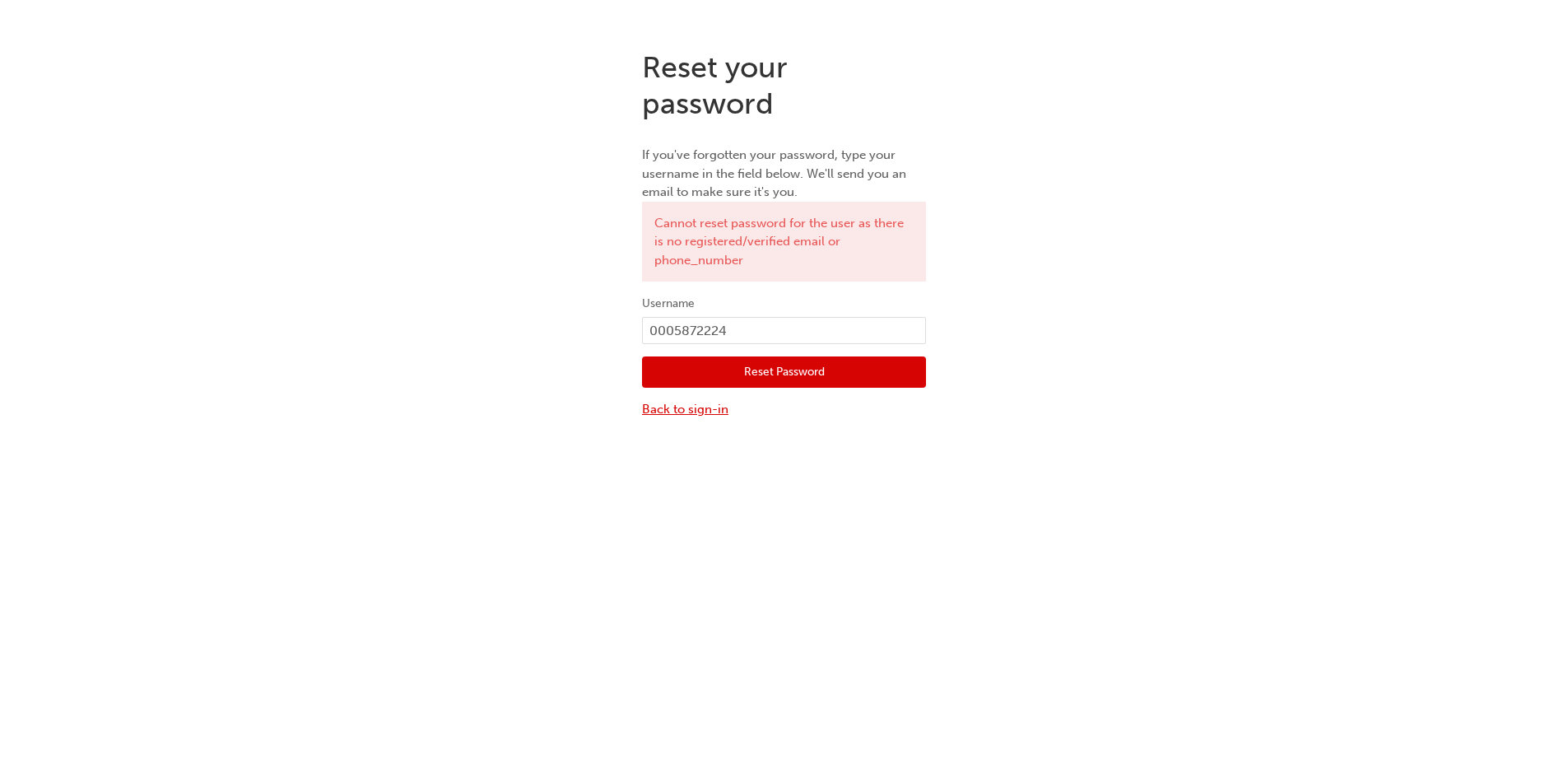
click at [722, 407] on link "Back to sign-in" at bounding box center [784, 409] width 284 height 19
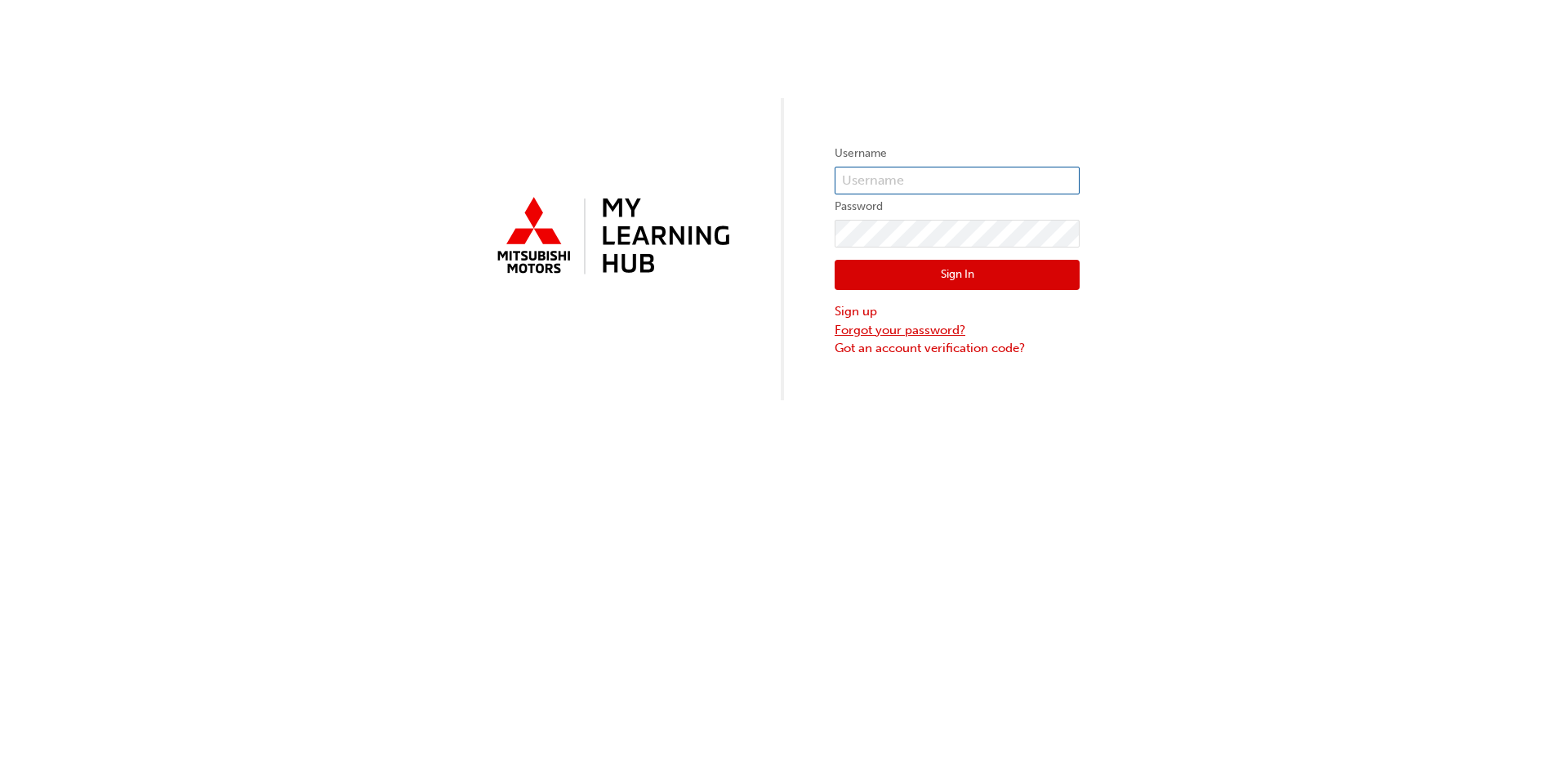
type input "0005011300"
click at [890, 333] on link "Forgot your password?" at bounding box center [957, 330] width 245 height 19
type input "0005011300"
drag, startPoint x: 916, startPoint y: 183, endPoint x: 816, endPoint y: 180, distance: 100.0
click at [816, 180] on div "Username 0005011300 Password Sign In Sign up Forgot your password? Got an accou…" at bounding box center [784, 200] width 1568 height 401
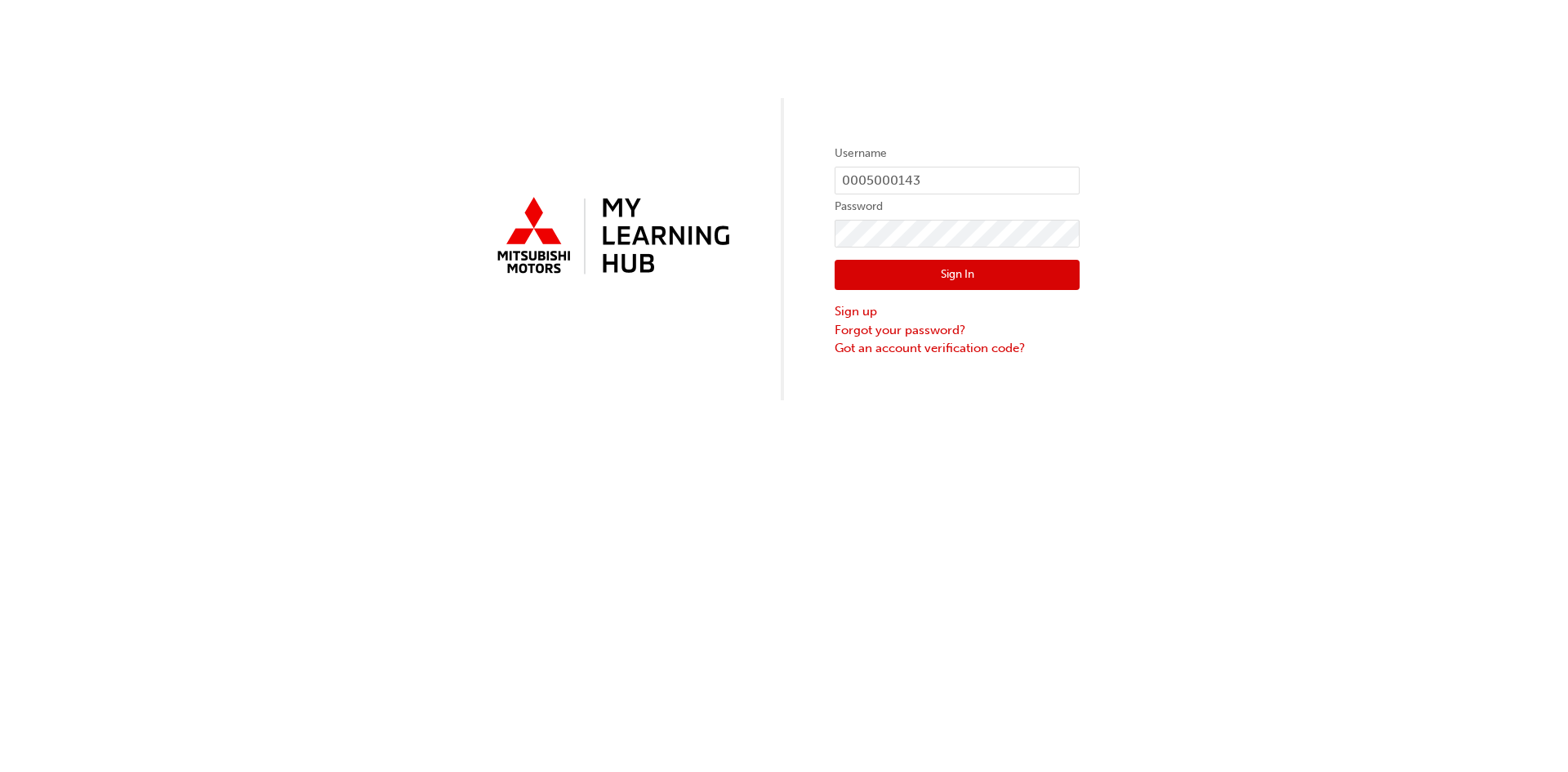
type input "0005000143"
click at [942, 282] on button "Sign In" at bounding box center [957, 275] width 245 height 31
